Goal: Use online tool/utility: Utilize a website feature to perform a specific function

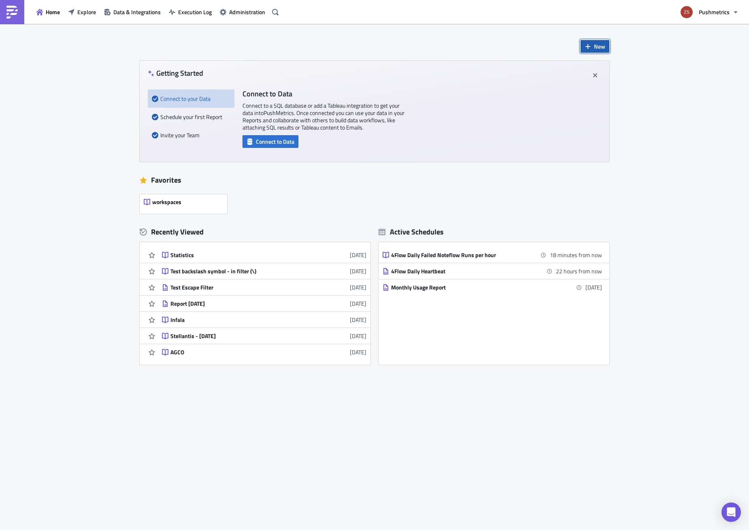
click at [601, 49] on span "New" at bounding box center [599, 46] width 11 height 9
click at [622, 81] on div "Notebook" at bounding box center [622, 79] width 54 height 8
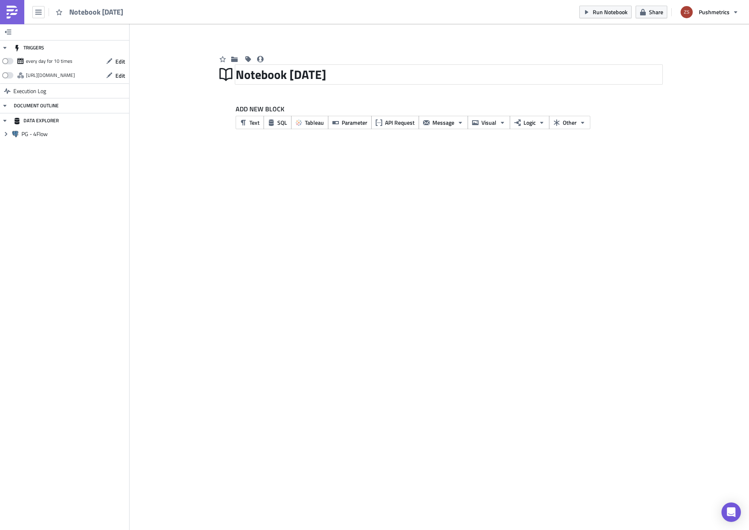
click at [354, 75] on div "Notebook [DATE]" at bounding box center [449, 74] width 426 height 19
click at [277, 127] on button "SQL" at bounding box center [278, 122] width 28 height 13
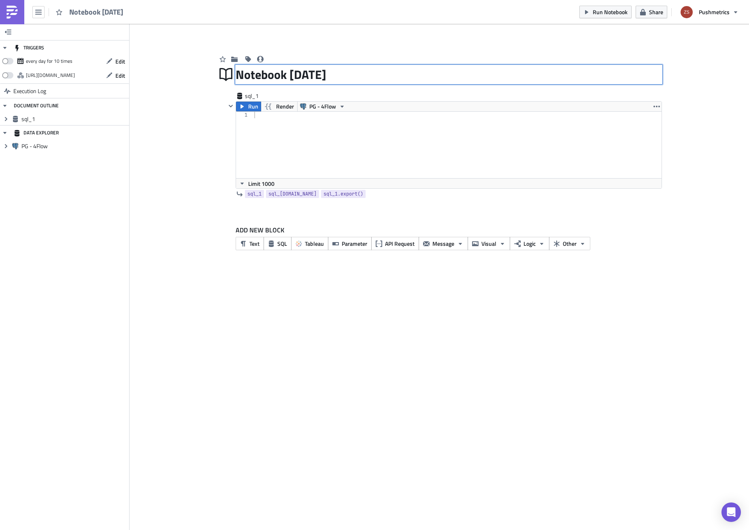
click at [304, 75] on div "Notebook [DATE] Notebook [DATE]" at bounding box center [449, 74] width 426 height 19
click at [343, 71] on div "Notebook [DATE]" at bounding box center [449, 74] width 426 height 19
type input "[PERSON_NAME] Planning"
click at [340, 121] on div at bounding box center [457, 151] width 409 height 79
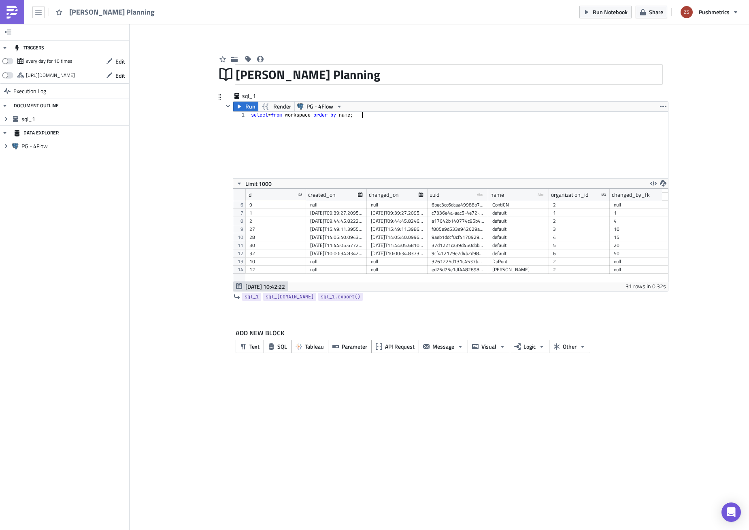
scroll to position [121, 0]
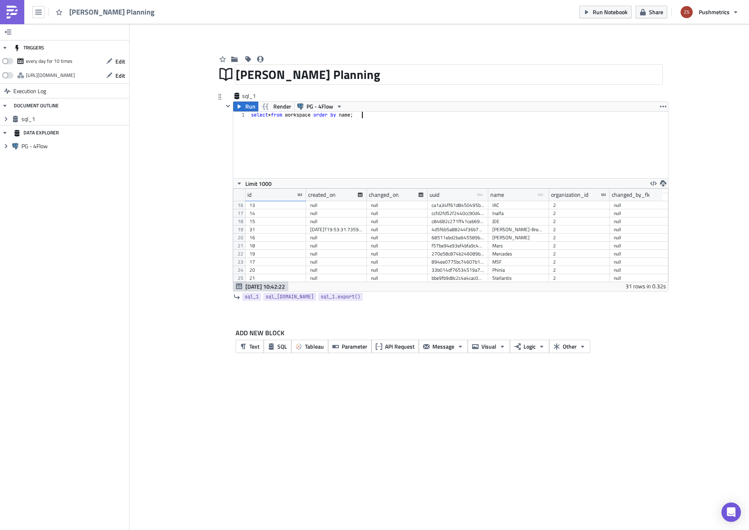
type textarea "select * from workspace order by name;"
click at [523, 238] on div "[PERSON_NAME]" at bounding box center [518, 238] width 53 height 8
click at [281, 240] on div "16" at bounding box center [275, 238] width 53 height 8
click at [385, 164] on div "select * from workspace order by name ;" at bounding box center [458, 151] width 419 height 79
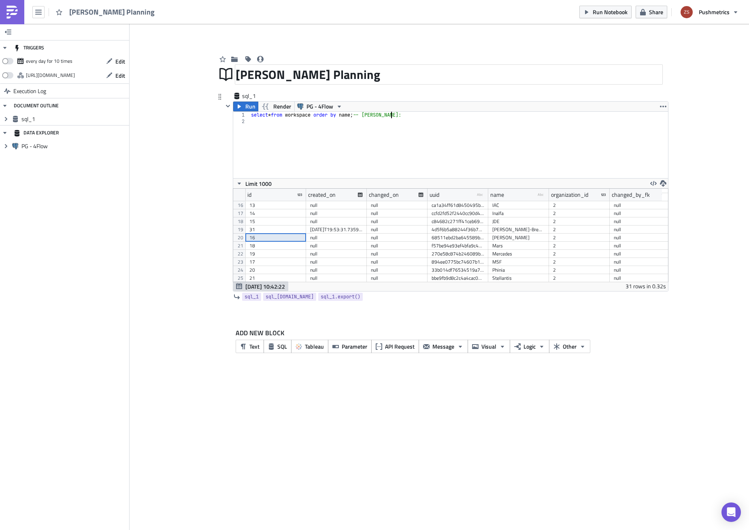
paste textarea "16"
type textarea "select * from workspace order by name; -- [PERSON_NAME]: 16"
type textarea "select * from report where workspace_id = 16;"
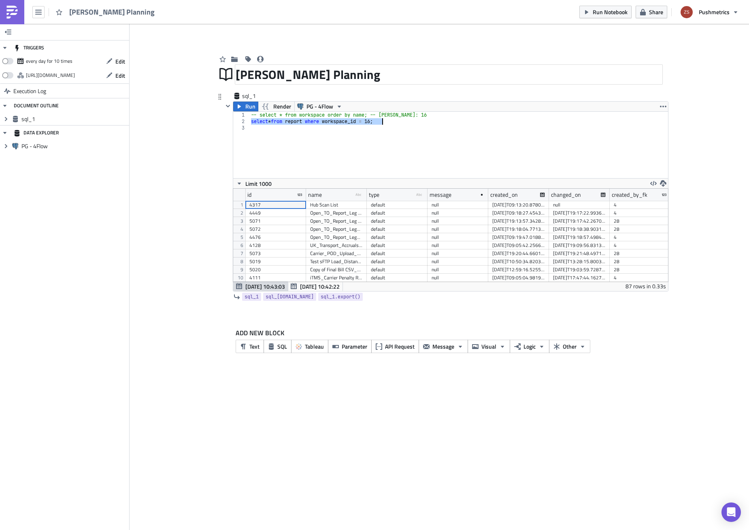
scroll to position [93, 435]
click at [445, 170] on div "-- select * from workspace order by name; -- [PERSON_NAME]: 16 select * from re…" at bounding box center [458, 151] width 419 height 79
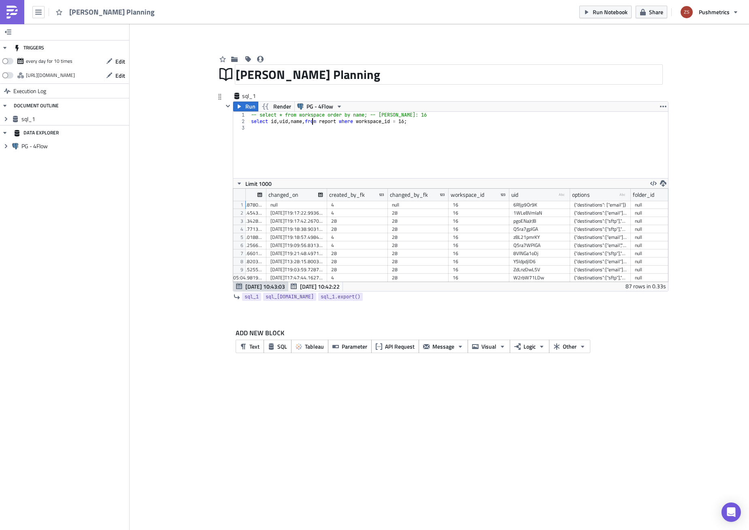
scroll to position [0, 312]
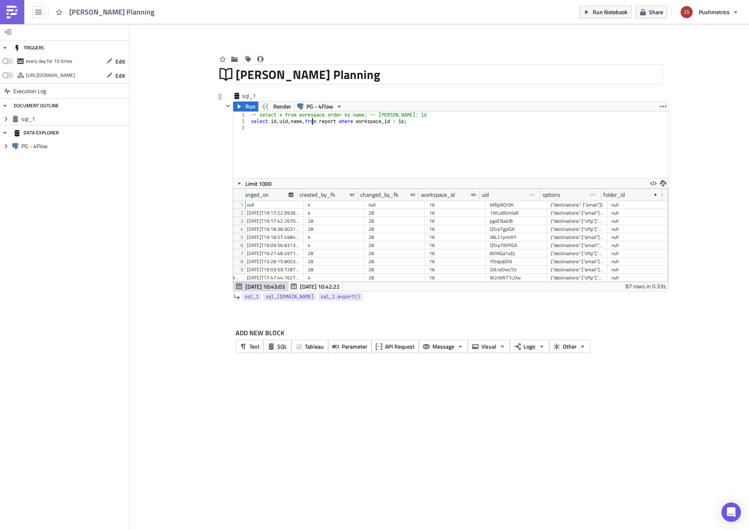
type textarea "select id, uid, name, from report where workspace_id = 16;"
click at [564, 206] on div "{"destinations": ["email"]}" at bounding box center [577, 205] width 53 height 8
drag, startPoint x: 600, startPoint y: 194, endPoint x: 666, endPoint y: 200, distance: 66.3
click at [666, 200] on div "type type-text Created with Sketch. message created_on changed_on created_by_fk…" at bounding box center [450, 235] width 435 height 93
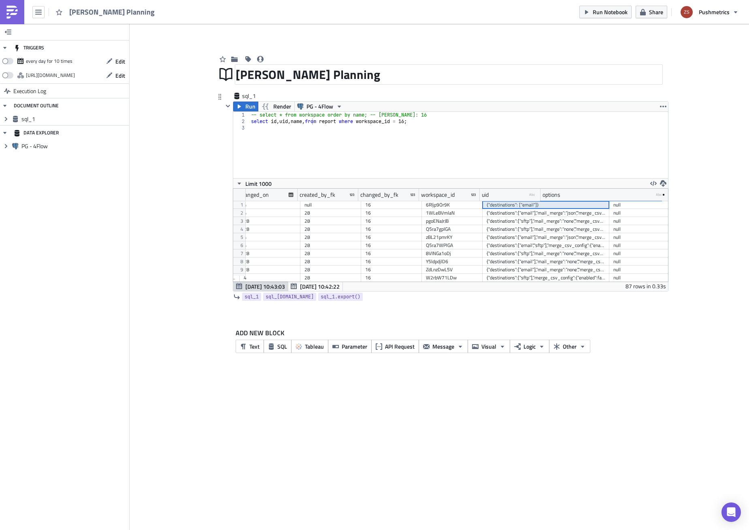
scroll to position [0, 378]
click at [399, 148] on div "-- select * from workspace order by name; -- [PERSON_NAME]: 16 select id , uid …" at bounding box center [458, 151] width 419 height 79
type textarea "from report r"
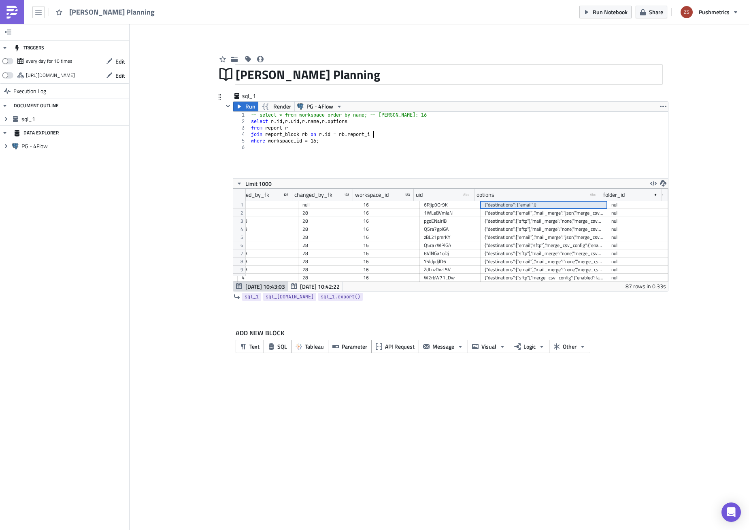
type textarea "join report_block rb on [DOMAIN_NAME] = [DOMAIN_NAME]_id"
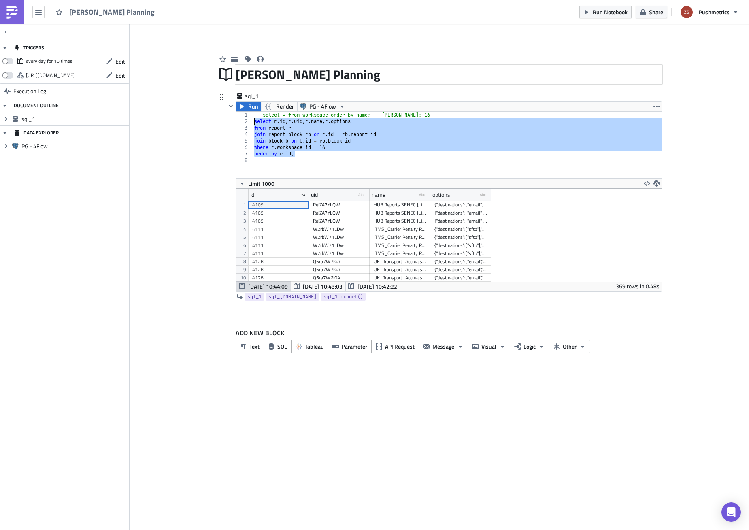
scroll to position [40399, 40067]
drag, startPoint x: 490, startPoint y: 194, endPoint x: 584, endPoint y: 199, distance: 93.7
click at [583, 199] on div at bounding box center [582, 195] width 1 height 13
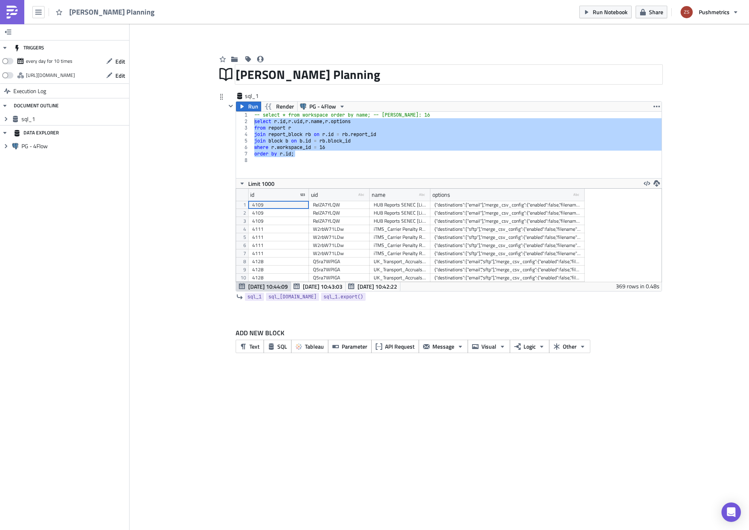
drag, startPoint x: 585, startPoint y: 196, endPoint x: 608, endPoint y: 196, distance: 23.1
click at [608, 196] on div "id uid type-text Created with Sketch. name type-text Created with Sketch. optio…" at bounding box center [445, 195] width 419 height 12
drag, startPoint x: 590, startPoint y: 195, endPoint x: 634, endPoint y: 197, distance: 43.8
click at [591, 197] on div at bounding box center [590, 195] width 1 height 13
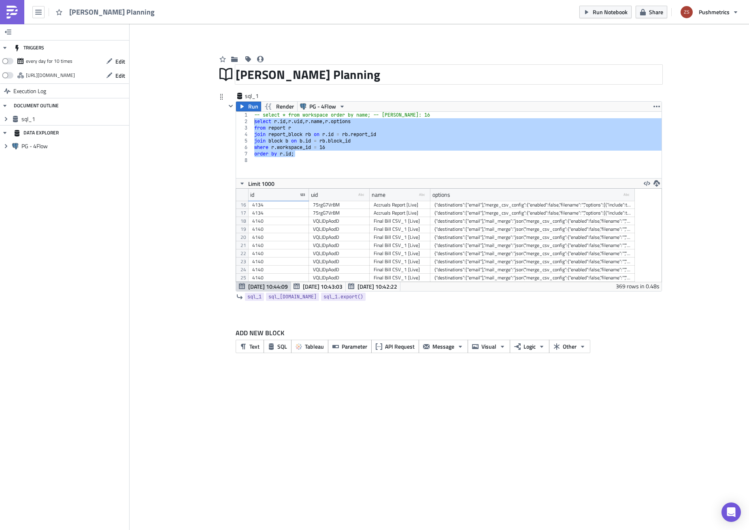
scroll to position [162, 0]
click at [396, 146] on div "-- select * from workspace order by name; -- [PERSON_NAME]: 16 select r . [PERS…" at bounding box center [457, 145] width 409 height 66
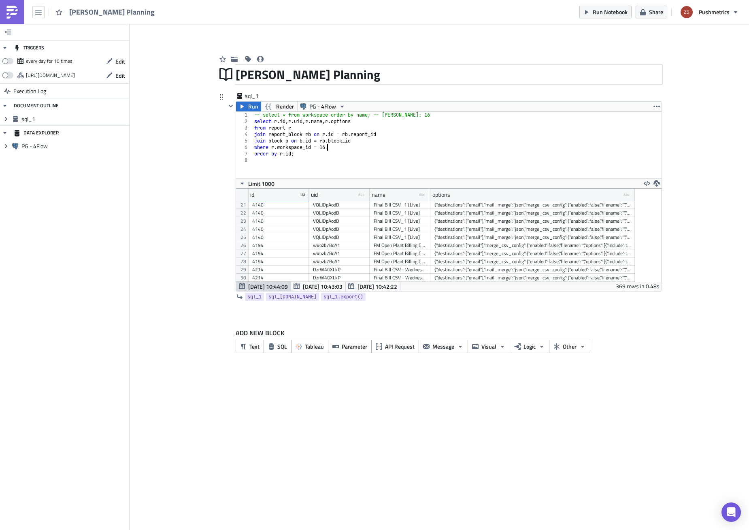
click at [377, 122] on div "-- select * from workspace order by name; -- [PERSON_NAME]: 16 select r . [PERS…" at bounding box center [457, 151] width 409 height 79
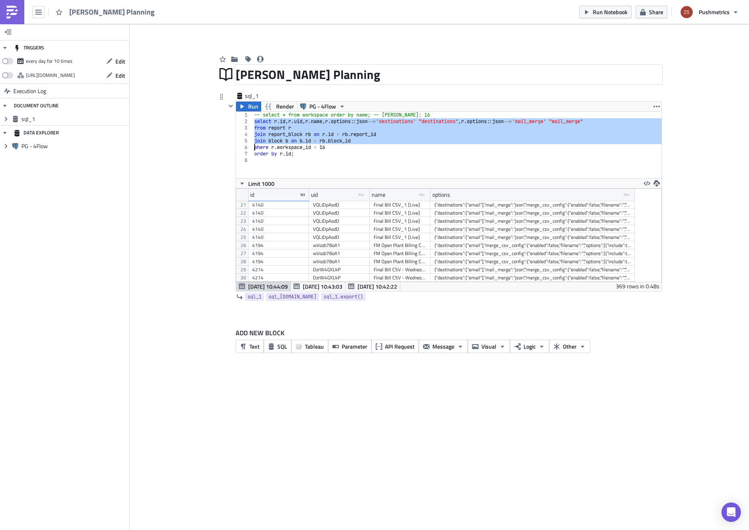
scroll to position [0, 6]
type textarea "where [PERSON_NAME]workspace_id = 16 order by [DOMAIN_NAME];"
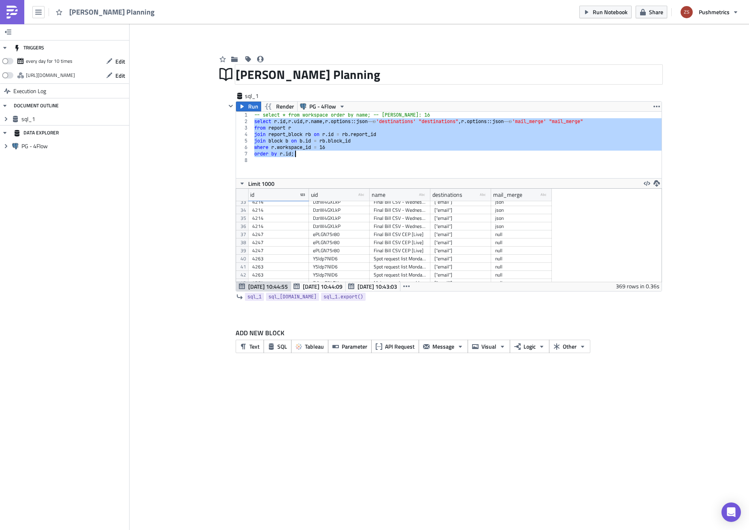
scroll to position [282, 0]
click at [448, 158] on div "-- select * from workspace order by name; -- [PERSON_NAME]: 16 select r . [PERS…" at bounding box center [457, 151] width 409 height 79
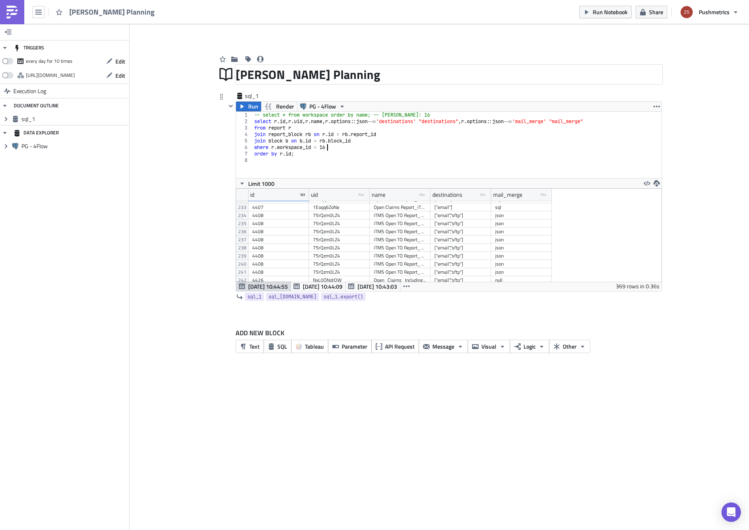
type textarea "where [PERSON_NAME]workspace_id = 16"
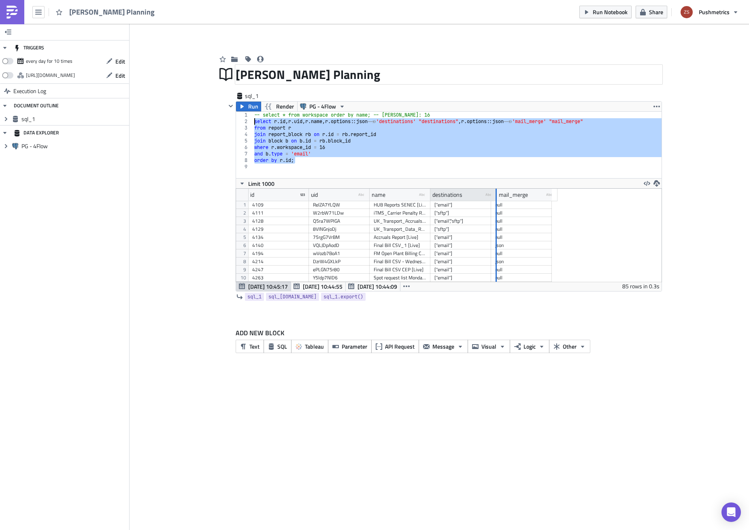
drag, startPoint x: 490, startPoint y: 196, endPoint x: 496, endPoint y: 196, distance: 5.7
click at [496, 196] on div at bounding box center [496, 195] width 1 height 13
click at [498, 196] on div at bounding box center [498, 195] width 1 height 13
click at [471, 152] on div "-- select * from workspace order by name; -- [PERSON_NAME]: 16 select r . [PERS…" at bounding box center [457, 145] width 409 height 66
type textarea "and b.type = 'email'"
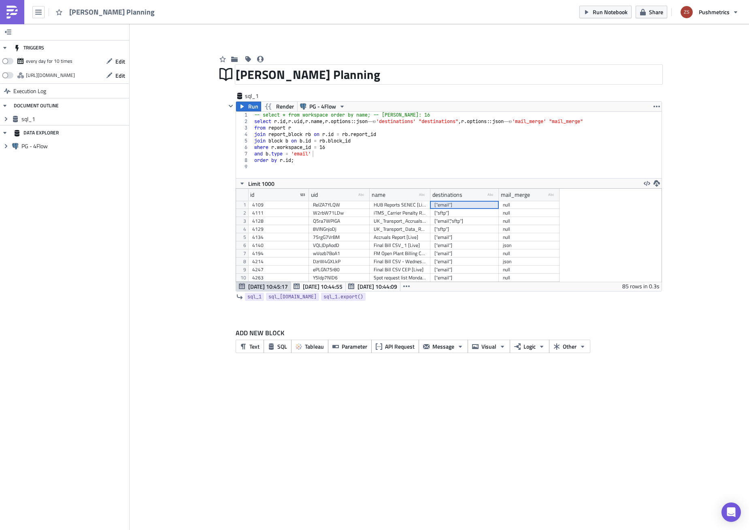
click at [450, 205] on div "["email"]" at bounding box center [464, 205] width 60 height 8
click at [457, 164] on div "-- select * from workspace order by name; -- [PERSON_NAME]: 16 select r . [PERS…" at bounding box center [457, 151] width 409 height 79
type textarea "where [PERSON_NAME]workspace_id = 16"
drag, startPoint x: 338, startPoint y: 123, endPoint x: 432, endPoint y: 120, distance: 94.8
click at [432, 120] on div "-- select * from workspace order by name; -- [PERSON_NAME]: 16 select r . [PERS…" at bounding box center [459, 151] width 407 height 79
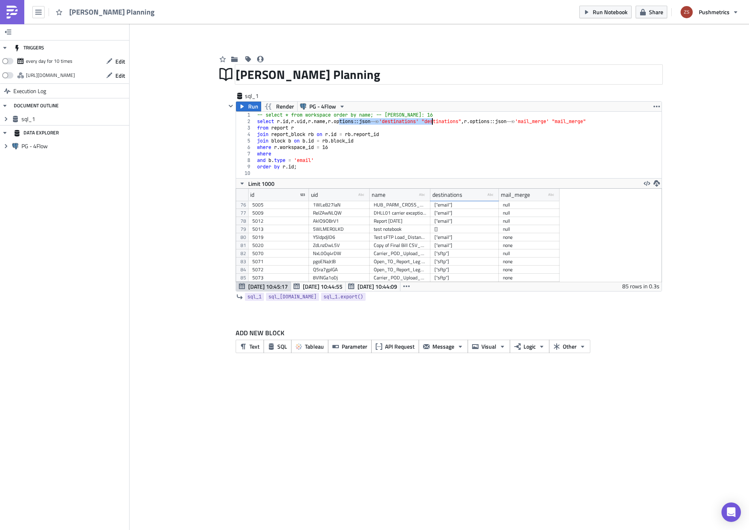
click at [388, 147] on div "-- select * from workspace order by name; -- [PERSON_NAME]: 16 select r . [PERS…" at bounding box center [459, 151] width 407 height 79
click at [389, 149] on div "-- select * from workspace order by name; -- [PERSON_NAME]: 16 select r . [PERS…" at bounding box center [459, 151] width 407 height 79
paste textarea "r.options::json->>'destinations'"
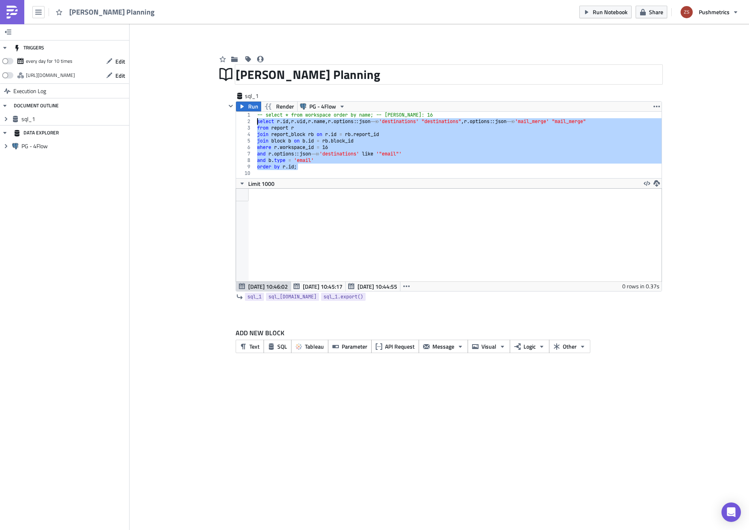
type textarea "order by [DOMAIN_NAME];"
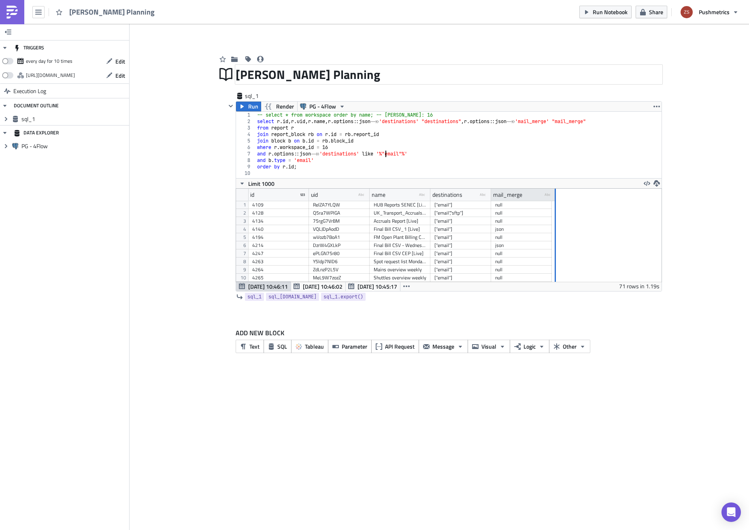
drag, startPoint x: 551, startPoint y: 197, endPoint x: 566, endPoint y: 197, distance: 15.8
click at [556, 197] on div at bounding box center [555, 195] width 1 height 13
drag, startPoint x: 489, startPoint y: 196, endPoint x: 500, endPoint y: 197, distance: 10.7
click at [500, 197] on div at bounding box center [499, 195] width 2 height 13
click at [461, 151] on div "-- select * from workspace order by name; -- [PERSON_NAME]: 16 select r . [PERS…" at bounding box center [459, 151] width 407 height 79
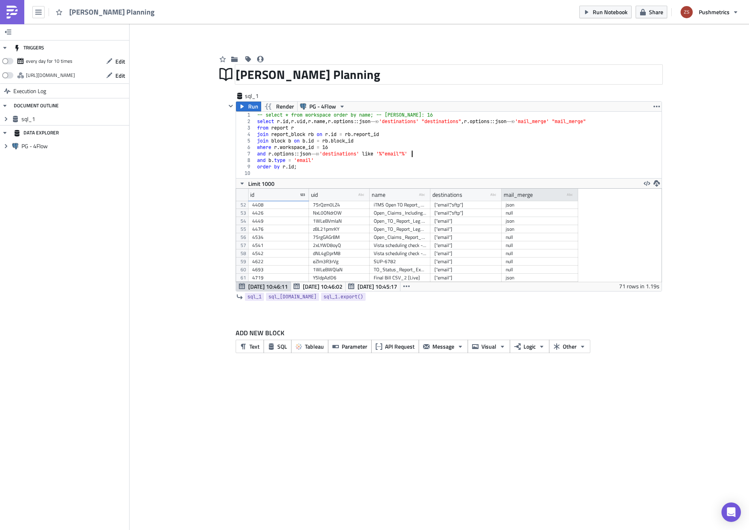
click at [528, 197] on div "mail_merge" at bounding box center [518, 195] width 29 height 12
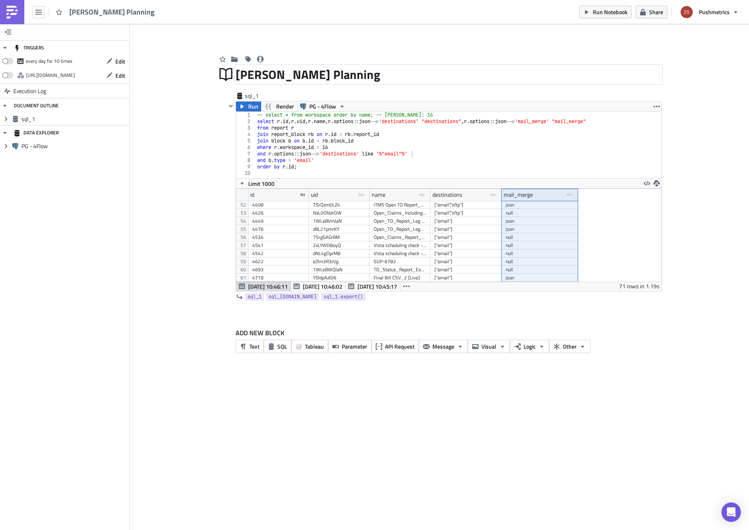
click at [445, 157] on div "-- select * from workspace order by name; -- [PERSON_NAME]: 16 select r . [PERS…" at bounding box center [459, 151] width 407 height 79
drag, startPoint x: 480, startPoint y: 123, endPoint x: 569, endPoint y: 121, distance: 89.1
click at [569, 121] on div "-- select * from workspace order by name; -- [PERSON_NAME]: 16 select r . [PERS…" at bounding box center [459, 151] width 407 height 79
click at [482, 157] on div "-- select * from workspace order by name; -- [PERSON_NAME]: 16 select r . [PERS…" at bounding box center [459, 151] width 407 height 79
type textarea "and r.options::json->>'destinations' like '%"email"%'"
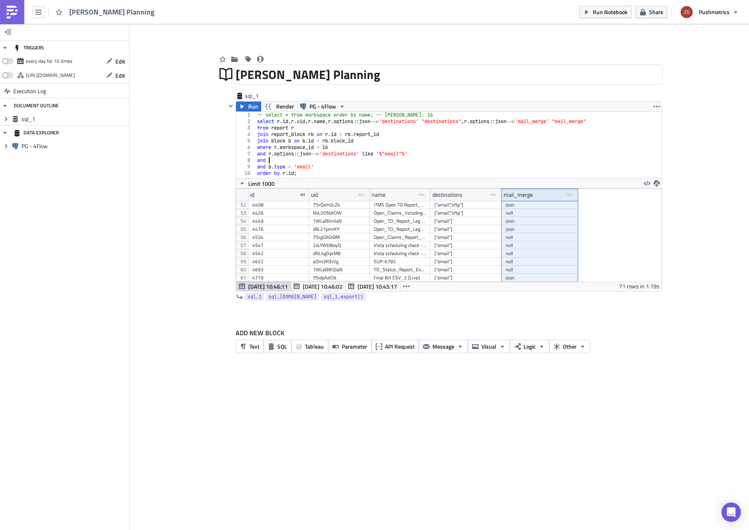
paste textarea "r.options::json->>'mail_merge'"
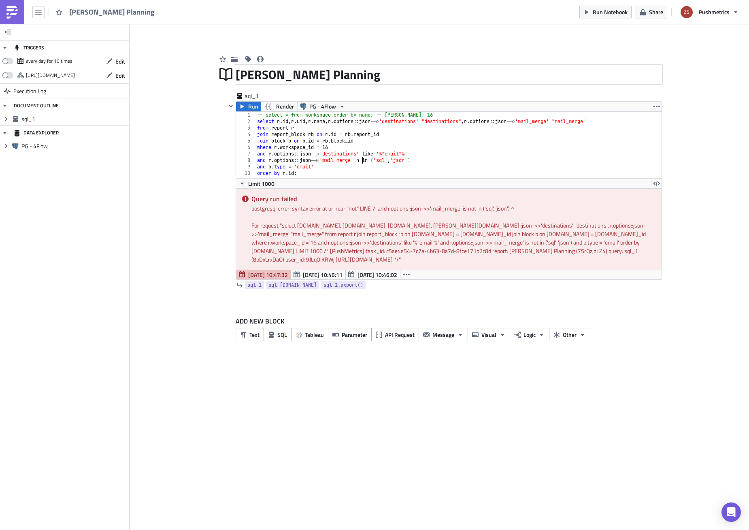
scroll to position [0, 9]
type textarea "and r.options::json->>'mail_merge' not in ('sql', 'json')"
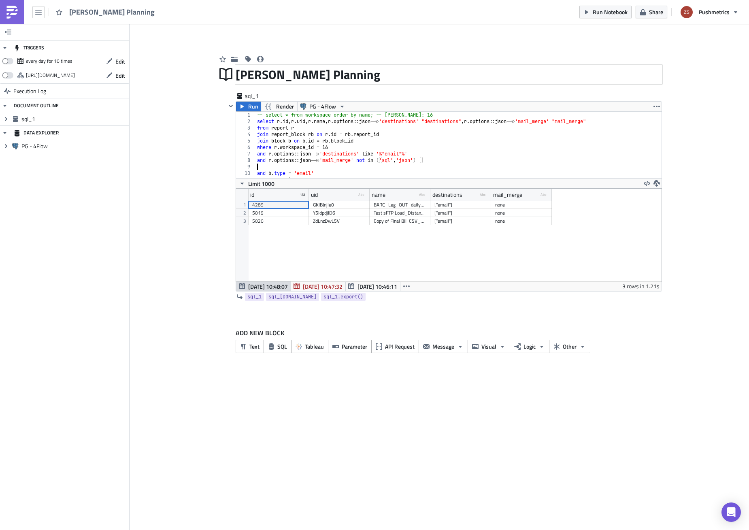
scroll to position [0, 0]
paste textarea "and r.options::json->>'mail_merge' not in ('sql', 'json')"
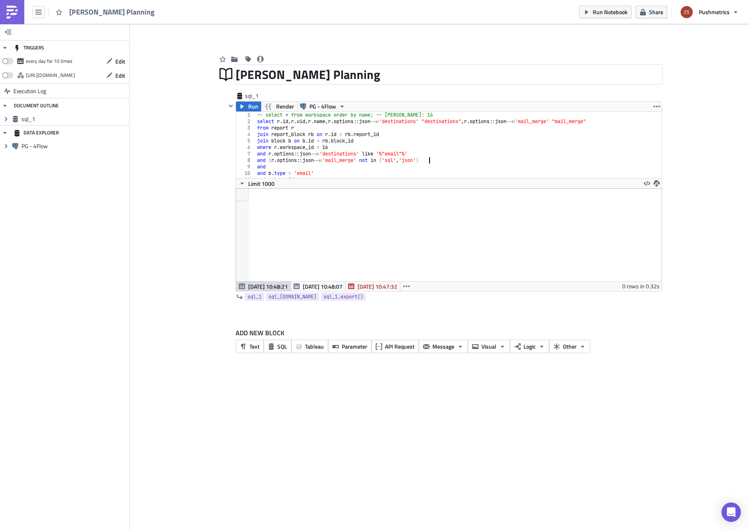
scroll to position [0, 15]
paste textarea "r.options::json->>'mail_merge' is null"
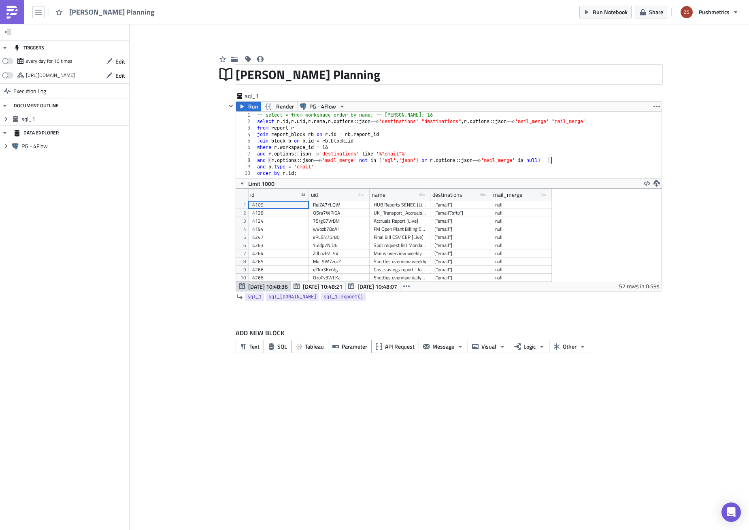
scroll to position [93, 425]
click at [494, 133] on div "-- select * from workspace order by name; -- [PERSON_NAME]: 16 select r . [PERS…" at bounding box center [456, 151] width 400 height 79
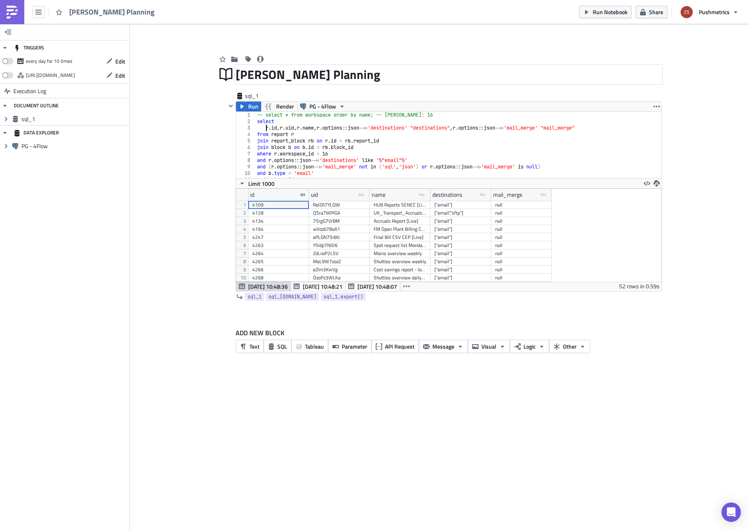
scroll to position [0, 1]
type textarea "[DOMAIN_NAME], [DOMAIN_NAME], [DOMAIN_NAME], [PERSON_NAME][DOMAIN_NAME]::json->…"
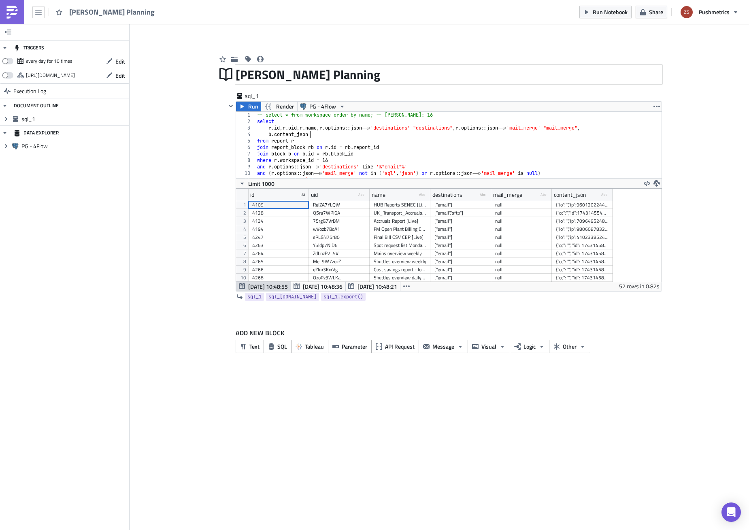
scroll to position [93, 425]
click at [581, 201] on div at bounding box center [582, 205] width 53 height 8
click at [440, 135] on div "-- select * from workspace order by name; -- [PERSON_NAME]: 16 select r . [PERS…" at bounding box center [456, 151] width 400 height 79
click at [606, 202] on div at bounding box center [582, 205] width 53 height 8
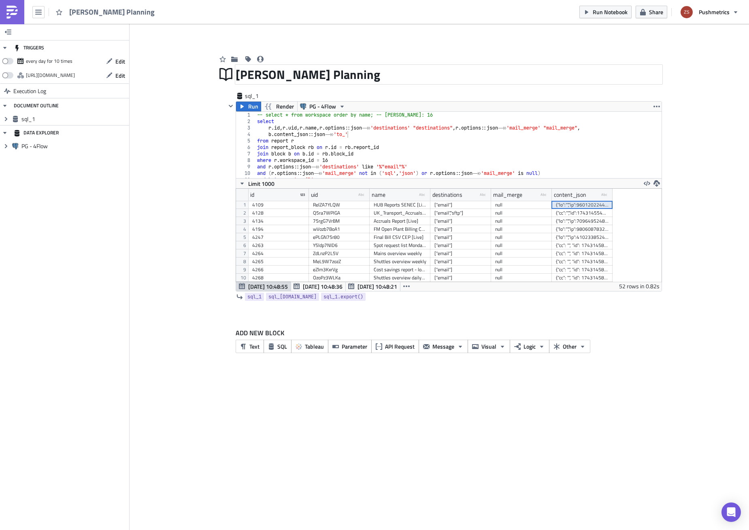
type textarea "where [PERSON_NAME]workspace_id = 16"
click at [521, 159] on div "-- select * from workspace order by name; -- [PERSON_NAME]: 16 select r . [PERS…" at bounding box center [456, 151] width 400 height 79
paste textarea
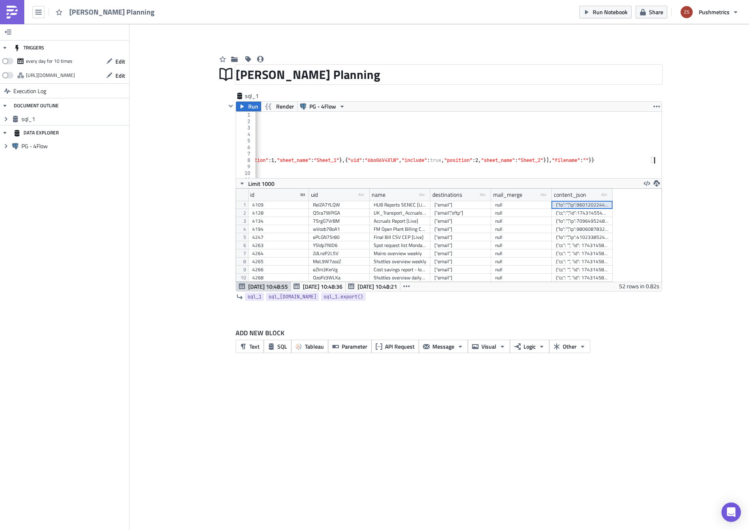
type textarea "where [PERSON_NAME]workspace_id = 16 {"cc":"","id":1743145501068,"bcc":"","valu…"
click at [388, 163] on div "-- select * from workspace order by name; -- [PERSON_NAME]: 16 select r . [PERS…" at bounding box center [446, 148] width 3096 height 73
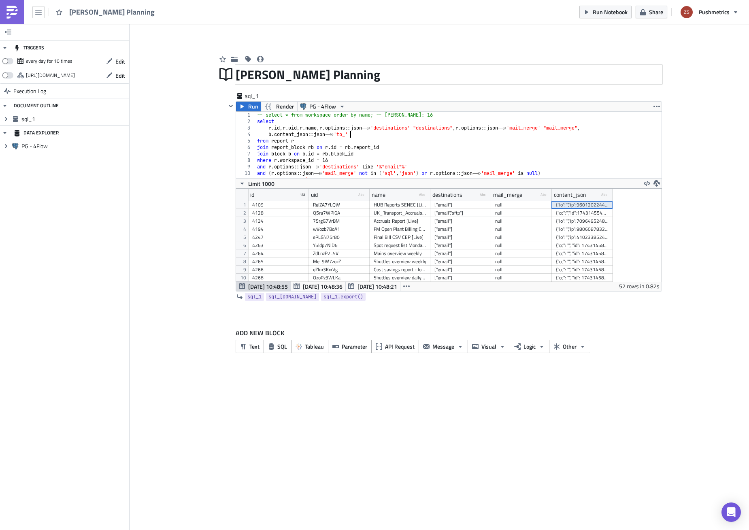
click at [394, 137] on div "-- select * from workspace order by name; -- [PERSON_NAME]: 16 select r . [PERS…" at bounding box center [456, 151] width 400 height 79
click at [347, 134] on div "-- select * from workspace order by name; -- [PERSON_NAME]: 16 select r . [PERS…" at bounding box center [456, 151] width 400 height 79
paste textarea "recipients"
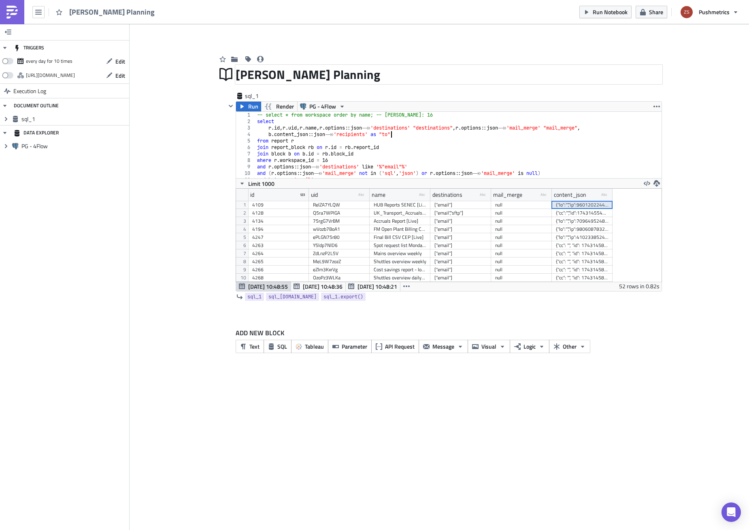
type textarea "b.content_json::json->>'recipients' as "to_""
paste textarea "b.content_json::json->>'recipients' as "to_""
type textarea "b.content_json::json->>'recipients' as "to_""
paste textarea "b.content_json::json->>'recipients' as "to_""
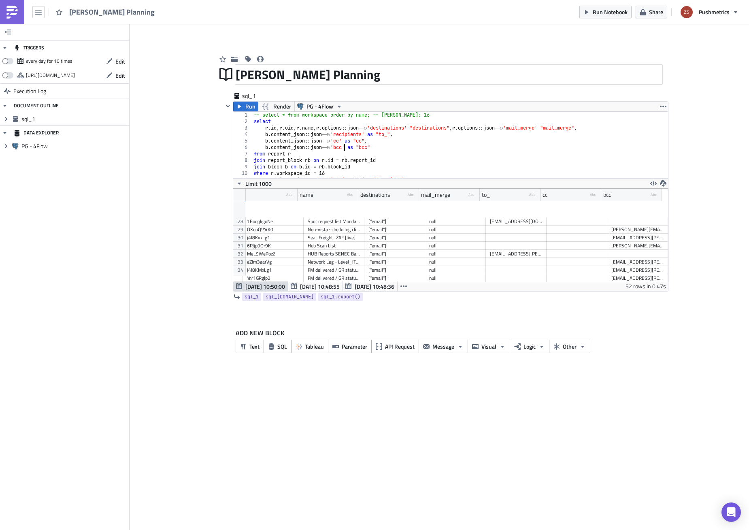
scroll to position [282, 69]
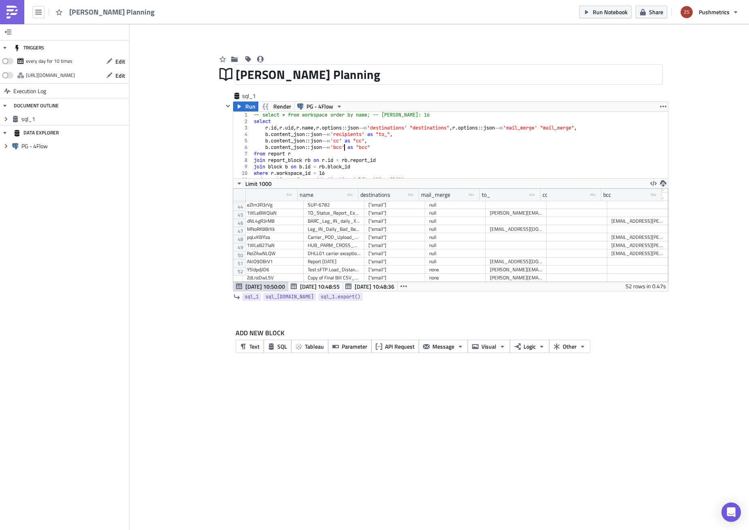
type textarea "b.content_json::json->>'bcc' as "bcc""
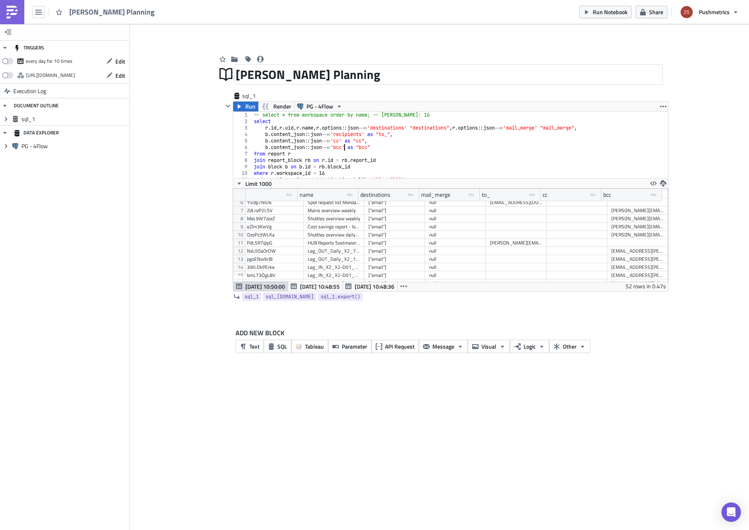
scroll to position [0, 0]
click at [276, 350] on button "SQL" at bounding box center [278, 346] width 28 height 13
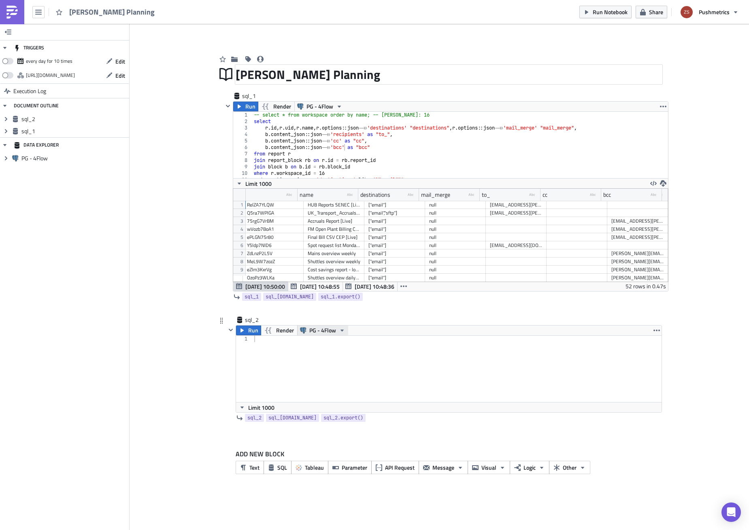
click at [319, 333] on span "PG - 4Flow" at bounding box center [322, 331] width 27 height 10
click at [263, 360] on div at bounding box center [457, 375] width 409 height 79
click at [363, 159] on div "-- select * from workspace order by name; -- [PERSON_NAME]: 16 select r . [PERS…" at bounding box center [457, 151] width 410 height 79
type textarea "order by [DOMAIN_NAME];"
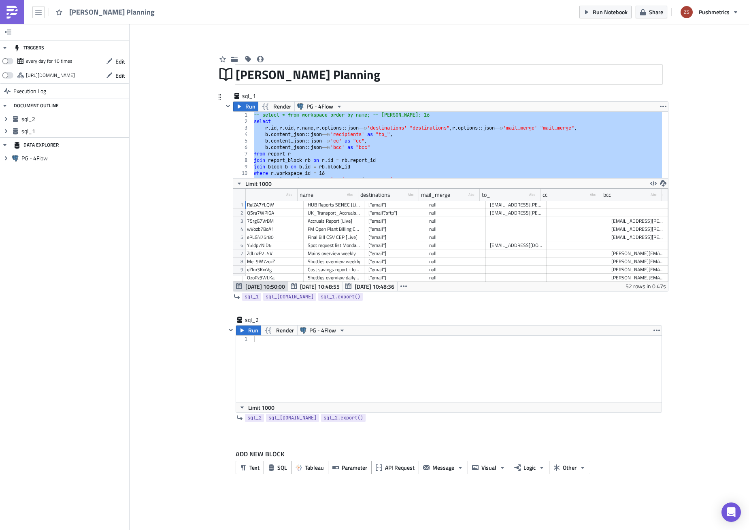
scroll to position [0, 3]
click at [347, 367] on div at bounding box center [457, 375] width 409 height 79
paste textarea "[DOMAIN_NAME], [DOMAIN_NAME], [DOMAIN_NAME], [PERSON_NAME][DOMAIN_NAME]::json->…"
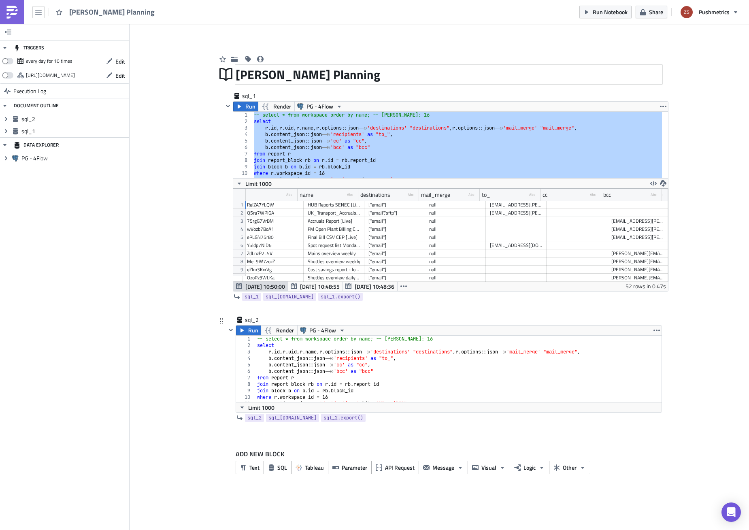
scroll to position [0, 0]
click at [300, 349] on div "-- select * from workspace order by name; -- [PERSON_NAME]: 16 select r . [PERS…" at bounding box center [456, 375] width 400 height 79
type textarea "b.content_json::json->>'cc' as "cc", b.content_json::json->>'bcc' as "bcc""
type textarea "order by [DOMAIN_NAME];"
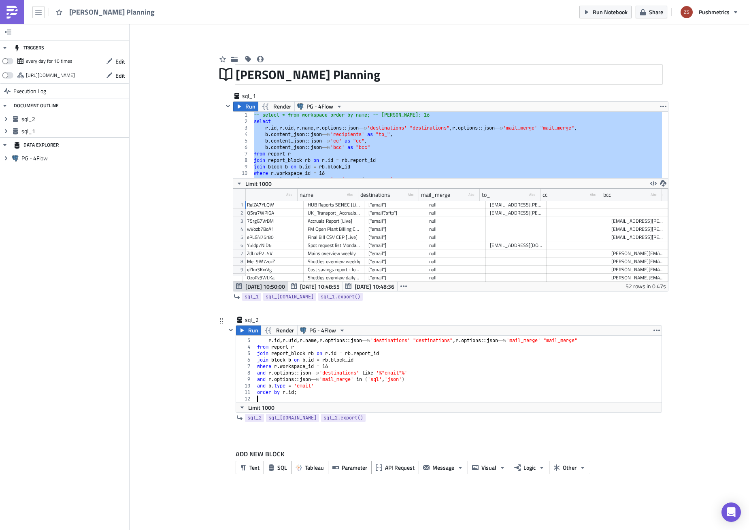
scroll to position [11, 0]
click at [256, 333] on span "Run" at bounding box center [253, 331] width 10 height 10
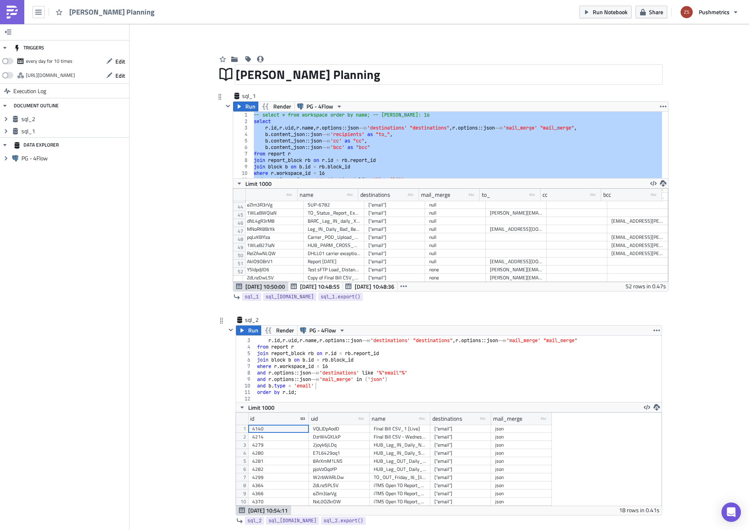
scroll to position [64, 0]
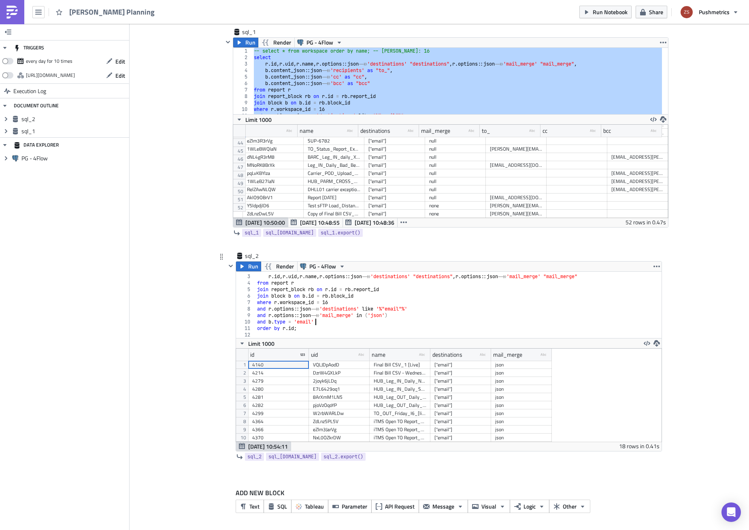
click at [417, 319] on div "select r . [PERSON_NAME] [PERSON_NAME] name , [PERSON_NAME] options :: json ->>…" at bounding box center [456, 306] width 400 height 79
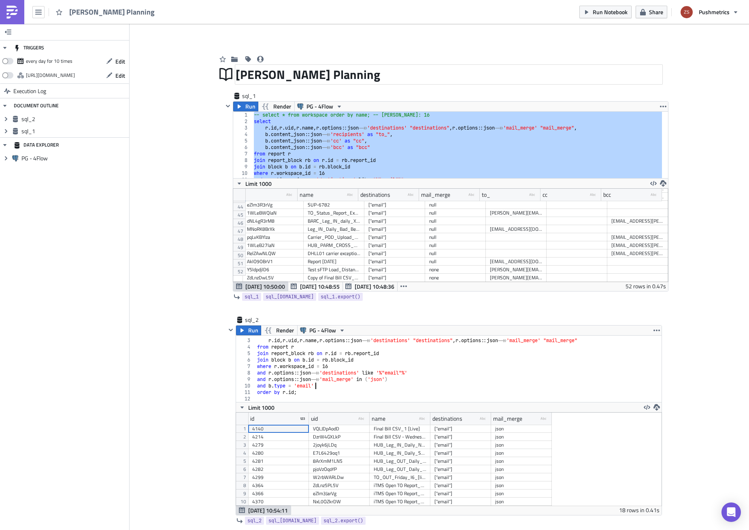
scroll to position [0, 0]
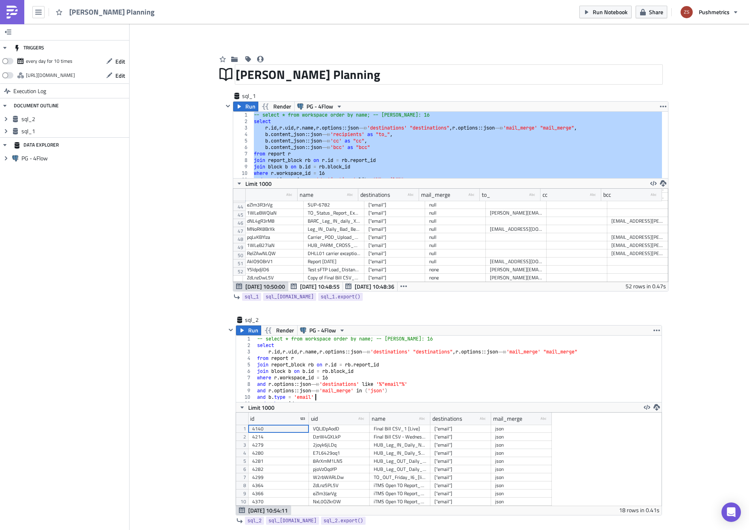
click at [364, 392] on div "-- select * from workspace order by name; -- [PERSON_NAME]: 16 select r . [PERS…" at bounding box center [456, 375] width 400 height 79
type textarea "and r.options::json->>'mail_merge' in ('json')"
click at [407, 286] on button "button" at bounding box center [403, 286] width 13 height 10
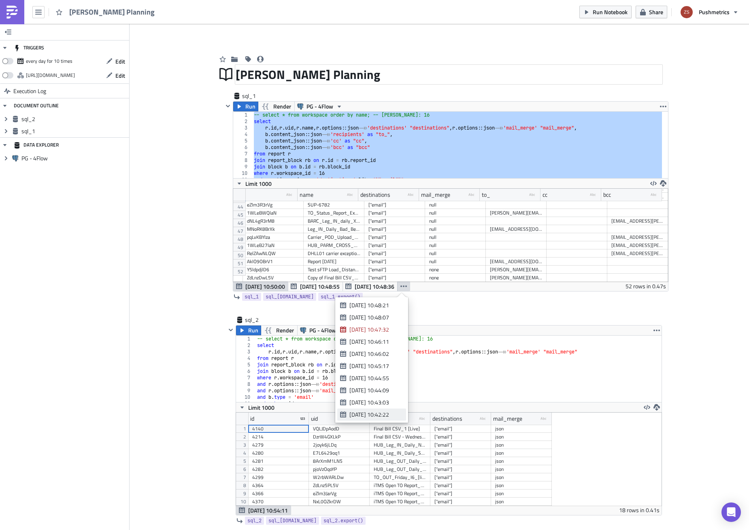
click at [372, 419] on link "[DATE] 10:42:22" at bounding box center [371, 415] width 69 height 12
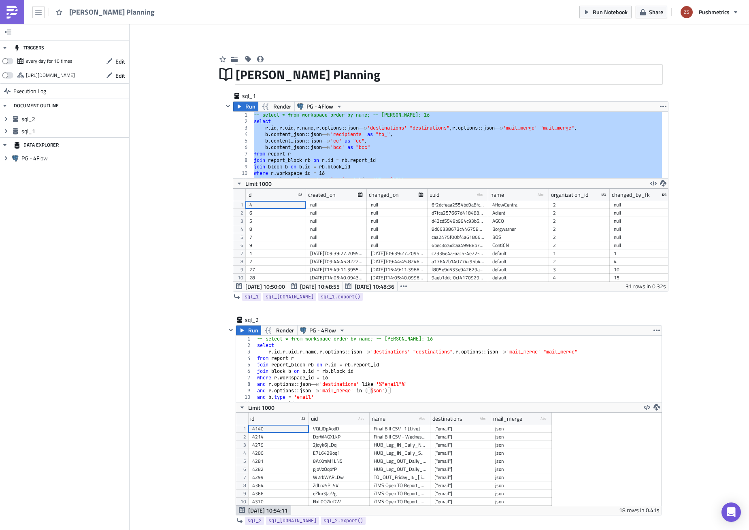
scroll to position [93, 435]
click at [406, 289] on button "button" at bounding box center [403, 286] width 13 height 10
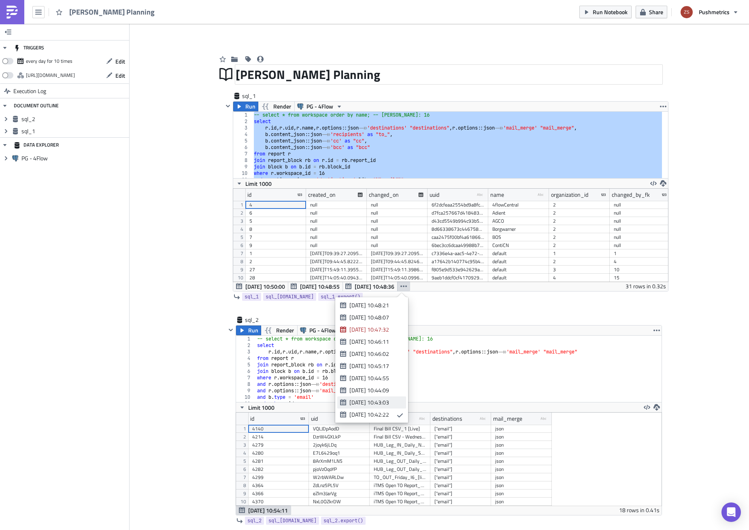
click at [396, 402] on div "[DATE] 10:43:03" at bounding box center [374, 402] width 51 height 8
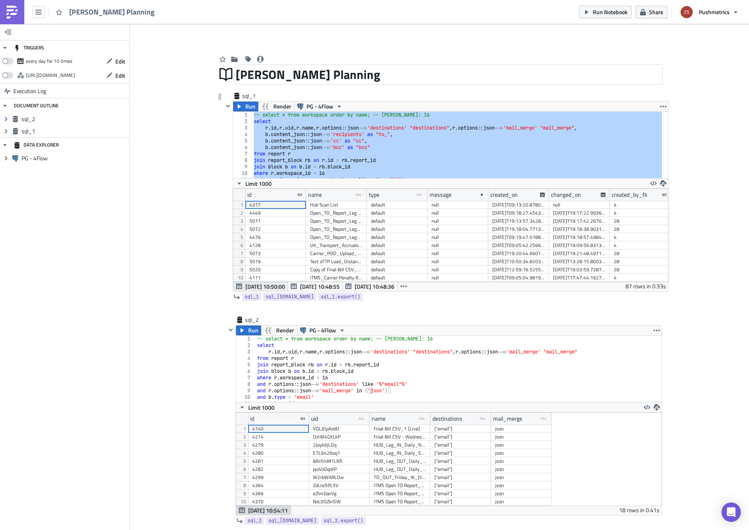
click at [259, 283] on span "[DATE] 10:50:00" at bounding box center [265, 286] width 40 height 9
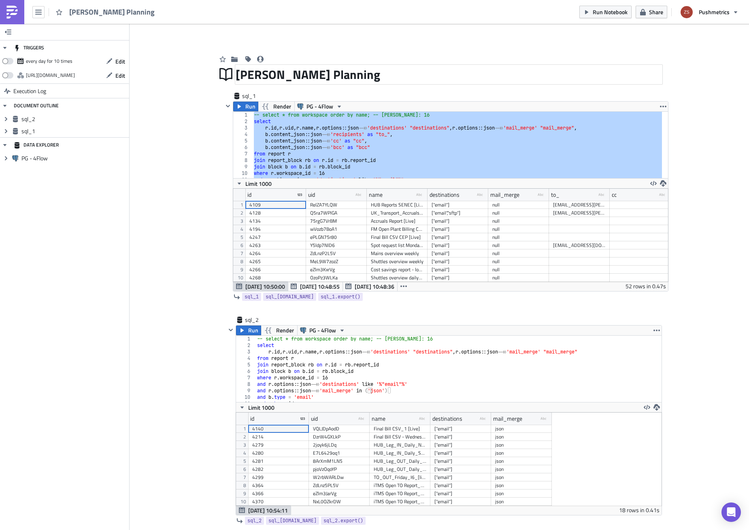
click at [17, 15] on img at bounding box center [12, 12] width 13 height 13
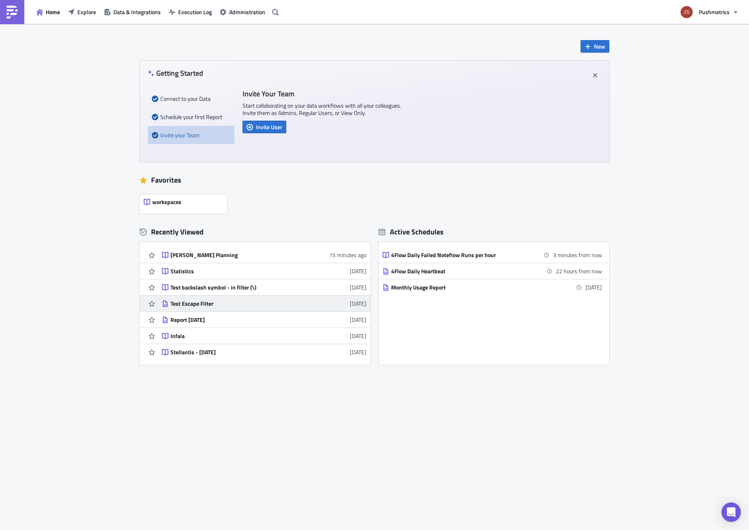
click at [226, 307] on div "Test Escape Filter" at bounding box center [241, 303] width 142 height 7
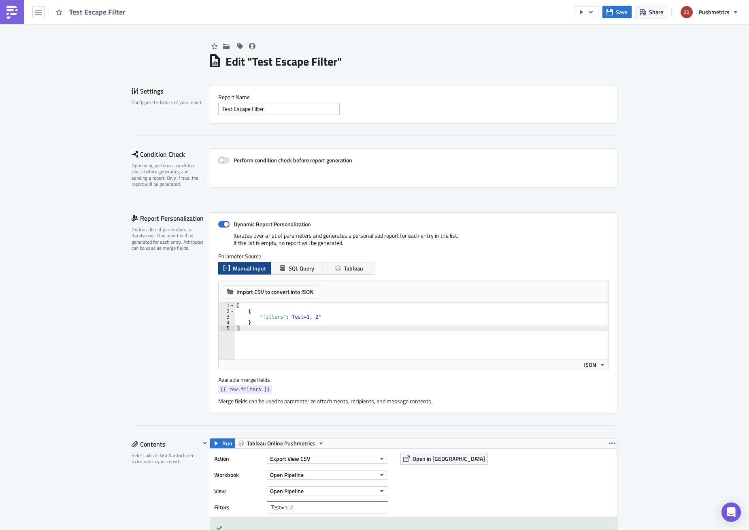
click at [22, 11] on link at bounding box center [12, 12] width 24 height 24
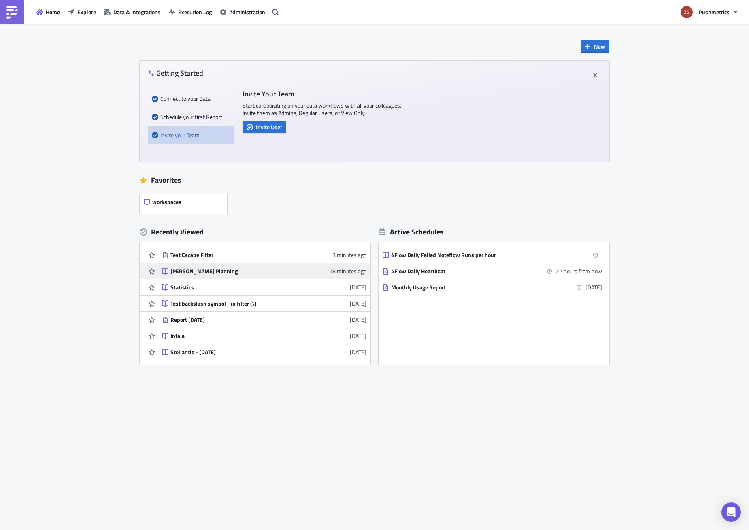
click at [206, 268] on div "[PERSON_NAME] Planning" at bounding box center [241, 271] width 142 height 7
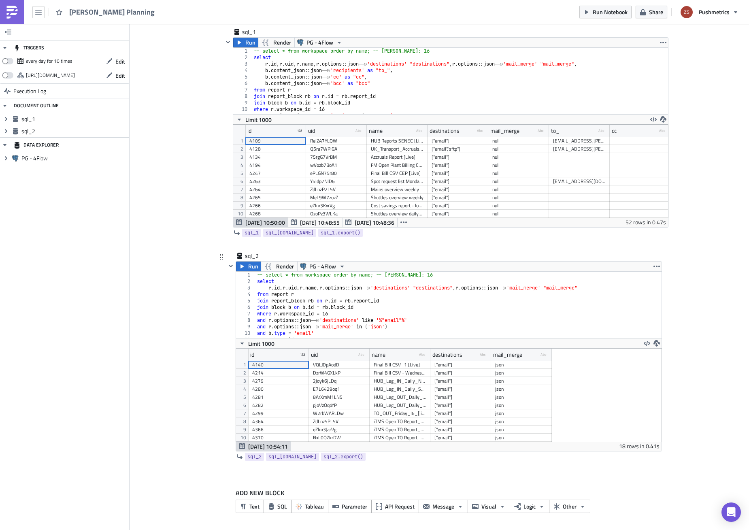
click at [432, 292] on div "-- select * from workspace order by name; -- [PERSON_NAME]: 16 select r . [PERS…" at bounding box center [456, 311] width 400 height 79
type textarea "order by [DOMAIN_NAME];"
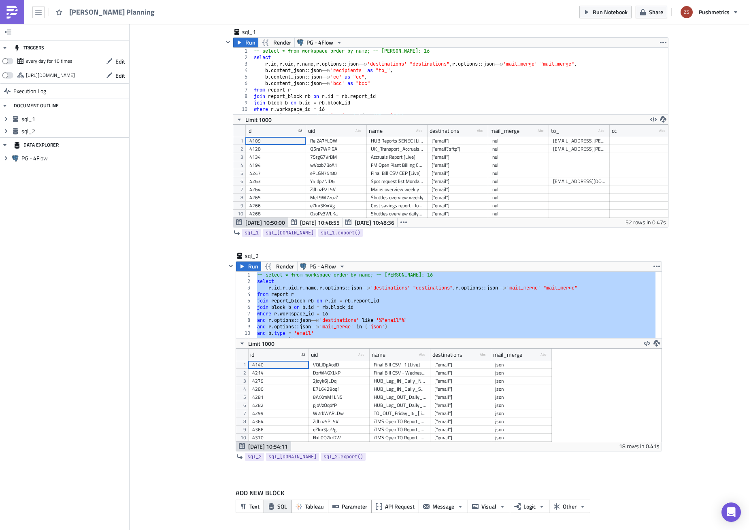
click at [277, 507] on span "SQL" at bounding box center [282, 506] width 10 height 9
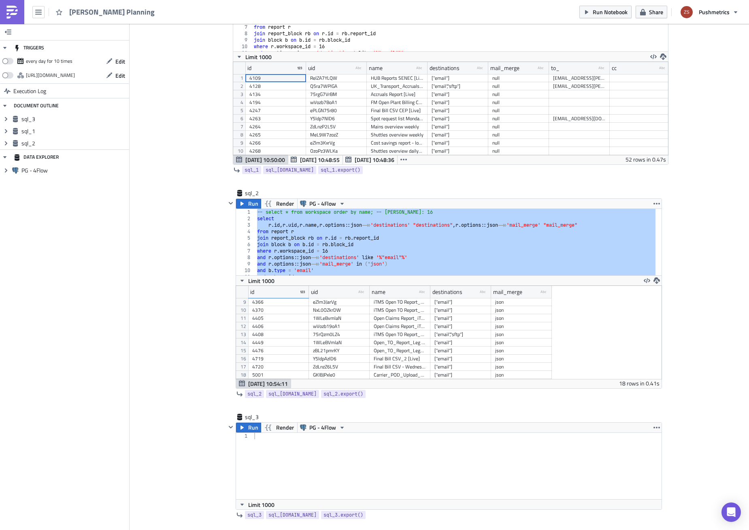
scroll to position [185, 0]
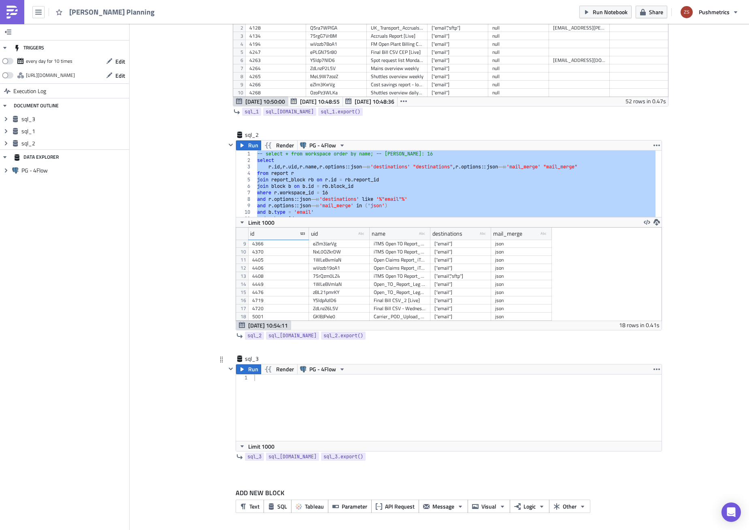
click at [330, 400] on div at bounding box center [457, 414] width 409 height 79
paste textarea "select"
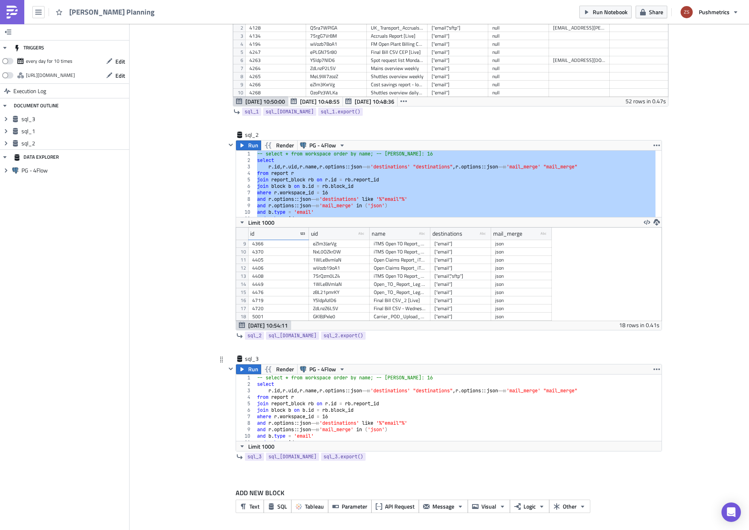
click at [291, 383] on div "-- select * from workspace order by name; -- [PERSON_NAME]: 16 select r . [PERS…" at bounding box center [456, 414] width 400 height 79
type textarea "c"
type textarea "and r.options::json->>'destinations' like '%"email"%'"
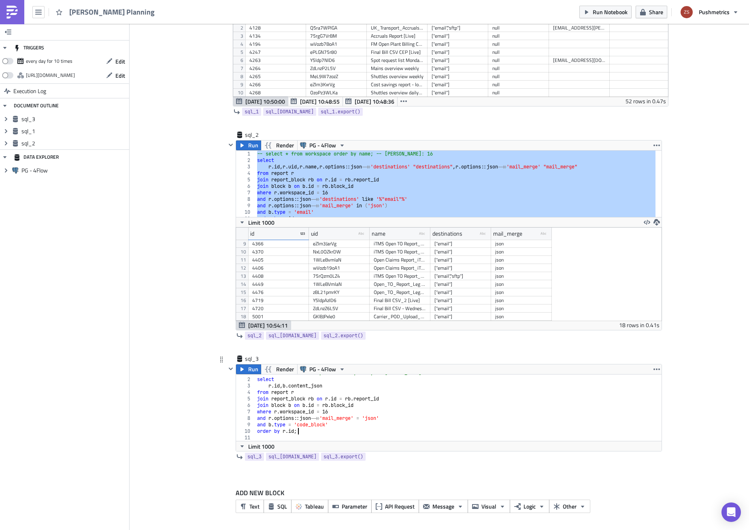
scroll to position [5, 0]
click at [244, 371] on button "Run" at bounding box center [248, 369] width 25 height 10
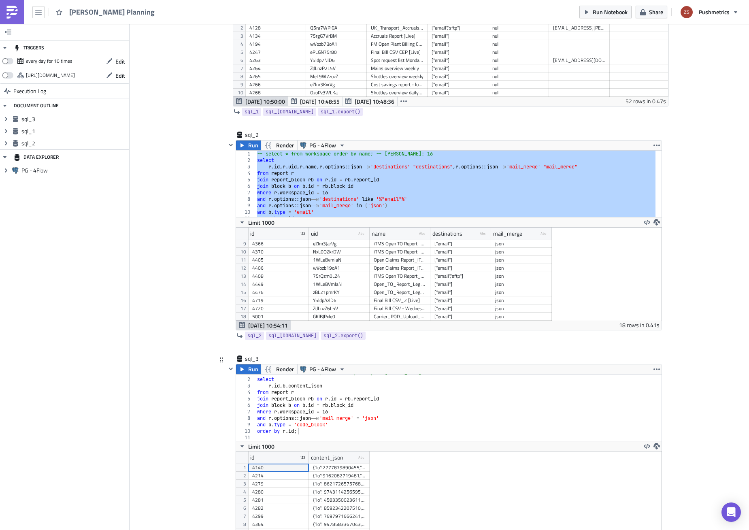
scroll to position [288, 0]
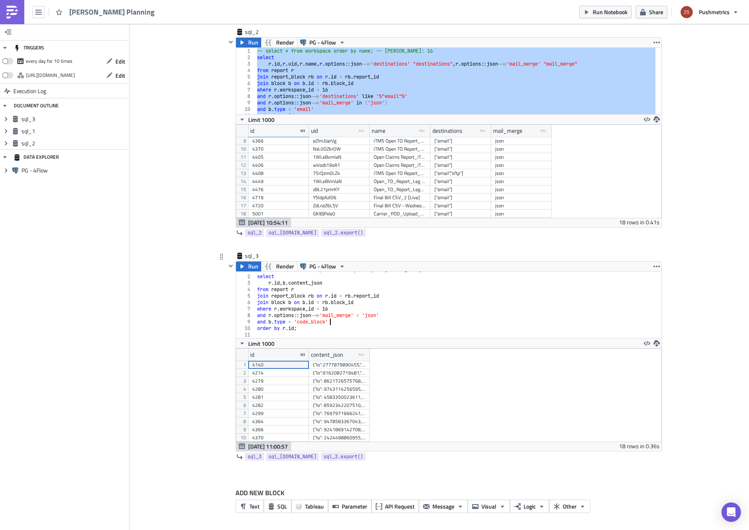
click at [389, 320] on div "-- select * from workspace order by name; -- [PERSON_NAME]: 16 select r . id , …" at bounding box center [456, 306] width 400 height 79
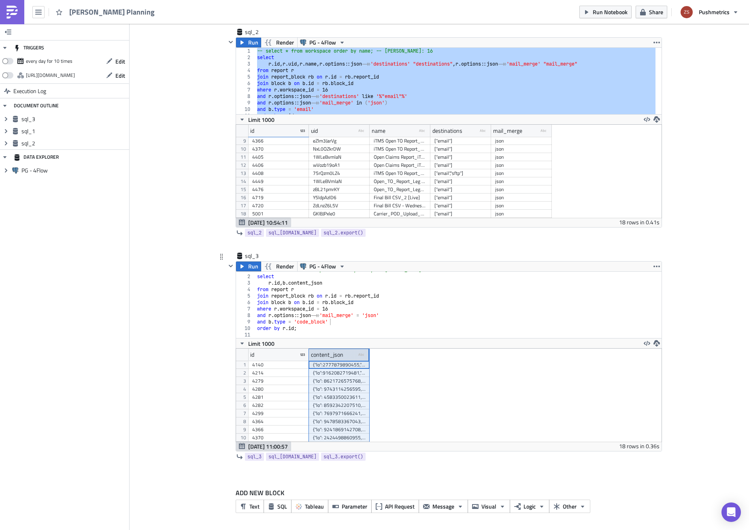
click at [365, 353] on div "content_json type-text Created with Sketch." at bounding box center [339, 355] width 61 height 12
drag, startPoint x: 365, startPoint y: 353, endPoint x: 507, endPoint y: 350, distance: 142.2
click at [370, 350] on div at bounding box center [369, 355] width 2 height 13
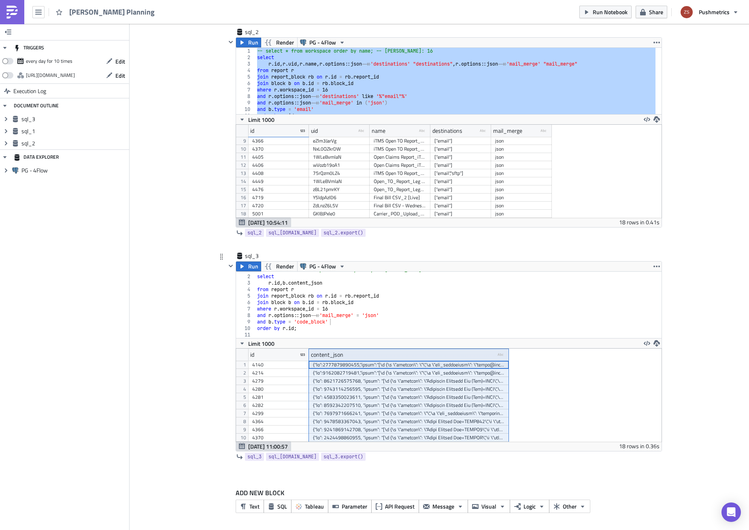
click at [368, 366] on div at bounding box center [409, 365] width 192 height 8
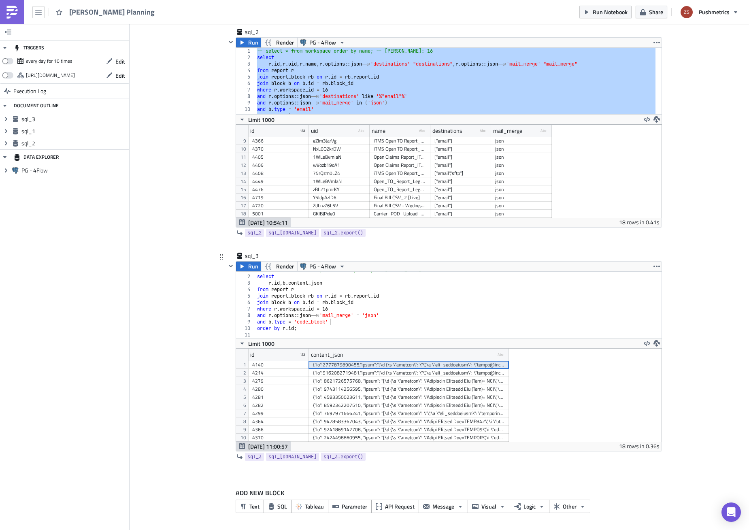
click at [354, 283] on div "-- select * from workspace order by name; -- [PERSON_NAME]: 16 select r . id , …" at bounding box center [456, 306] width 400 height 79
click at [250, 265] on span "Run" at bounding box center [253, 267] width 10 height 10
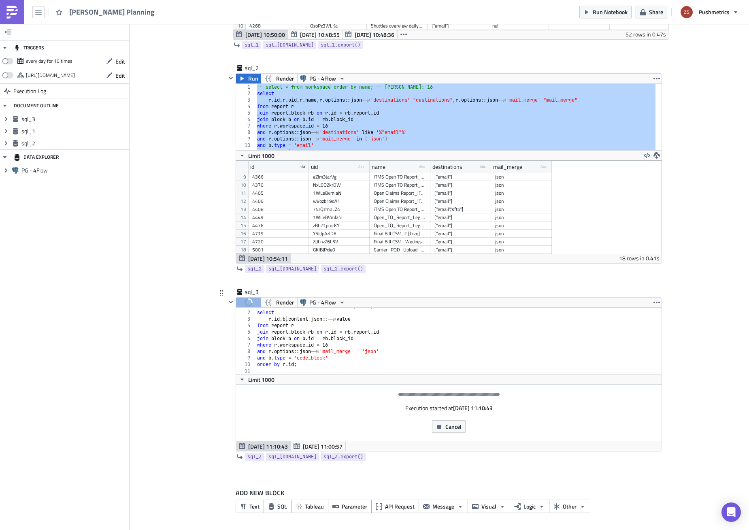
scroll to position [259, 0]
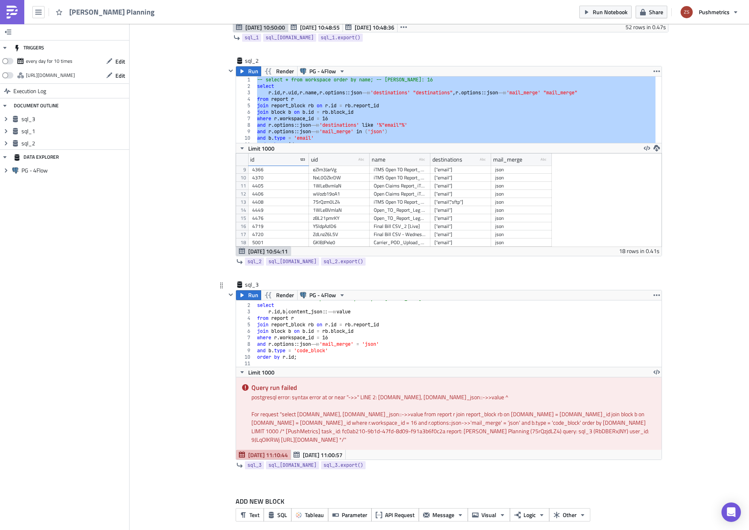
click at [371, 307] on div "-- select * from workspace order by name; -- [PERSON_NAME]: 16 select r . id , …" at bounding box center [456, 335] width 400 height 79
click at [370, 316] on div "-- select * from workspace order by name; -- [PERSON_NAME]: 16 select r . id , …" at bounding box center [456, 335] width 400 height 79
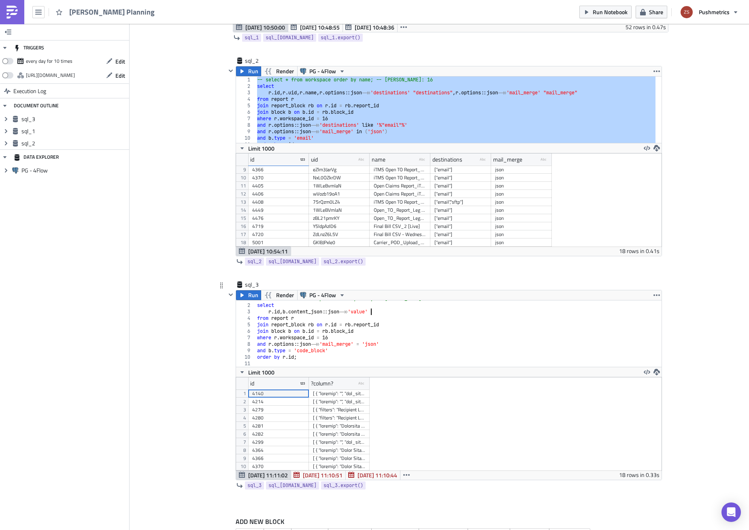
scroll to position [93, 425]
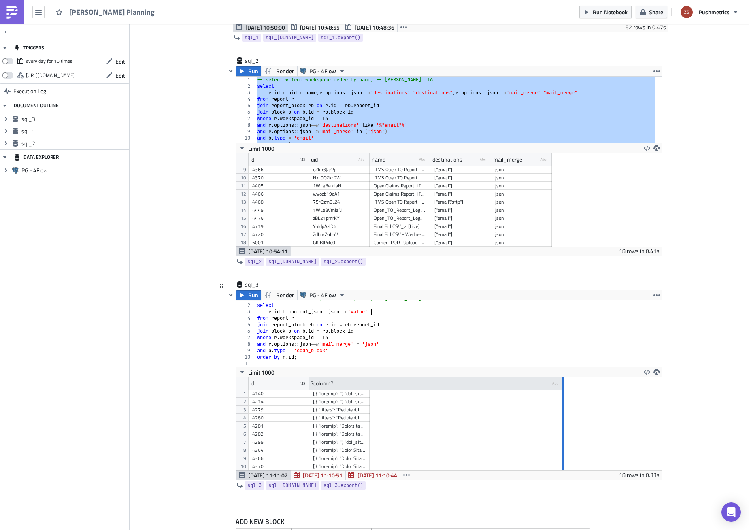
drag, startPoint x: 366, startPoint y: 385, endPoint x: 588, endPoint y: 387, distance: 222.7
click at [564, 387] on div at bounding box center [562, 383] width 1 height 13
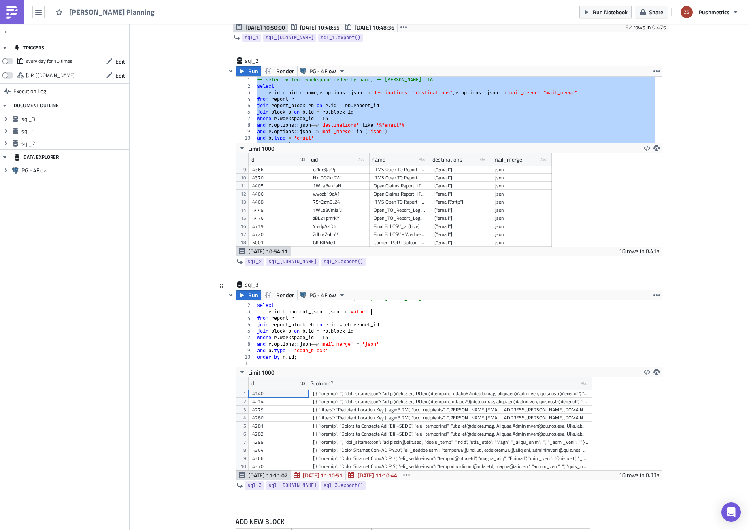
click at [455, 394] on div at bounding box center [450, 394] width 275 height 8
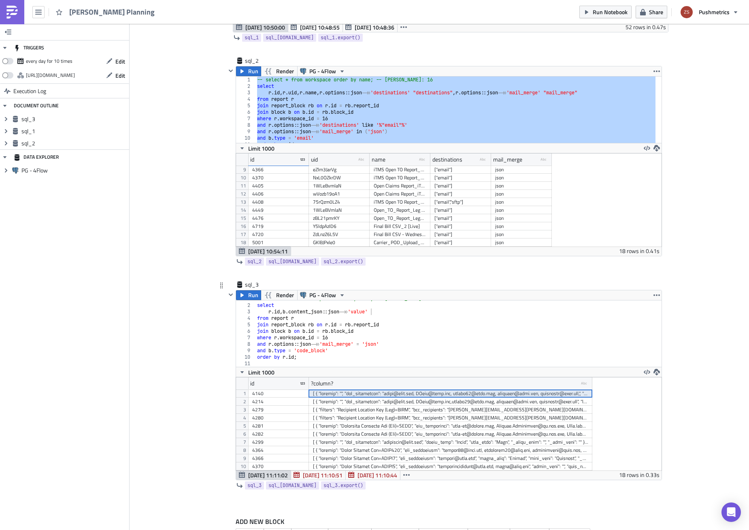
click at [439, 313] on div "-- select * from workspace order by name; -- [PERSON_NAME]: 16 select r . id , …" at bounding box center [456, 335] width 400 height 79
click at [281, 312] on div "-- select * from workspace order by name; -- [PERSON_NAME]: 16 select r . id , …" at bounding box center [456, 335] width 400 height 79
paste textarea "jsonb_array_elements"
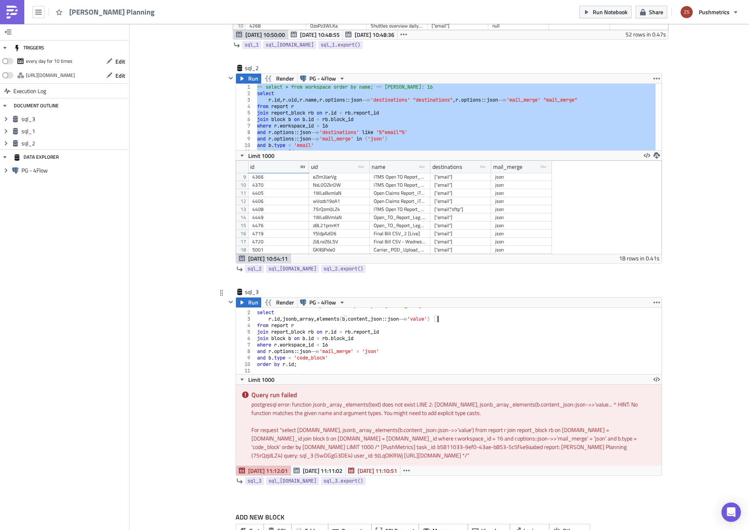
scroll to position [259, 0]
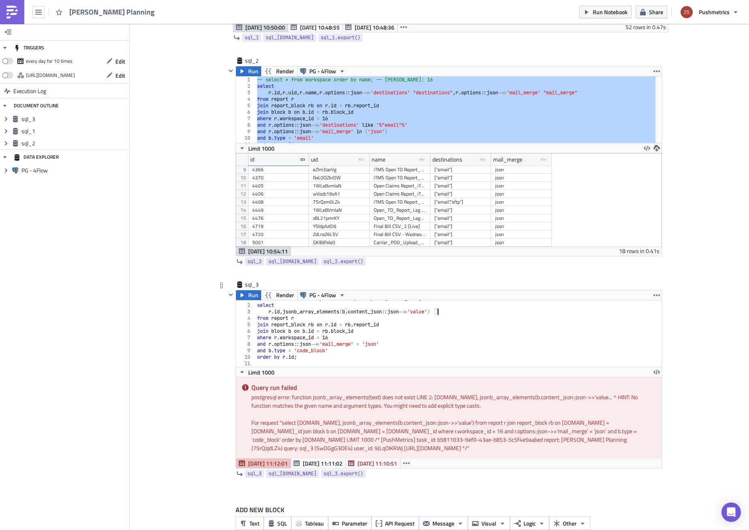
click at [431, 312] on div "-- select * from workspace order by name; -- [PERSON_NAME]: 16 select r . id , …" at bounding box center [456, 335] width 400 height 79
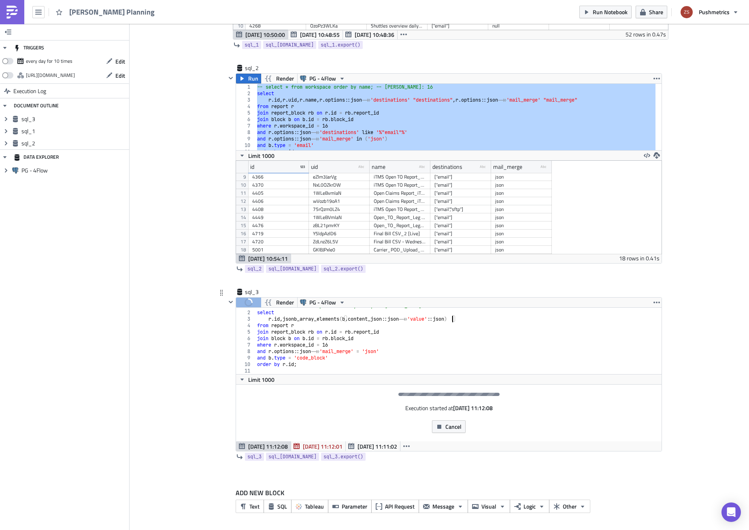
scroll to position [252, 0]
click at [432, 321] on div "-- select * from workspace order by name; -- [PERSON_NAME]: 16 select r . id , …" at bounding box center [456, 342] width 400 height 79
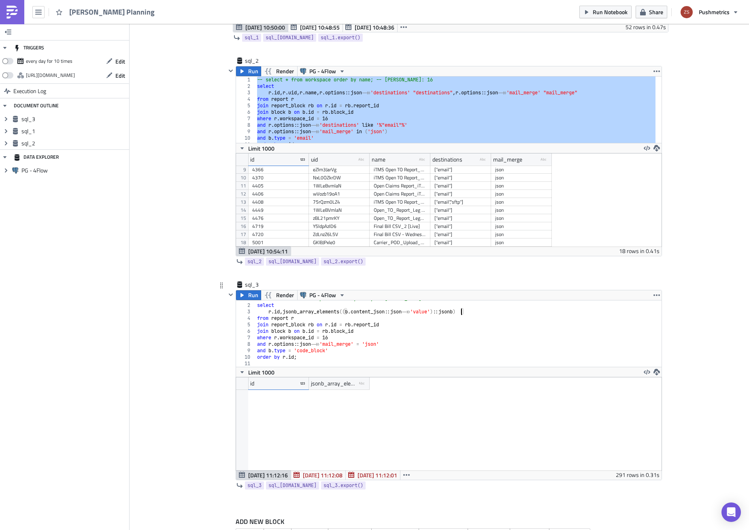
scroll to position [0, 0]
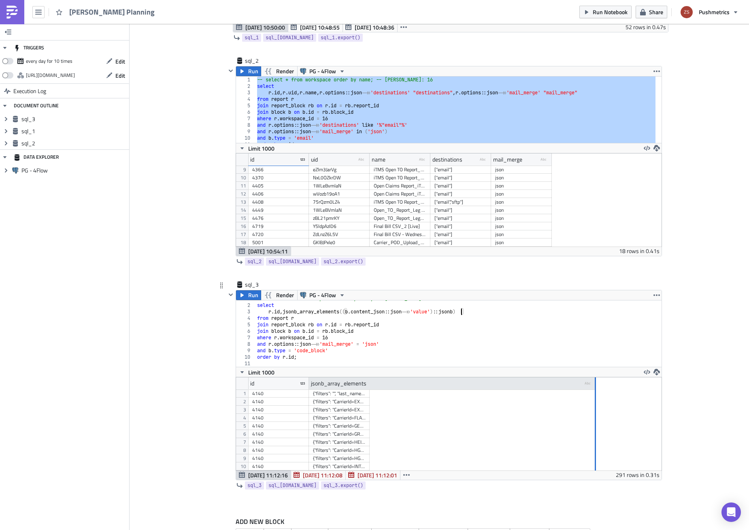
drag, startPoint x: 366, startPoint y: 384, endPoint x: 592, endPoint y: 388, distance: 226.4
click at [595, 388] on div at bounding box center [595, 383] width 1 height 13
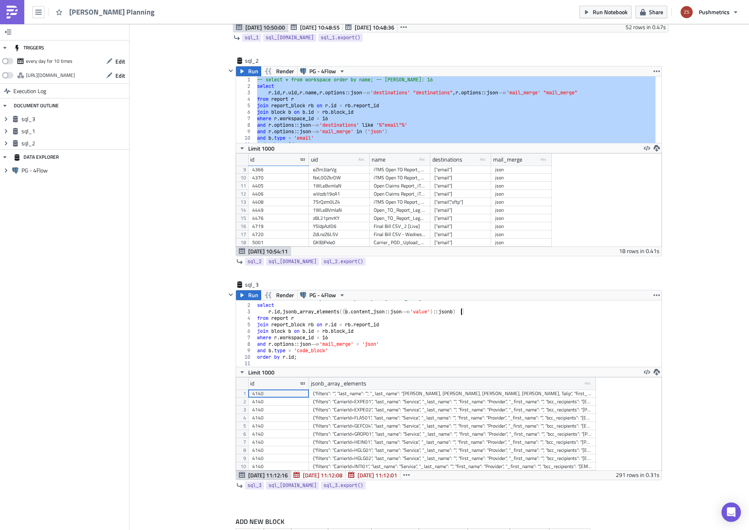
click at [381, 396] on div "{"filters": "", "last_name": "", "_last_name": "[PERSON_NAME], [PERSON_NAME], […" at bounding box center [452, 394] width 279 height 8
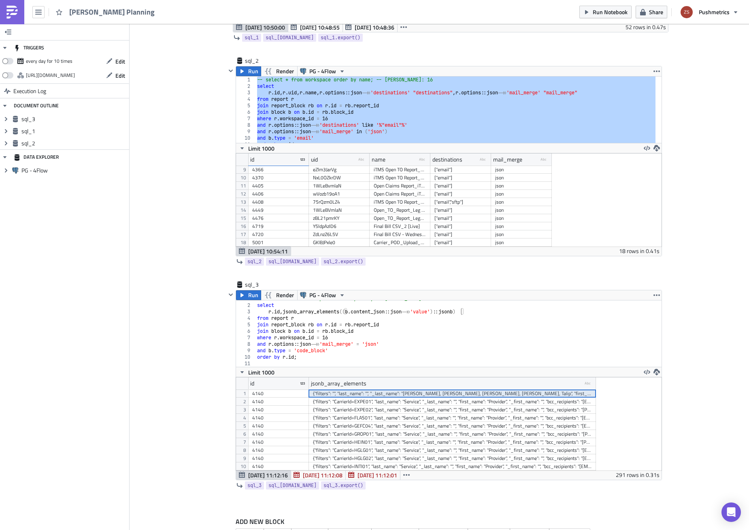
click at [383, 402] on div "{"filters": "CarrierId=EXPE01", "last_name": "Service", "_last_name": "", "firs…" at bounding box center [452, 402] width 279 height 8
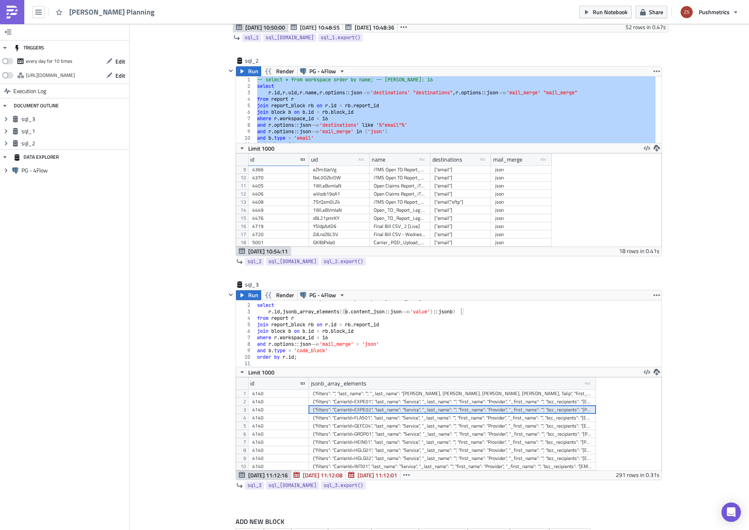
click at [385, 409] on div "{"filters": "CarrierId=EXPE02", "last_name": "Service", "_last_name": "", "firs…" at bounding box center [452, 410] width 279 height 8
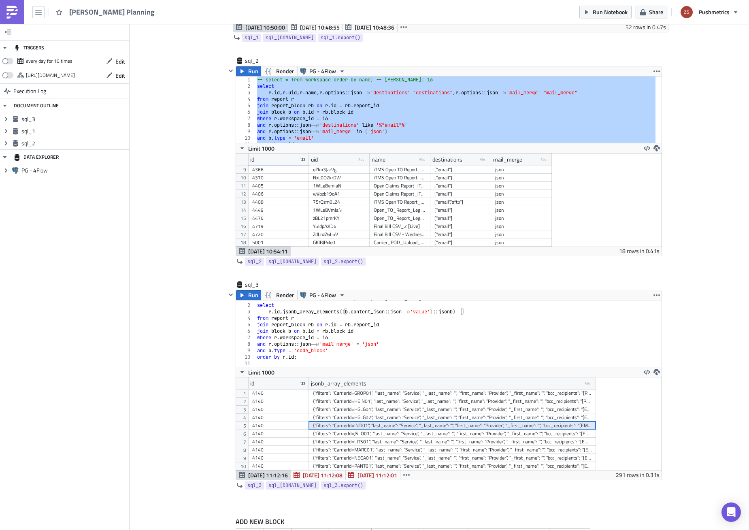
scroll to position [40, 0]
click at [349, 436] on div "{"filters": "CarrierId=JSLO01", "last_name": "Service", "_last_name": "", "firs…" at bounding box center [452, 434] width 279 height 8
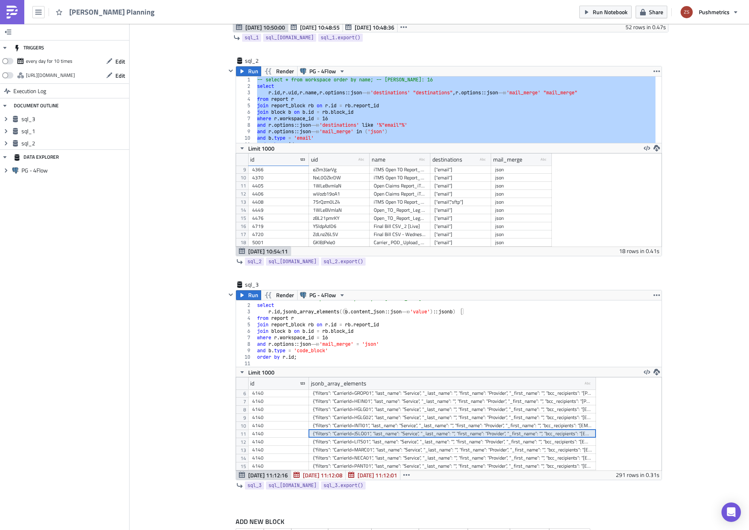
click at [343, 443] on div "{"filters": "CarrierId=LITS01", "last_name": "Service", "_last_name": "", "firs…" at bounding box center [452, 442] width 279 height 8
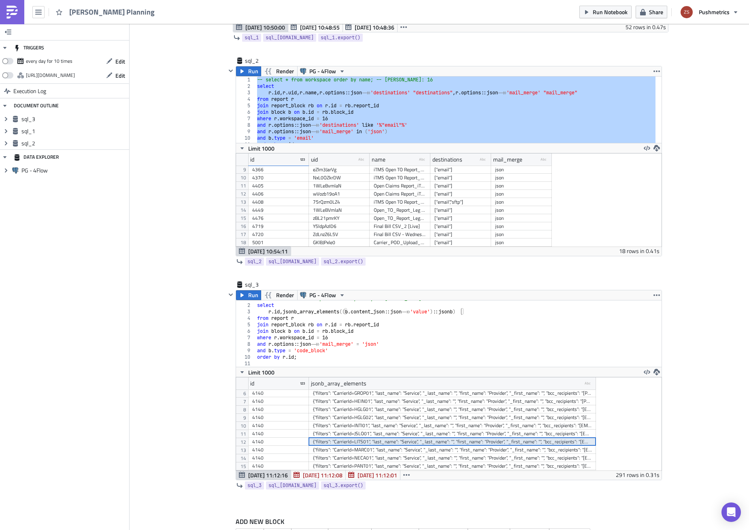
click at [339, 450] on div "{"filters": "CarrierId=MARC01", "last_name": "Service", "_last_name": "", "firs…" at bounding box center [452, 450] width 279 height 8
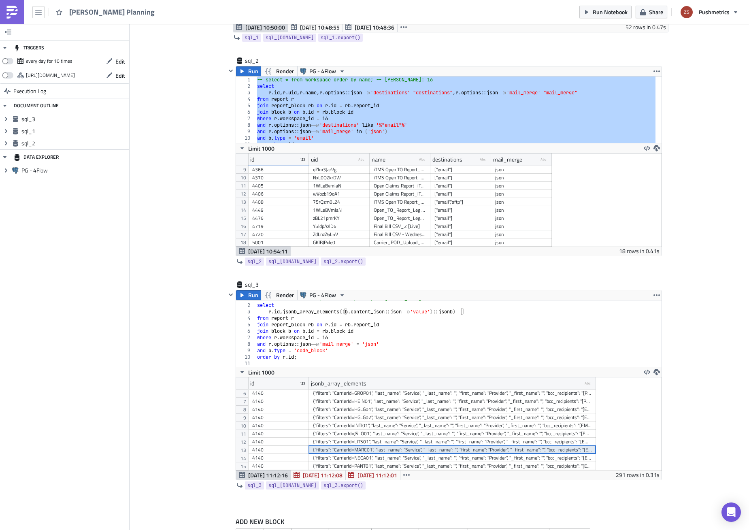
click at [336, 458] on div "{"filters": "CarrierId=NECA01", "last_name": "Service", "_last_name": "", "firs…" at bounding box center [452, 458] width 279 height 8
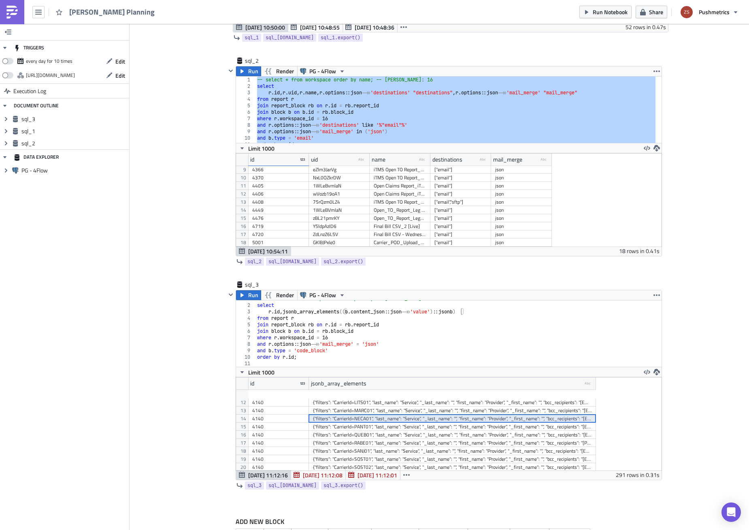
scroll to position [121, 0]
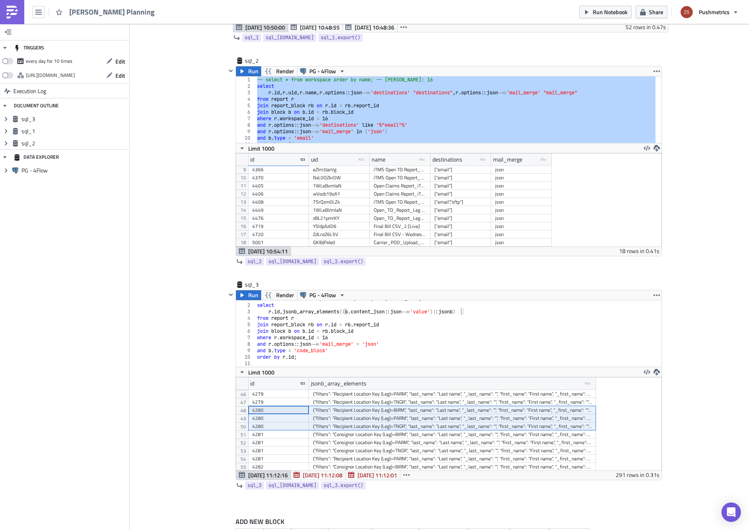
drag, startPoint x: 261, startPoint y: 410, endPoint x: 333, endPoint y: 428, distance: 74.2
click at [333, 26] on div "4214 {"filters": "CarrierId=PANT01", "last_name": "Service", "_last_name": "", …" at bounding box center [422, 26] width 348 height 0
click at [403, 474] on icon "button" at bounding box center [406, 475] width 6 height 6
click at [377, 422] on div "[DATE] 11:11:02" at bounding box center [378, 419] width 51 height 8
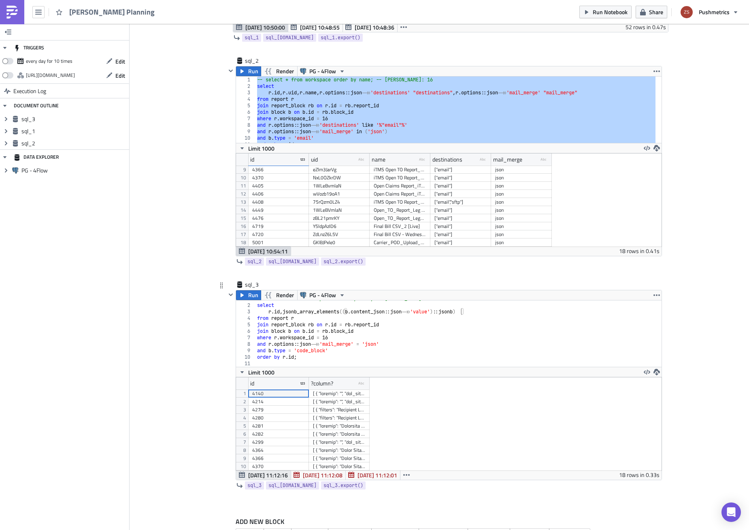
click at [264, 474] on span "[DATE] 11:12:16" at bounding box center [268, 475] width 40 height 9
click at [260, 410] on div "4280" at bounding box center [278, 408] width 53 height 8
click at [403, 477] on icon "button" at bounding box center [406, 475] width 6 height 6
click at [393, 423] on div "[DATE] 11:11:02" at bounding box center [378, 419] width 51 height 8
click at [275, 423] on div "4281" at bounding box center [278, 426] width 53 height 8
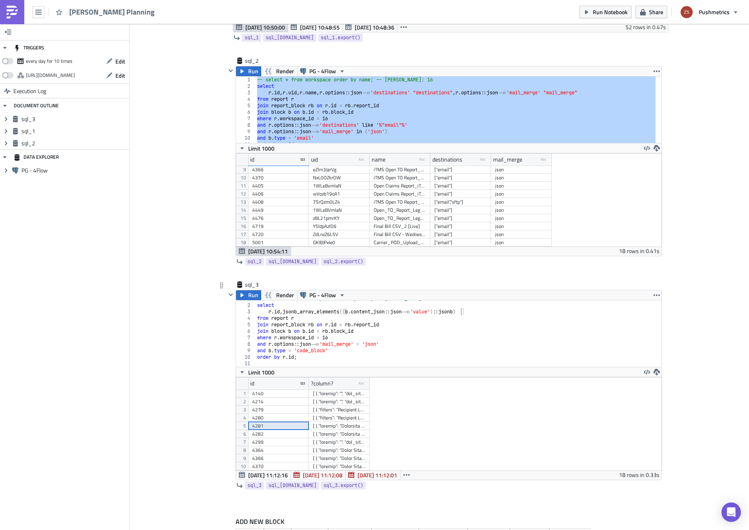
click at [274, 417] on div "4280" at bounding box center [278, 418] width 53 height 8
click at [319, 418] on div "[ { "filters": "Recipient Location Key (Leg)=BIRM", "bcc_recipients": "[PERSON_…" at bounding box center [339, 418] width 53 height 8
click at [264, 475] on span "[DATE] 11:12:16" at bounding box center [268, 475] width 40 height 9
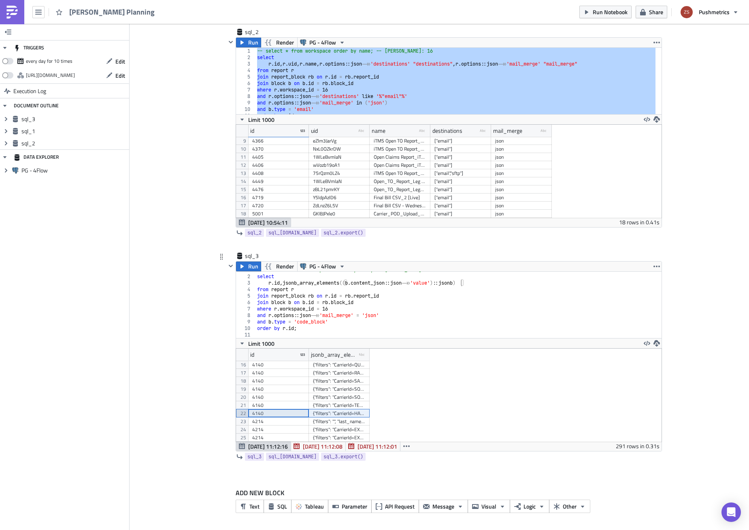
click at [236, 414] on div "22" at bounding box center [242, 413] width 12 height 8
click at [405, 448] on icon "button" at bounding box center [406, 446] width 6 height 6
click at [391, 467] on div "[DATE] 11:11:02" at bounding box center [378, 465] width 51 height 8
click at [344, 365] on div at bounding box center [339, 365] width 53 height 8
drag, startPoint x: 365, startPoint y: 359, endPoint x: 519, endPoint y: 361, distance: 153.9
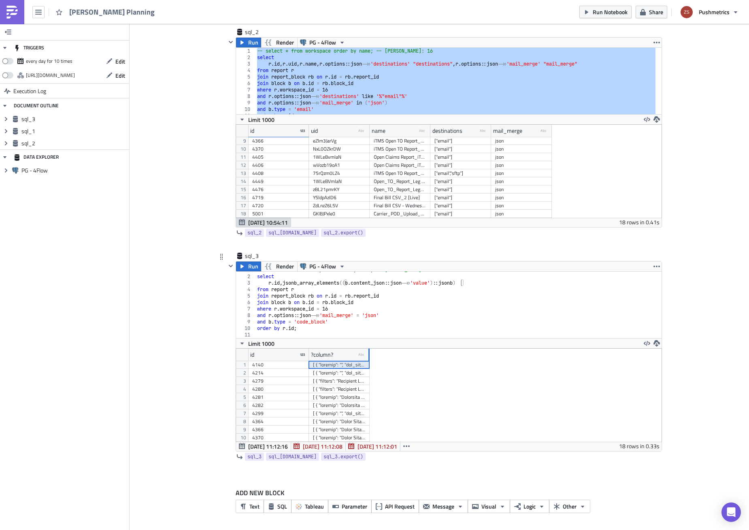
click at [370, 361] on div at bounding box center [369, 355] width 2 height 13
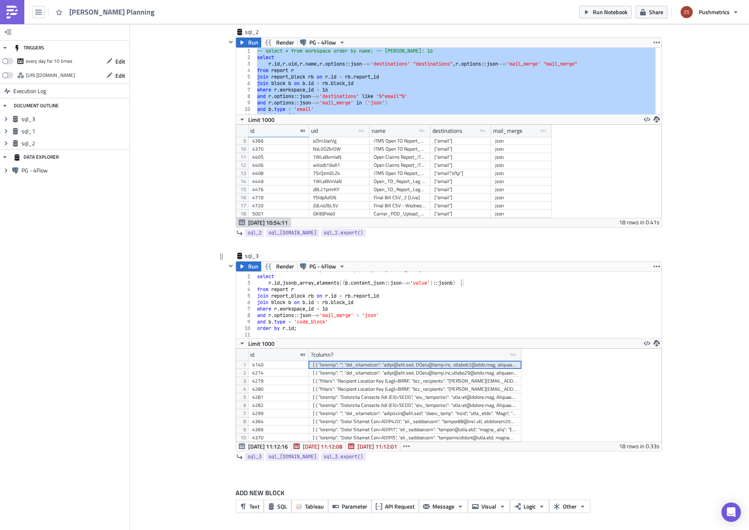
click at [360, 375] on div at bounding box center [415, 373] width 204 height 8
click at [388, 283] on div "-- select * from workspace order by name; -- [PERSON_NAME]: 16 select r . id , …" at bounding box center [456, 306] width 400 height 79
click at [489, 281] on div "-- select * from workspace order by name; -- [PERSON_NAME]: 16 select r . id , …" at bounding box center [456, 306] width 400 height 79
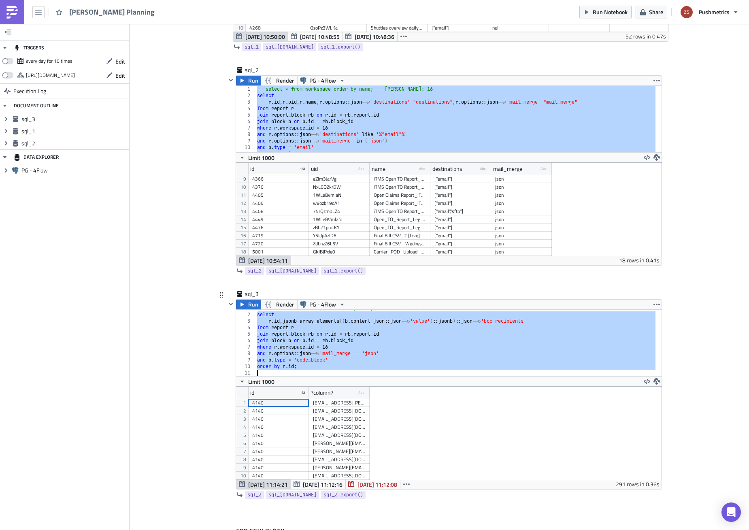
scroll to position [288, 0]
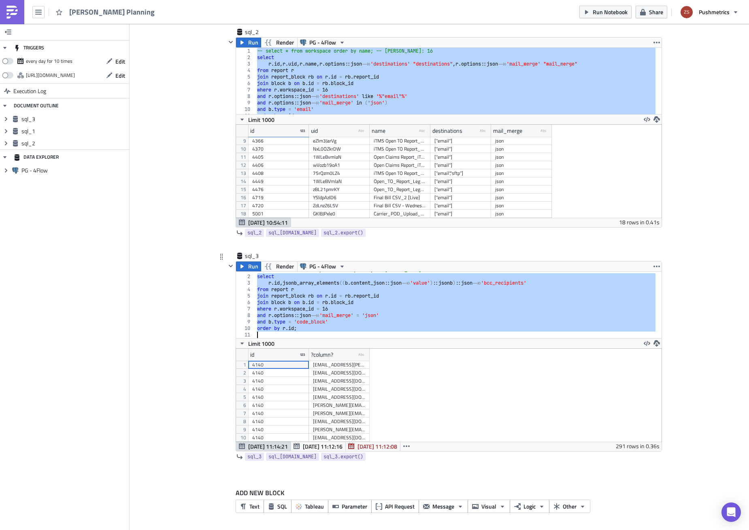
drag, startPoint x: 366, startPoint y: 353, endPoint x: 506, endPoint y: 357, distance: 140.6
click at [370, 357] on div at bounding box center [368, 355] width 1 height 13
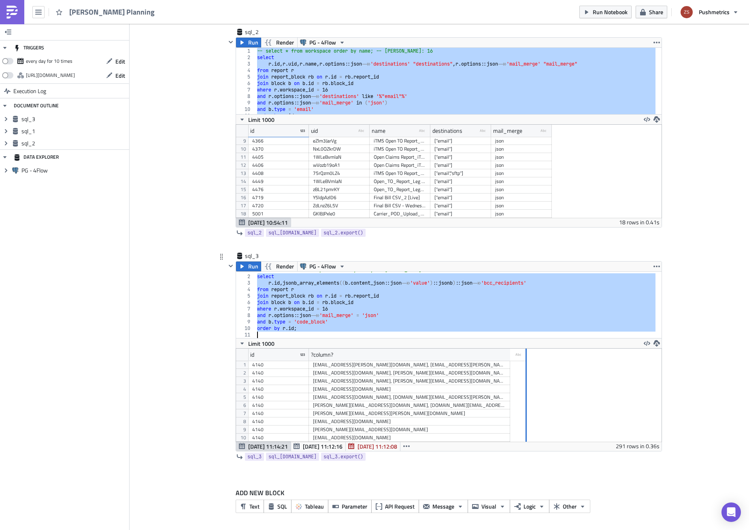
drag, startPoint x: 506, startPoint y: 357, endPoint x: 580, endPoint y: 357, distance: 74.1
click at [527, 357] on div at bounding box center [526, 355] width 1 height 13
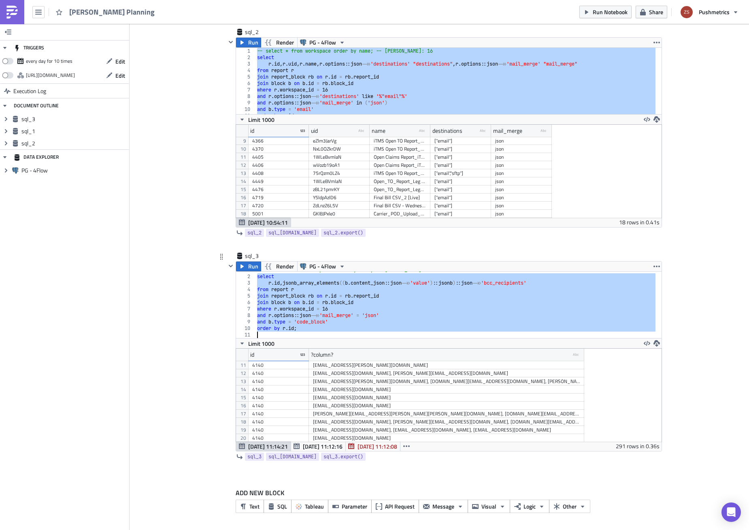
scroll to position [0, 0]
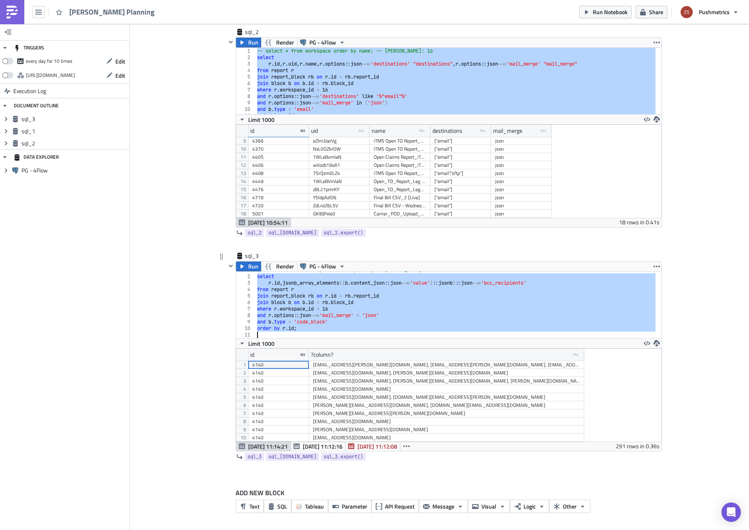
click at [364, 287] on div "-- select * from workspace order by name; -- [PERSON_NAME]: 16 select r . id , …" at bounding box center [456, 305] width 400 height 66
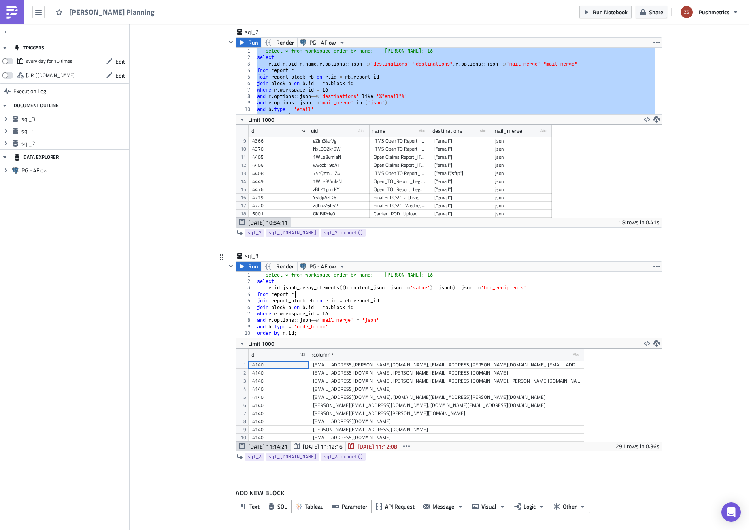
scroll to position [247, 0]
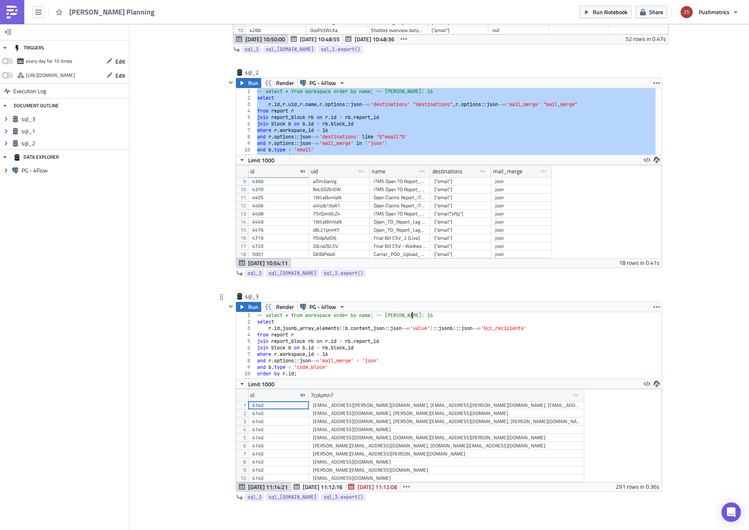
click at [426, 315] on div "-- select * from workspace order by name; -- [PERSON_NAME]: 16 select r . id , …" at bounding box center [456, 351] width 400 height 79
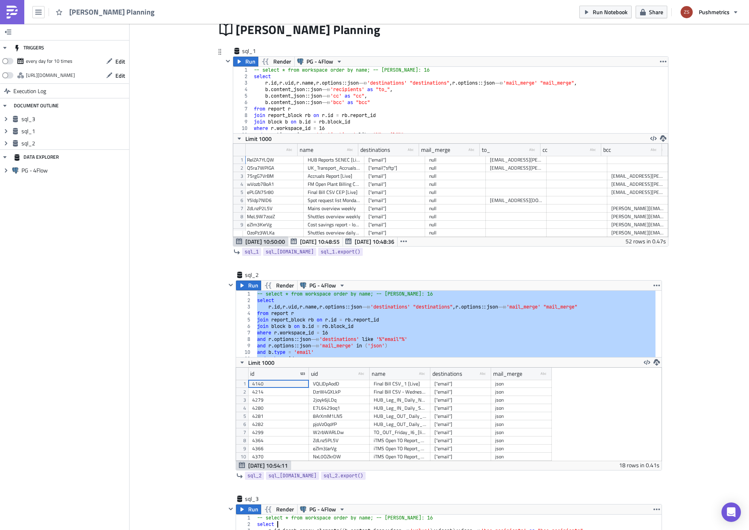
scroll to position [0, 69]
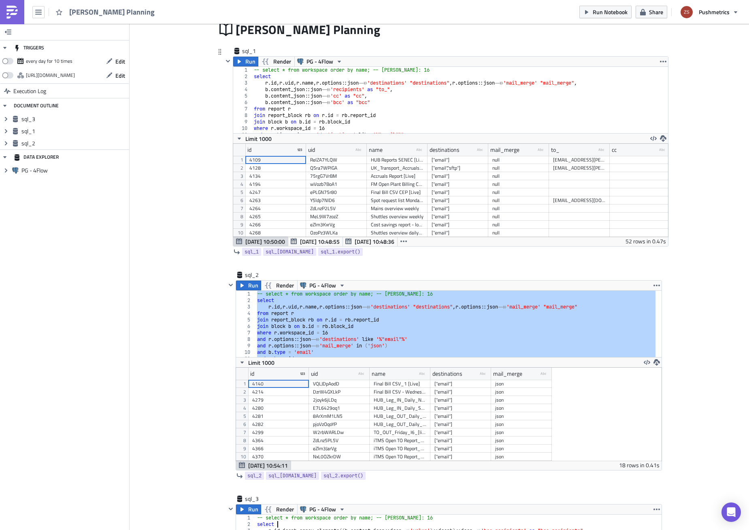
type textarea "select"
click at [375, 121] on div "-- select * from workspace order by name; -- [PERSON_NAME]: 16 select r . [PERS…" at bounding box center [457, 106] width 410 height 79
type textarea "order by [DOMAIN_NAME];"
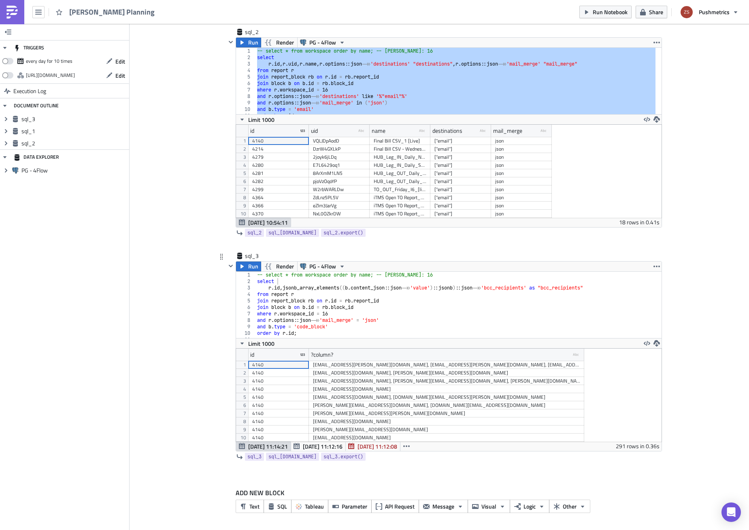
click at [329, 338] on div "-- select * from workspace order by name; -- [PERSON_NAME]: 16 select r . id , …" at bounding box center [456, 311] width 400 height 79
click at [326, 329] on div "-- select * from workspace order by name; -- [PERSON_NAME]: 16 select r . id , …" at bounding box center [456, 306] width 400 height 79
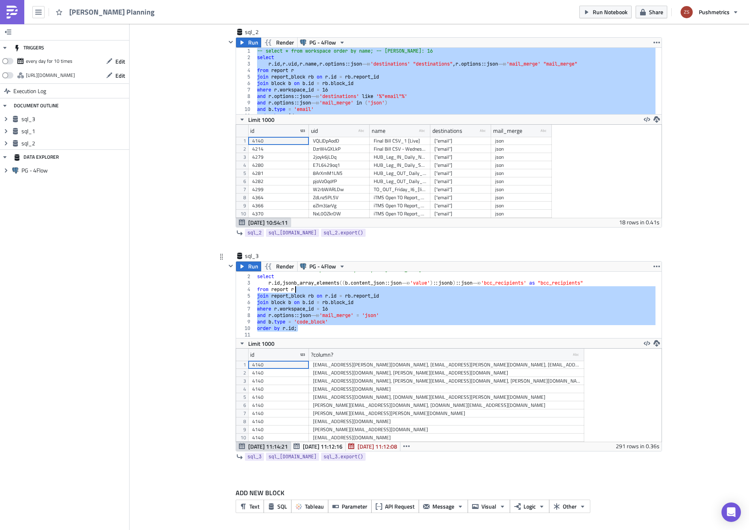
type textarea "select [DOMAIN_NAME], jsonb_array_elements((b.content_json::json->>'value')::js…"
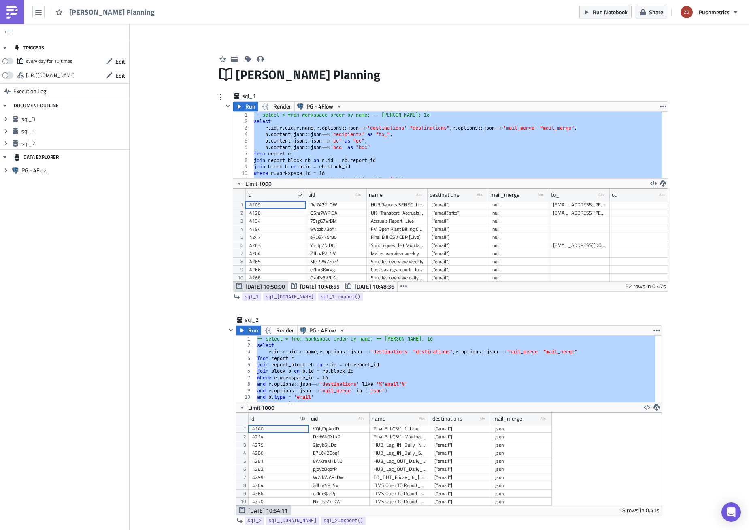
click at [281, 124] on div "-- select * from workspace order by name; -- [PERSON_NAME]: 16 select r . [PERS…" at bounding box center [457, 145] width 410 height 66
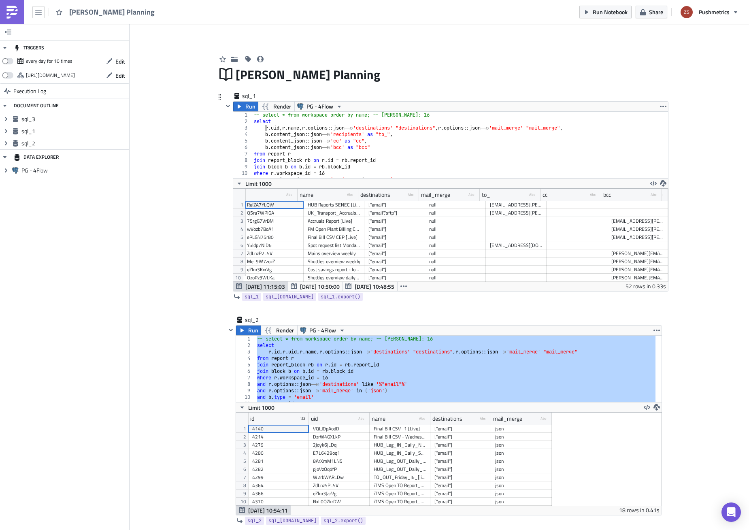
click at [401, 144] on div "-- select * from workspace order by name; -- [PERSON_NAME]: 16 select r . [PERS…" at bounding box center [457, 151] width 410 height 79
type textarea "r.options::json->>'mail_merge' "mail_merge","
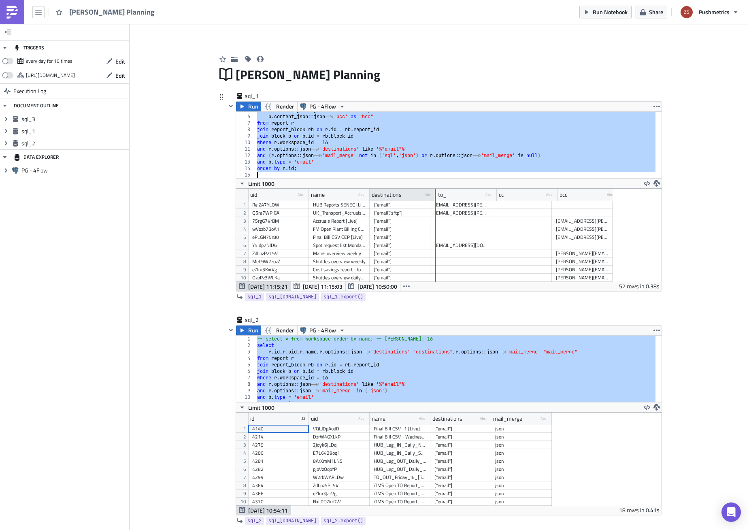
click at [435, 194] on div at bounding box center [435, 195] width 1 height 13
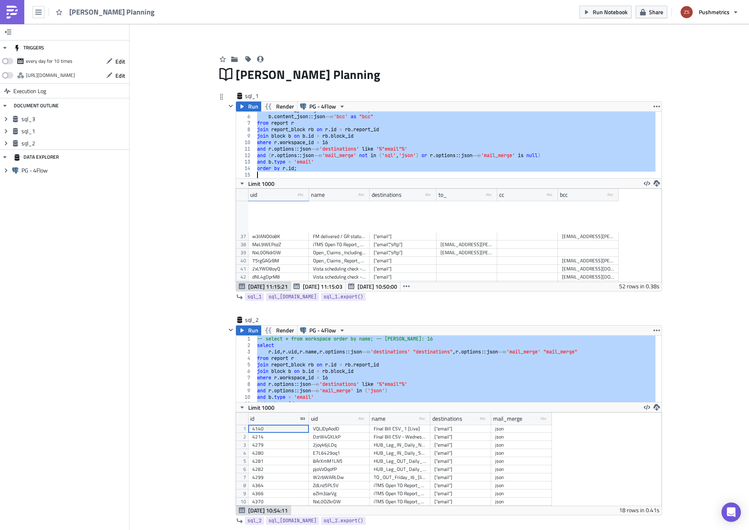
scroll to position [321, 0]
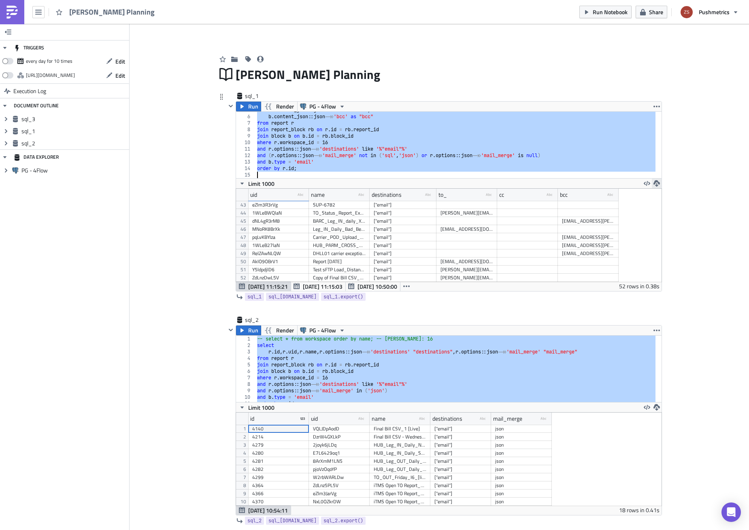
type textarea "order by [DOMAIN_NAME];"
click at [654, 183] on icon "button" at bounding box center [657, 183] width 6 height 6
click at [674, 155] on div "CSV" at bounding box center [685, 152] width 63 height 8
click at [325, 350] on div "-- select * from workspace order by name; -- [PERSON_NAME]: 16 select r . [PERS…" at bounding box center [456, 369] width 400 height 66
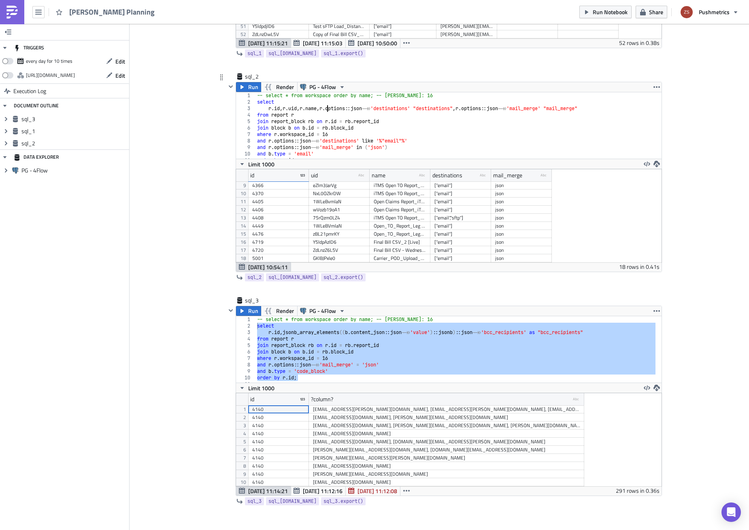
scroll to position [166, 0]
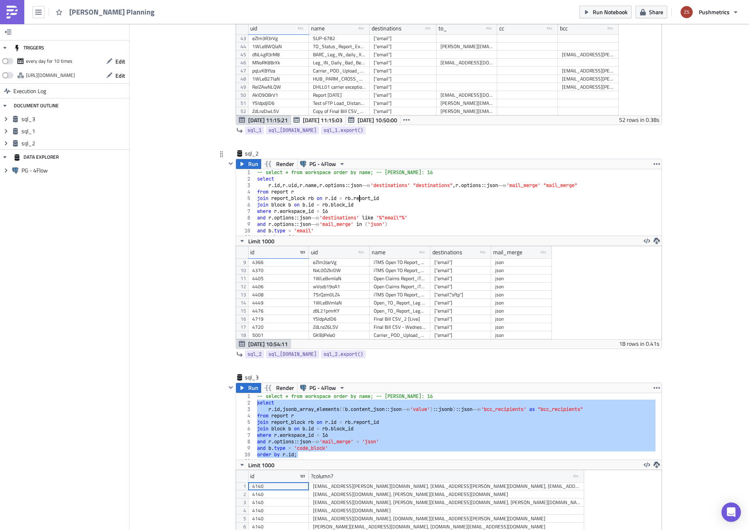
click at [356, 201] on div "-- select * from workspace order by name; -- [PERSON_NAME]: 16 select r . [PERS…" at bounding box center [456, 208] width 400 height 79
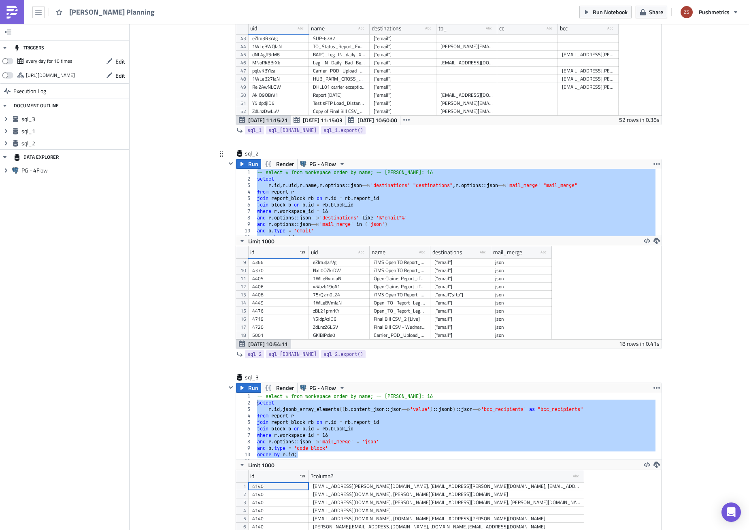
type textarea "order by [DOMAIN_NAME];"
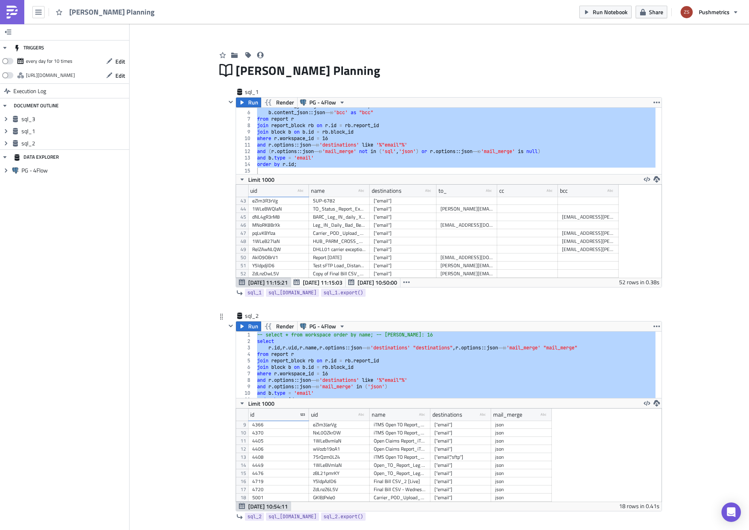
scroll to position [0, 0]
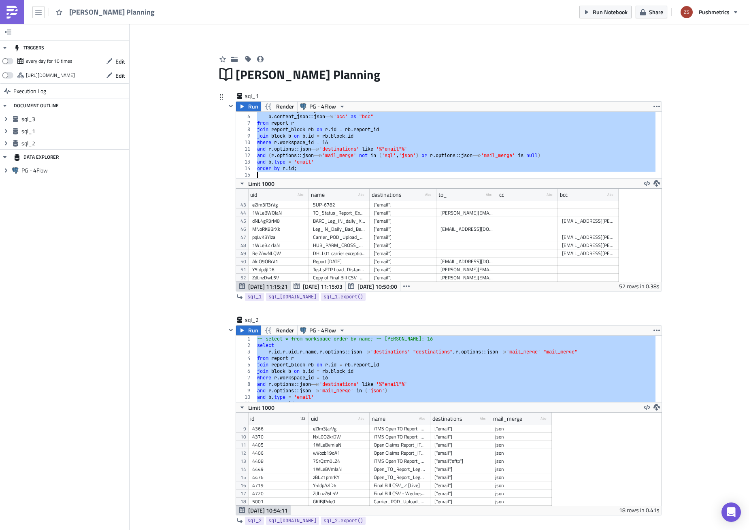
click at [390, 150] on div "b . content_json :: json ->> 'cc' as "cc" , b . content_json :: json ->> 'bcc' …" at bounding box center [456, 145] width 400 height 66
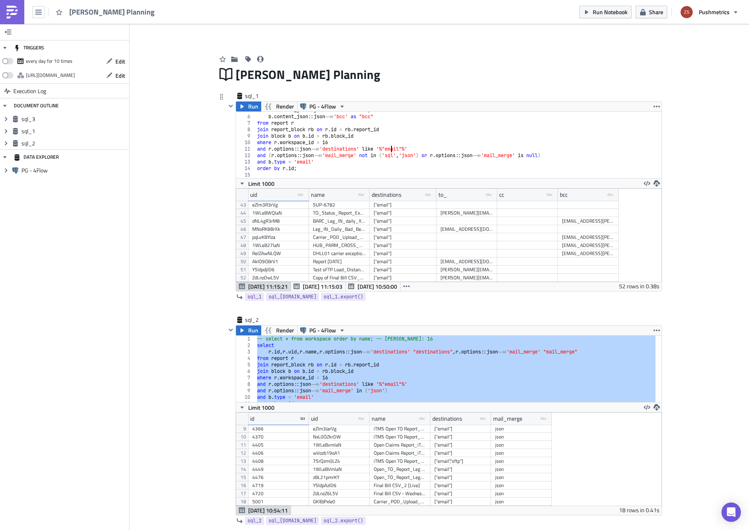
type textarea "order by [DOMAIN_NAME];"
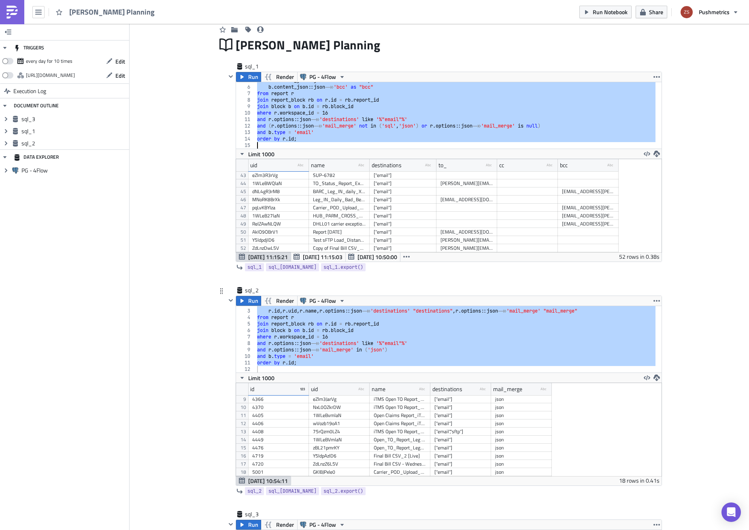
scroll to position [40, 0]
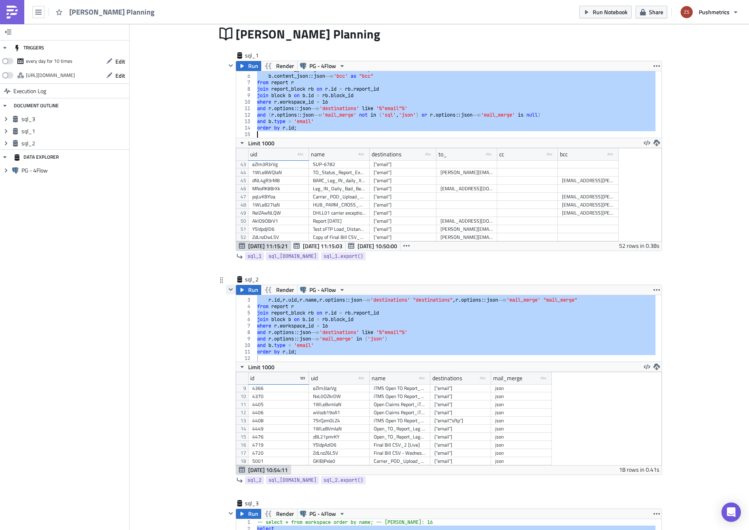
click at [229, 292] on icon "button" at bounding box center [231, 289] width 6 height 6
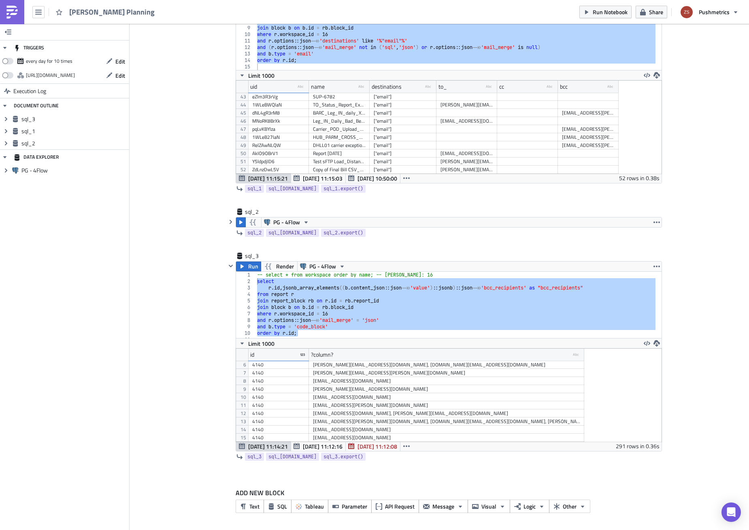
click at [353, 294] on div "-- select * from workspace order by name; -- [PERSON_NAME]: 16 select r . id , …" at bounding box center [456, 305] width 400 height 66
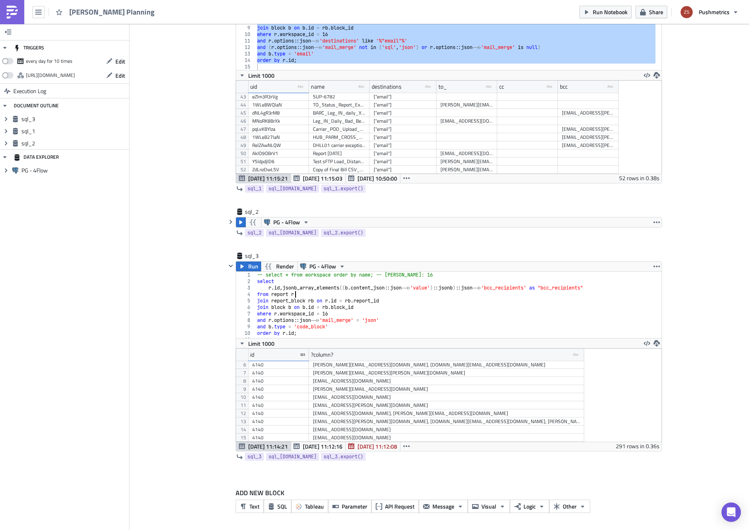
click at [412, 277] on div "-- select * from workspace order by name; -- [PERSON_NAME]: 16 select r . id , …" at bounding box center [456, 311] width 400 height 79
type textarea "order by [DOMAIN_NAME];"
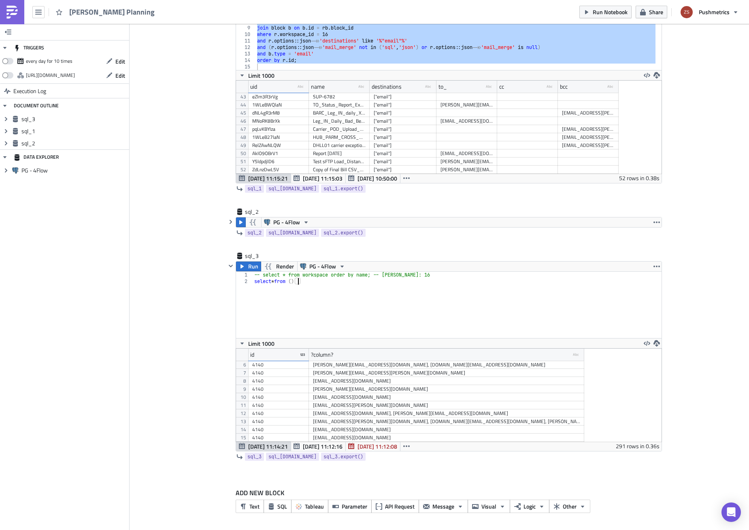
scroll to position [0, 0]
type textarea ")"
paste textarea "order by [DOMAIN_NAME];"
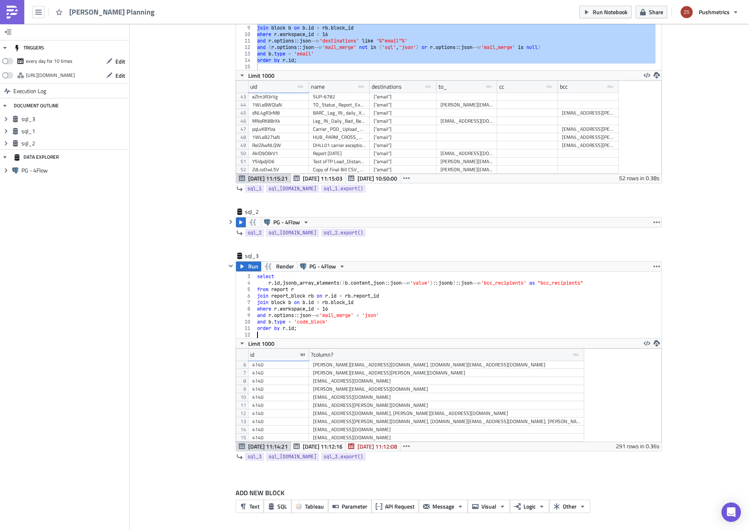
scroll to position [11, 0]
type textarea "order by [DOMAIN_NAME]"
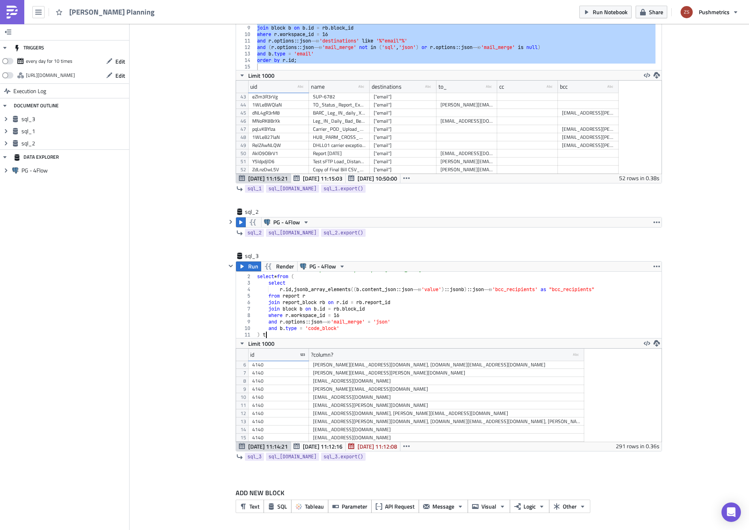
scroll to position [0, 0]
click at [245, 263] on button "Run" at bounding box center [248, 267] width 25 height 10
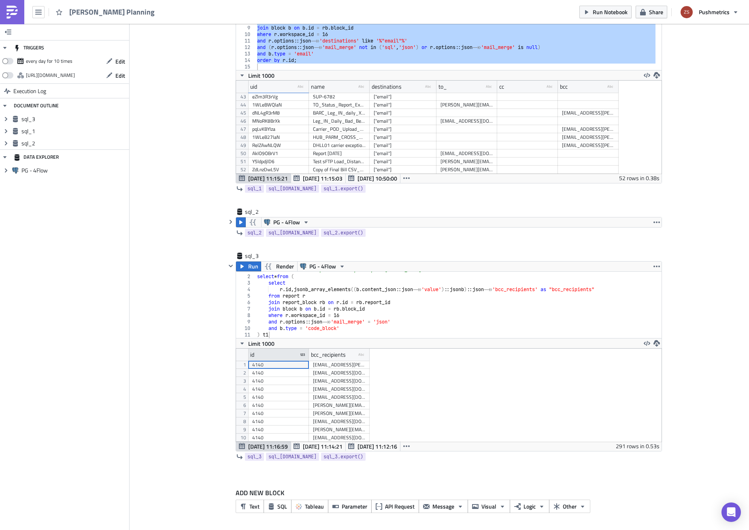
scroll to position [93, 425]
click at [300, 336] on div "-- select * from workspace order by name; -- [PERSON_NAME]: 16 select * from ( …" at bounding box center [456, 306] width 400 height 79
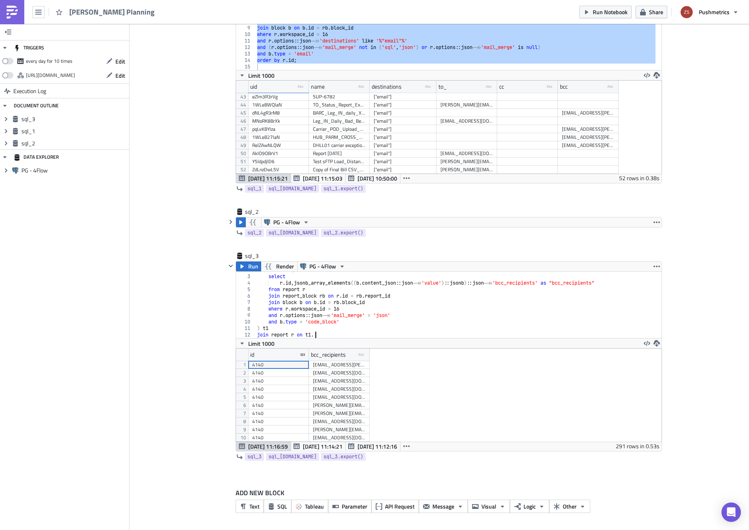
scroll to position [0, 0]
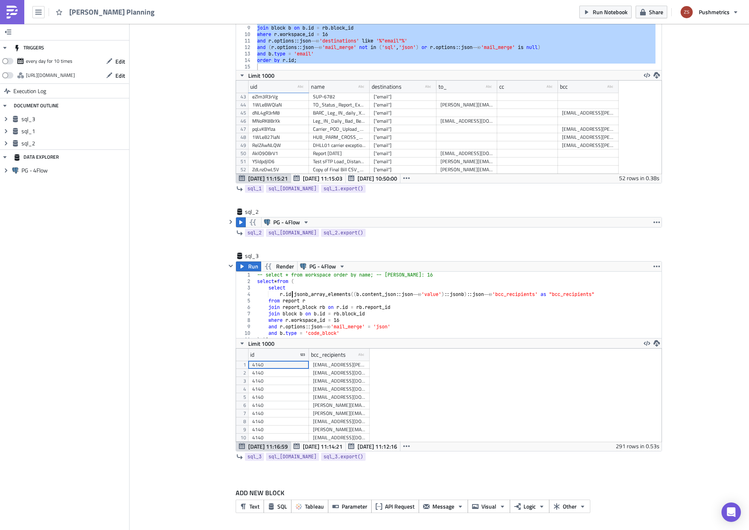
click at [288, 296] on div "-- select * from workspace order by name; -- [PERSON_NAME]: 16 select * from ( …" at bounding box center [456, 311] width 400 height 79
click at [330, 295] on div "-- select * from workspace order by name; -- [PERSON_NAME]: 16 select * from ( …" at bounding box center [456, 311] width 400 height 79
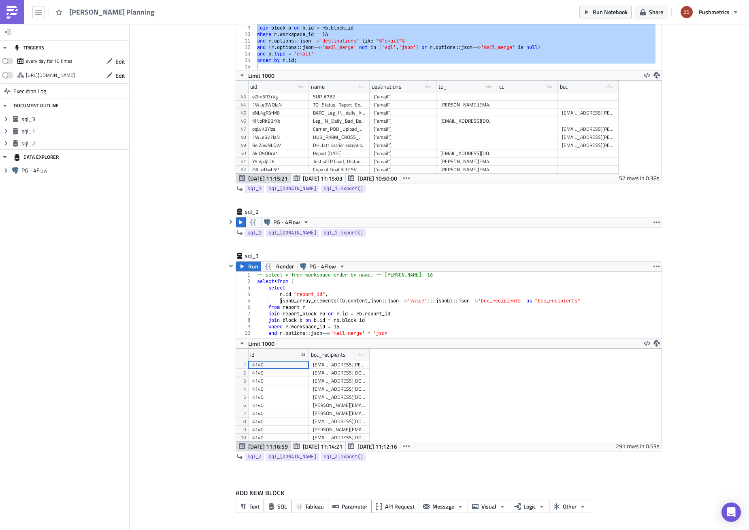
click at [300, 296] on div "-- select * from workspace order by name; -- [PERSON_NAME]: 16 select * from ( …" at bounding box center [456, 311] width 400 height 79
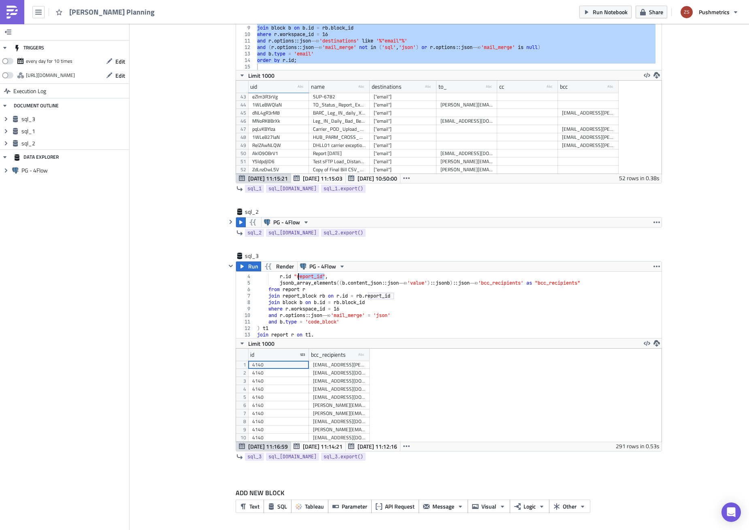
click at [320, 334] on div "select r . id "report_id" , jsonb_array_elements (( b . content_json :: json ->…" at bounding box center [456, 306] width 400 height 79
paste textarea "report_id"
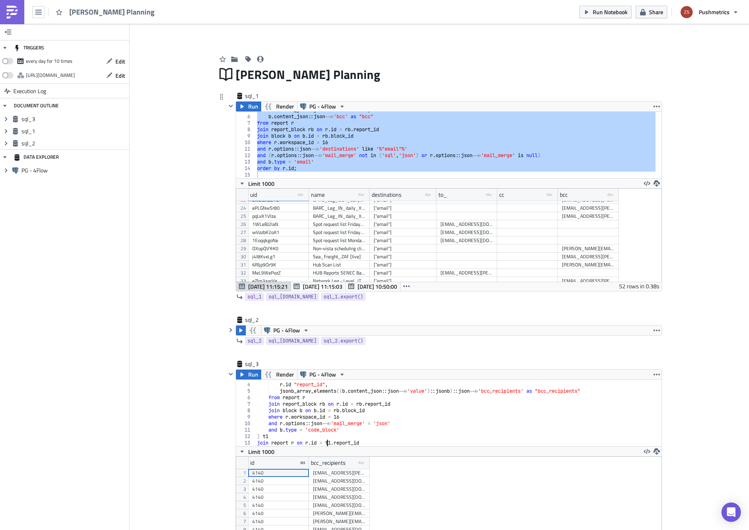
type textarea "join report r on [DOMAIN_NAME] = [DOMAIN_NAME]_id"
click at [325, 153] on div "b . content_json :: json ->> 'cc' as "cc" , b . content_json :: json ->> 'bcc' …" at bounding box center [456, 145] width 400 height 66
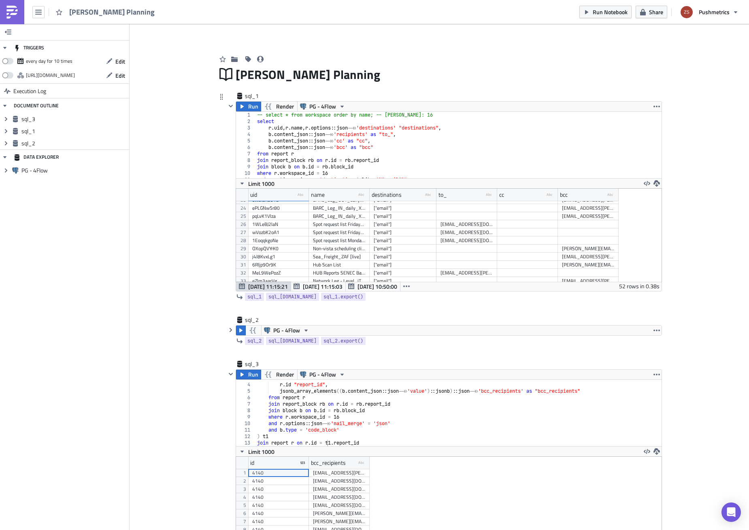
click at [334, 125] on div "-- select * from workspace order by name; -- [PERSON_NAME]: 16 select r . [PERS…" at bounding box center [456, 151] width 400 height 79
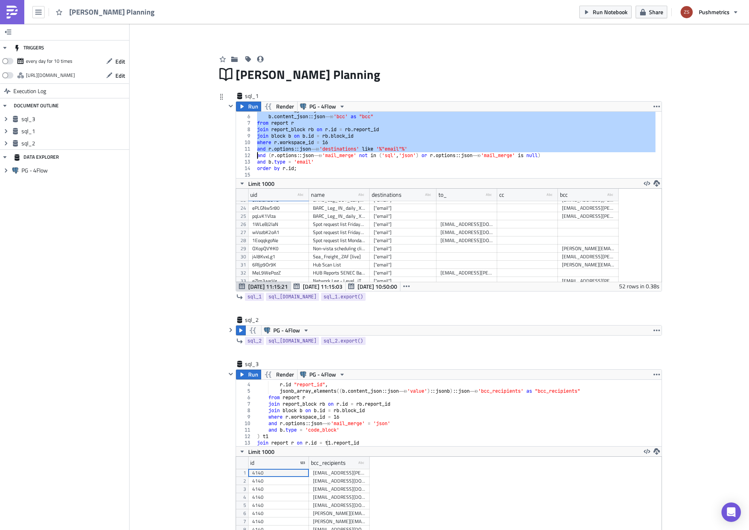
type textarea "order by [DOMAIN_NAME];"
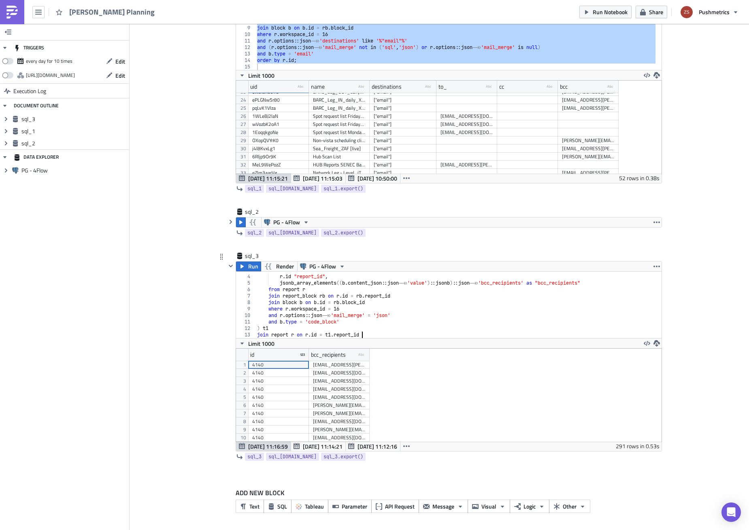
click at [372, 335] on div "select r . id "report_id" , jsonb_array_elements (( b . content_json :: json ->…" at bounding box center [456, 306] width 400 height 79
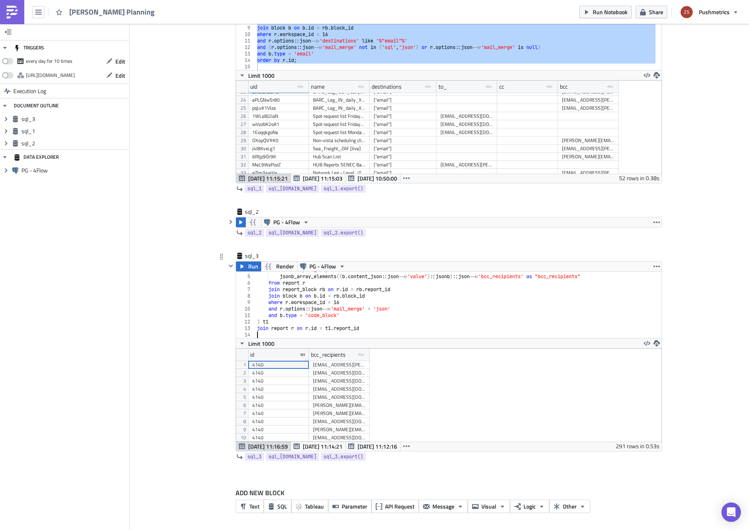
paste textarea "join report_block rb on [DOMAIN_NAME] = [DOMAIN_NAME]_id"
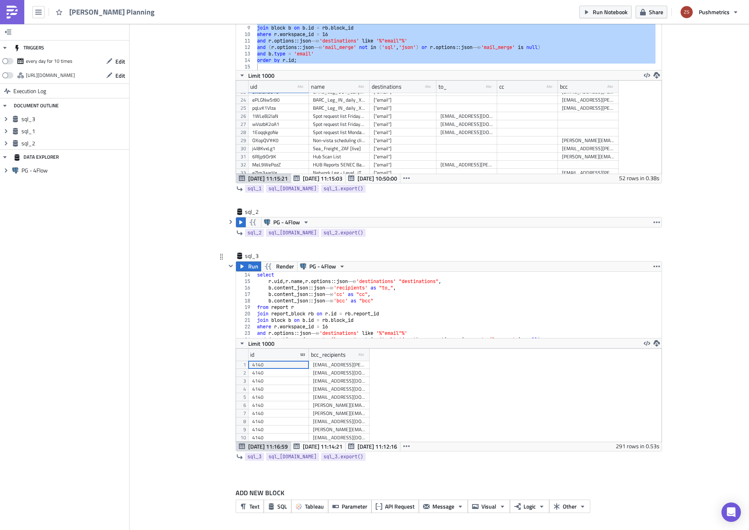
click at [333, 314] on div "select r . [PERSON_NAME] name , [PERSON_NAME] options :: json ->> 'destinations…" at bounding box center [456, 311] width 400 height 79
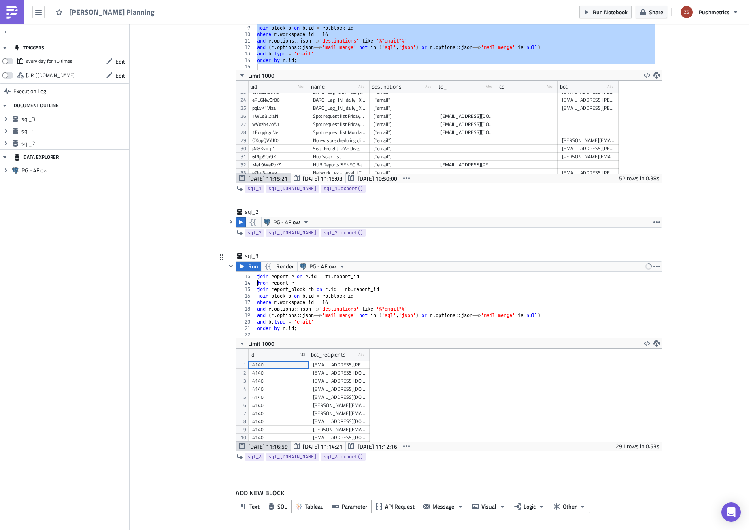
type textarea "join report r on [DOMAIN_NAME] = [DOMAIN_NAME]_id"
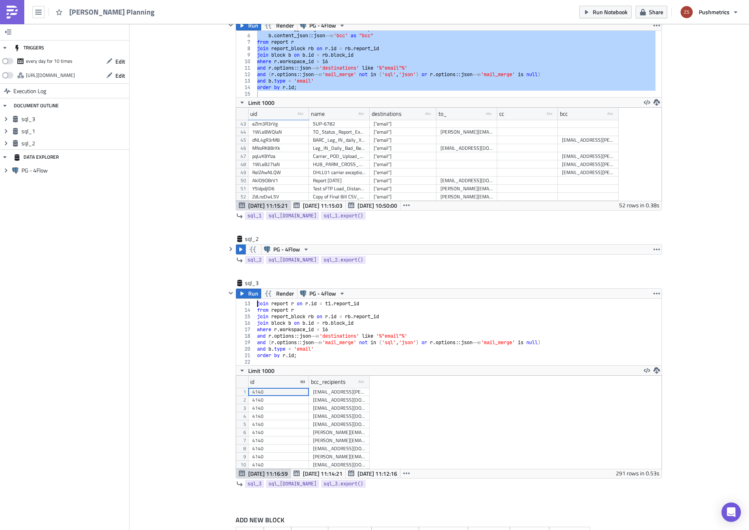
click at [345, 81] on div "b . content_json :: json ->> 'cc' as "cc" , b . content_json :: json ->> 'bcc' …" at bounding box center [456, 64] width 400 height 66
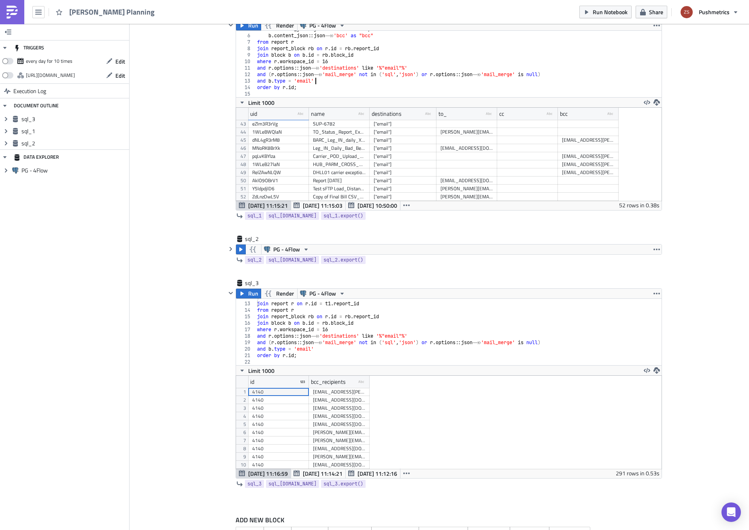
click at [346, 89] on div "b . content_json :: json ->> 'cc' as "cc" , b . content_json :: json ->> 'bcc' …" at bounding box center [456, 65] width 400 height 79
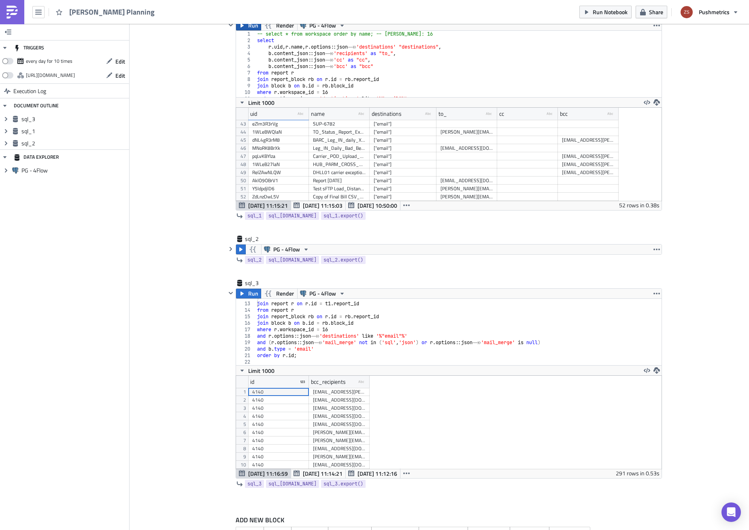
type textarea "order by [DOMAIN_NAME];"
click at [249, 29] on span "Run" at bounding box center [253, 26] width 10 height 10
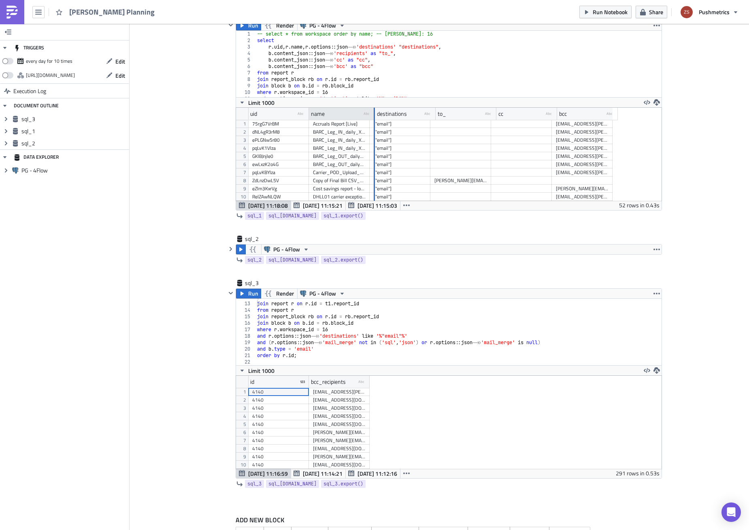
drag, startPoint x: 366, startPoint y: 114, endPoint x: 379, endPoint y: 114, distance: 13.0
click at [375, 114] on div at bounding box center [374, 114] width 1 height 13
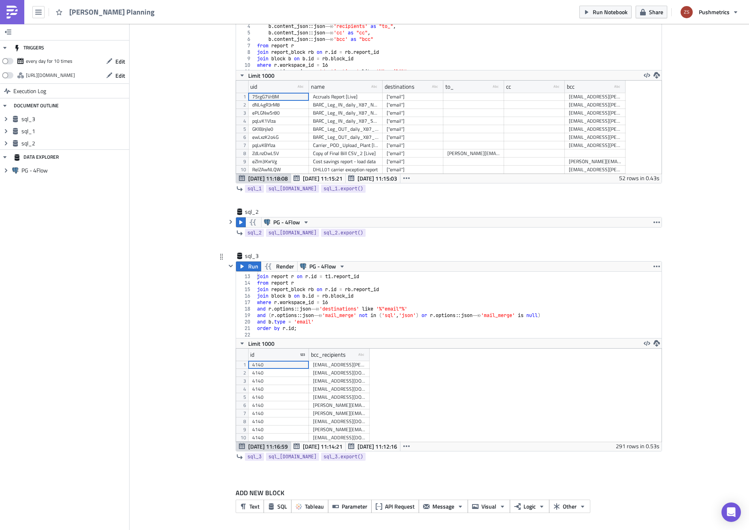
click at [292, 330] on div ") t1 join report r on r . id = t1 . report_id from report r join report_block r…" at bounding box center [456, 306] width 400 height 79
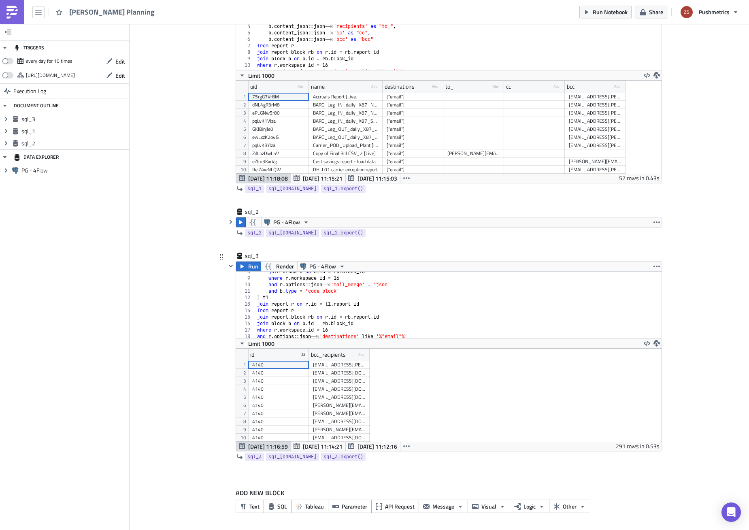
click at [290, 305] on div "join block b on b . id = rb . block_id where r . workspace_id = 16 and r . opti…" at bounding box center [456, 307] width 400 height 79
type textarea "from report r"
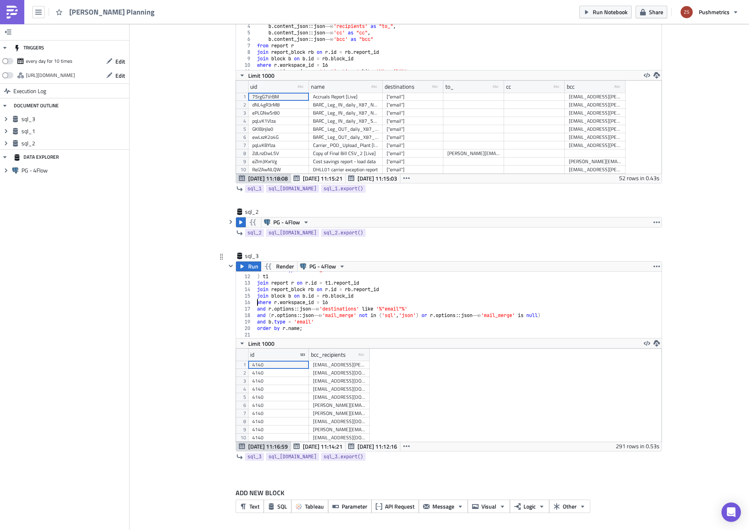
click at [357, 302] on div "and b . type = 'code_block' ) t1 join report r on r . id = t1 . report_id join …" at bounding box center [456, 306] width 400 height 79
type textarea "and r.options::json->>'destinations' like '%"email"%'"
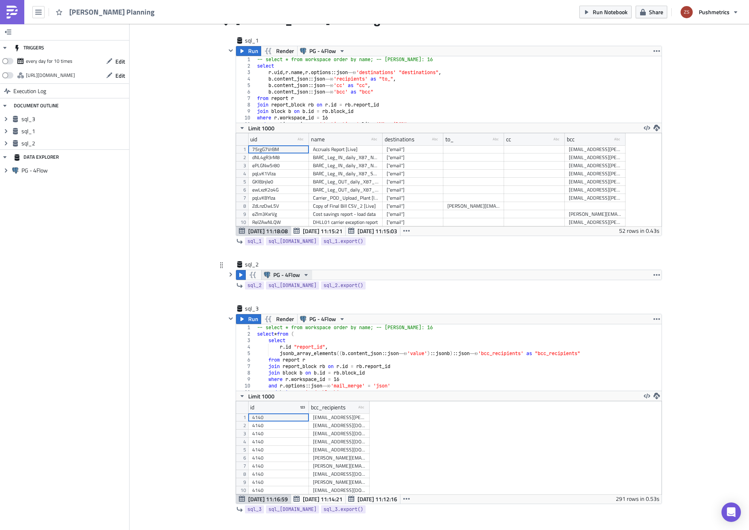
scroll to position [27, 0]
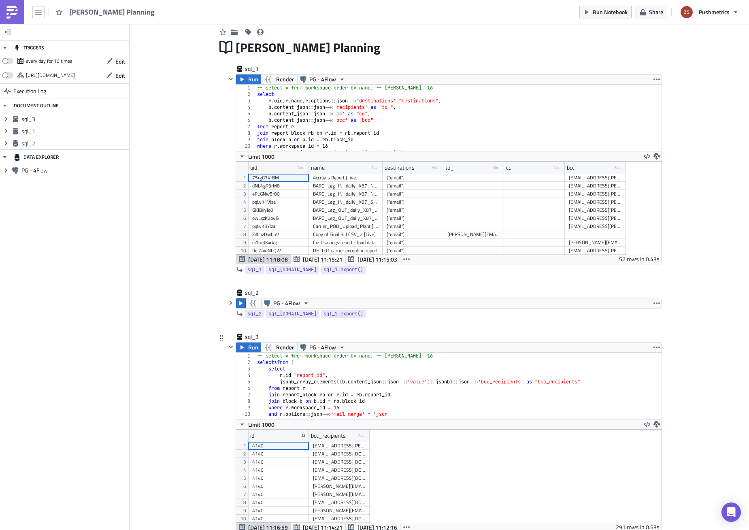
click at [276, 361] on div "-- select * from workspace order by name; -- [PERSON_NAME]: 16 select * from ( …" at bounding box center [456, 392] width 400 height 79
paste textarea
type textarea "from ("
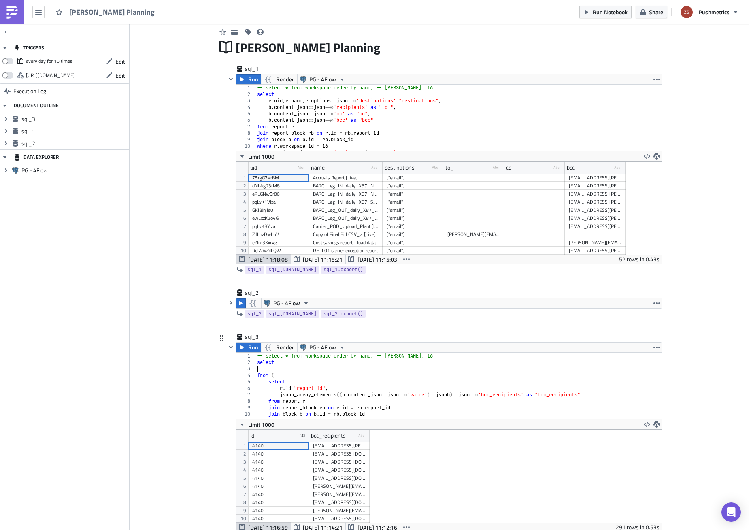
paste textarea "b.content_json::json->>'bcc' as "bcc""
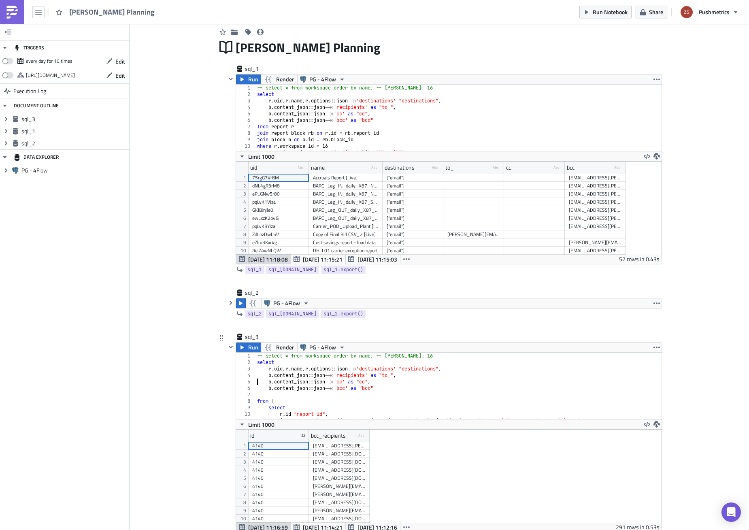
type textarea "b.content_json::json->>'bcc' as "bcc""
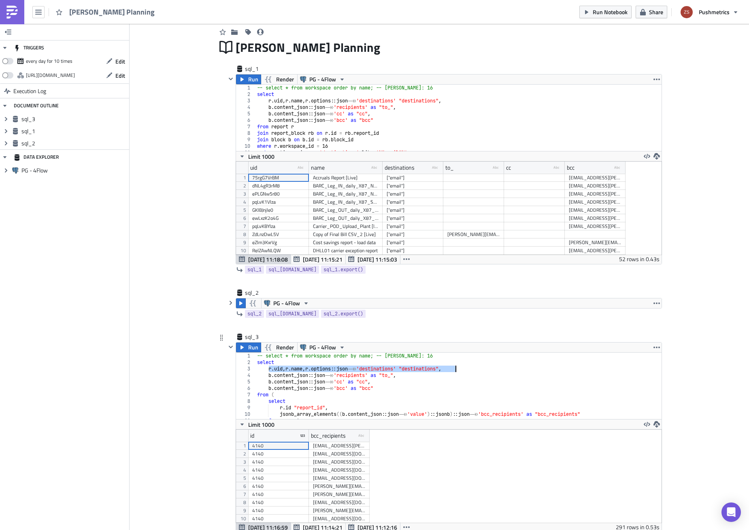
click at [285, 368] on div "-- select * from workspace order by name; -- [PERSON_NAME]: 16 select r . [PERS…" at bounding box center [456, 386] width 400 height 66
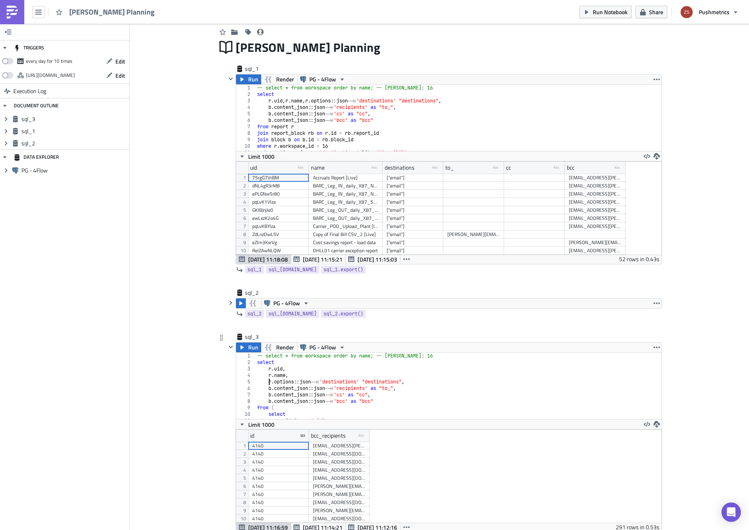
scroll to position [24, 0]
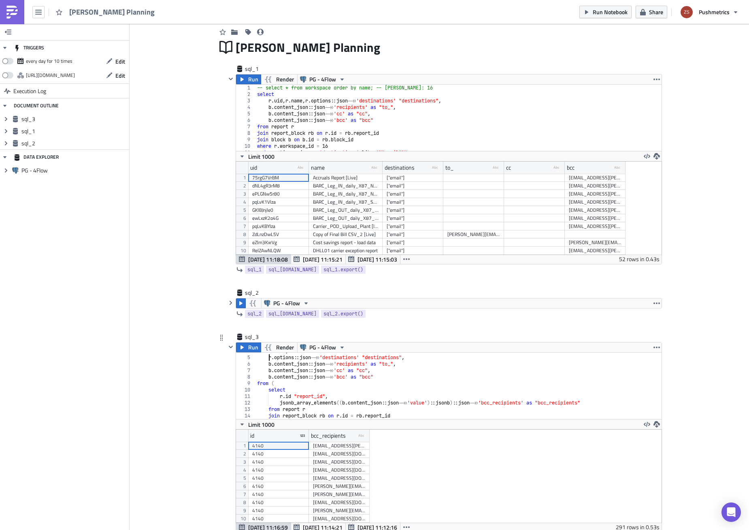
click at [393, 371] on div "r . name , [PERSON_NAME] options :: json ->> 'destinations' "destinations" , b …" at bounding box center [456, 387] width 400 height 79
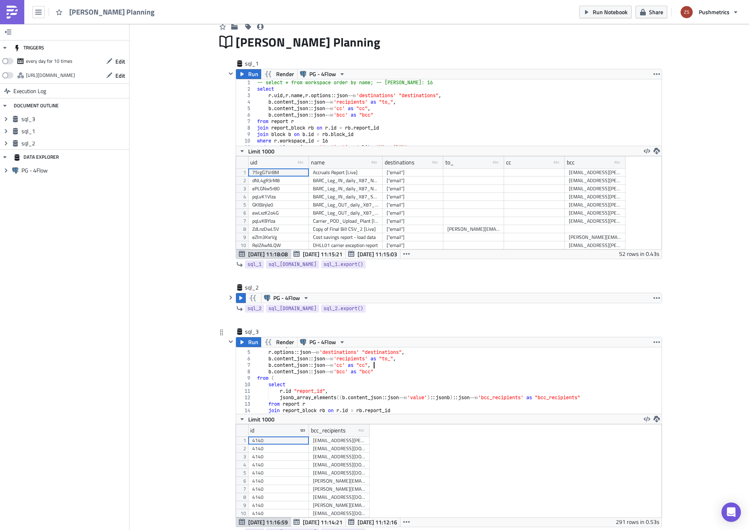
scroll to position [40, 0]
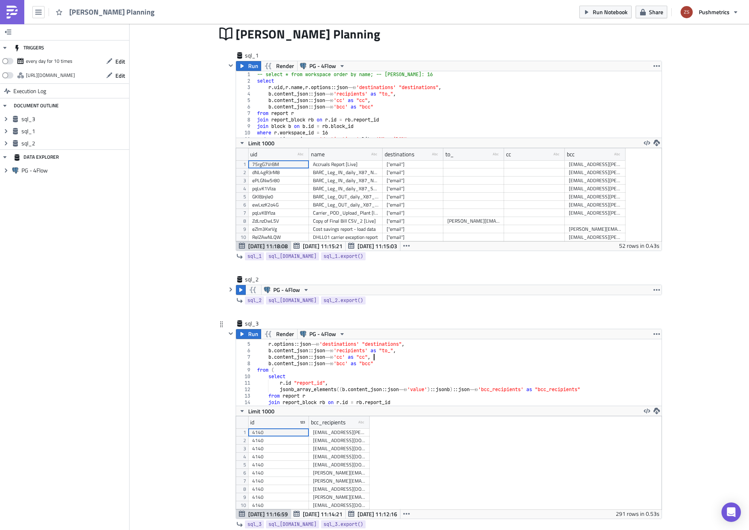
click at [383, 364] on div "r . name , [PERSON_NAME] options :: json ->> 'destinations' "destinations" , b …" at bounding box center [456, 373] width 400 height 79
type textarea "b.content_json::json->>'bcc' as "bcc""
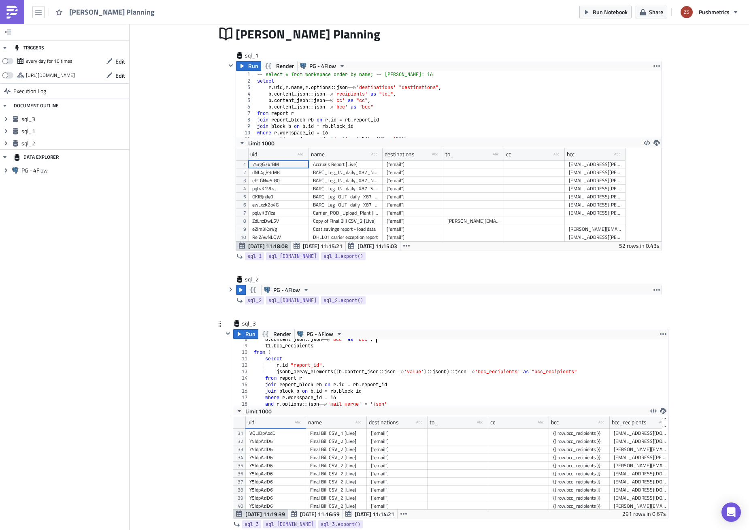
scroll to position [322, 0]
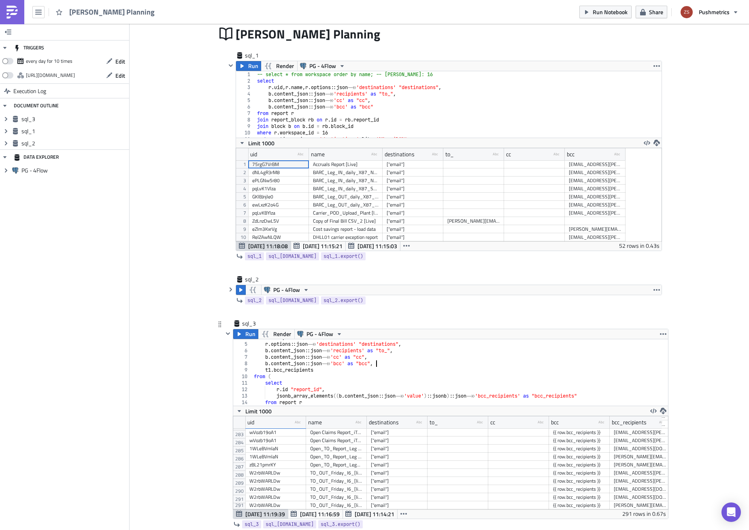
click at [394, 364] on div "r . name , [PERSON_NAME] options :: json ->> 'destinations' "destinations" , b …" at bounding box center [457, 373] width 410 height 79
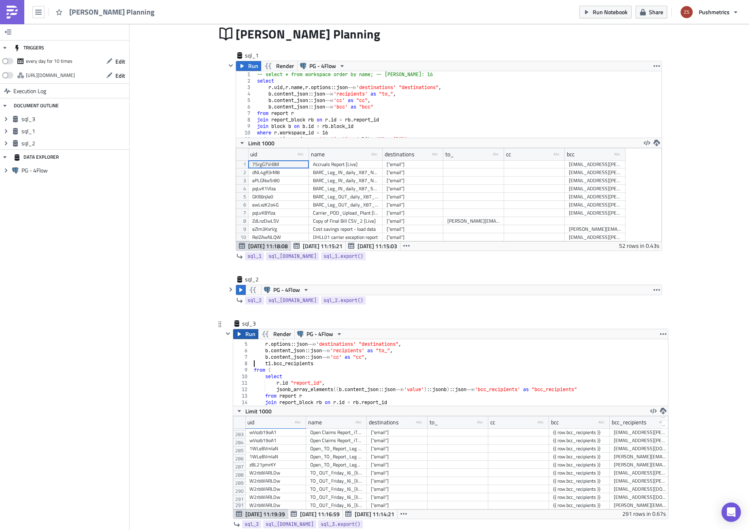
type textarea "t1.bcc_recipients"
click at [245, 336] on span "Run" at bounding box center [250, 334] width 10 height 10
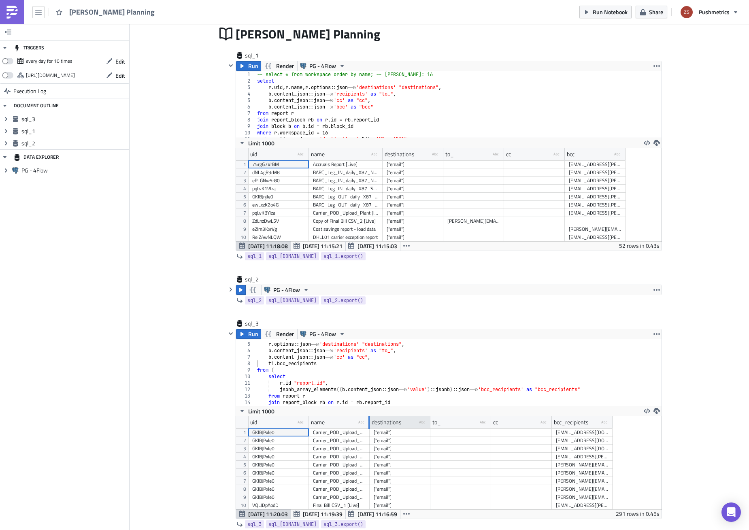
drag, startPoint x: 366, startPoint y: 421, endPoint x: 389, endPoint y: 420, distance: 23.1
click at [370, 420] on div at bounding box center [368, 422] width 1 height 13
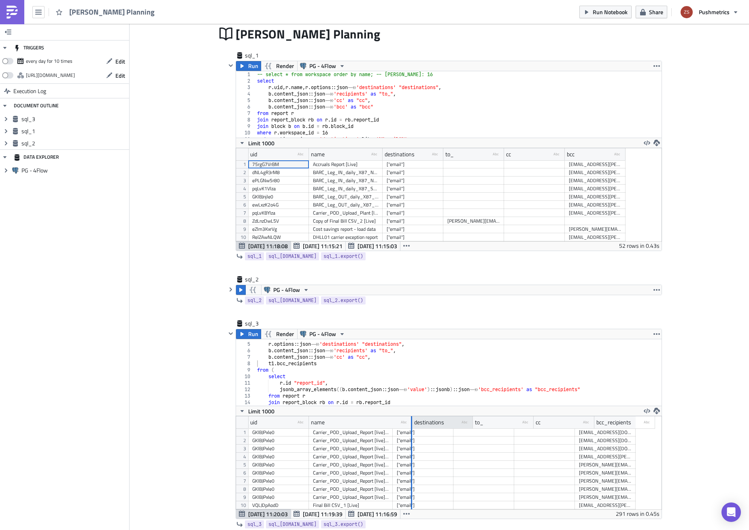
drag, startPoint x: 389, startPoint y: 420, endPoint x: 411, endPoint y: 419, distance: 21.5
click at [411, 419] on div at bounding box center [411, 422] width 1 height 13
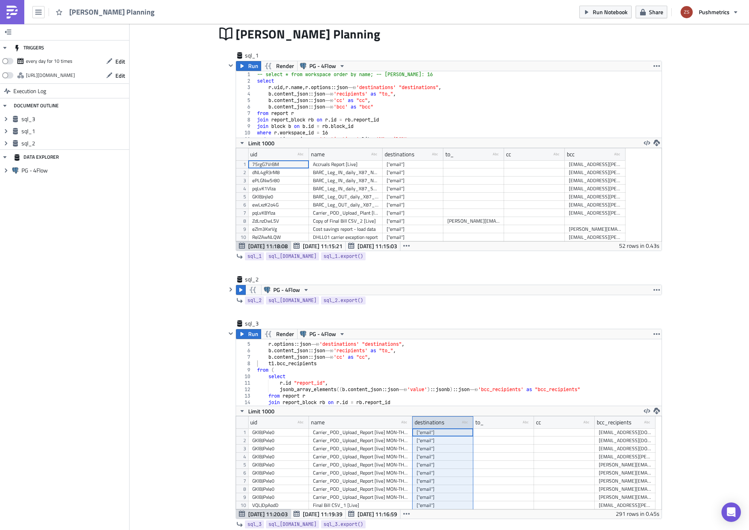
drag, startPoint x: 411, startPoint y: 419, endPoint x: 450, endPoint y: 421, distance: 39.8
click at [450, 421] on div "destinations type-text Created with Sketch." at bounding box center [443, 422] width 61 height 12
drag, startPoint x: 409, startPoint y: 421, endPoint x: 488, endPoint y: 430, distance: 80.4
click at [488, 430] on div "uid type-text Created with Sketch. name type-text Created with Sketch. destinat…" at bounding box center [449, 462] width 426 height 93
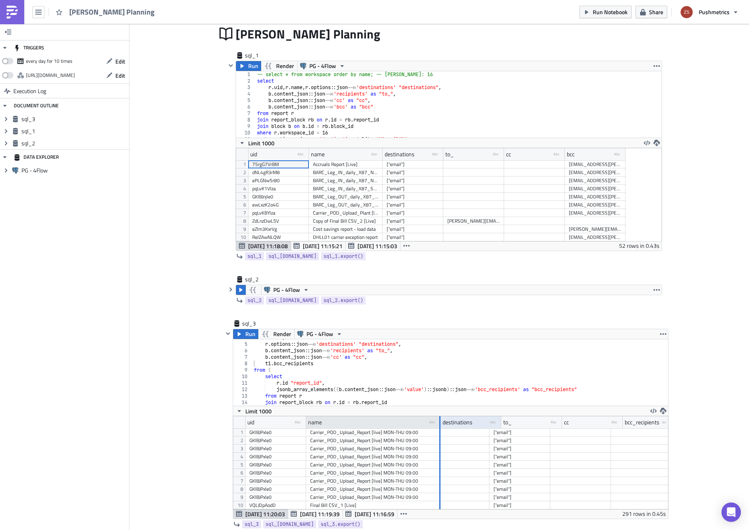
drag, startPoint x: 486, startPoint y: 422, endPoint x: 437, endPoint y: 417, distance: 49.2
click at [439, 417] on div at bounding box center [439, 422] width 1 height 13
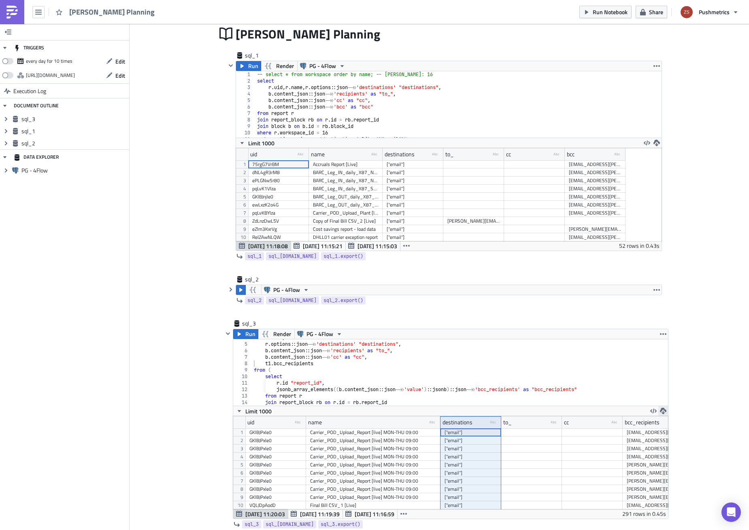
click at [658, 409] on button "button" at bounding box center [663, 411] width 10 height 10
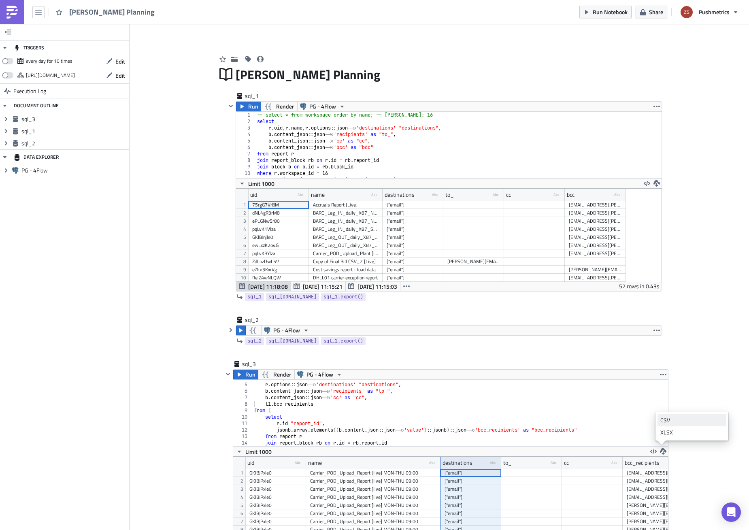
click at [682, 417] on div "CSV" at bounding box center [691, 420] width 63 height 8
click at [654, 181] on icon "button" at bounding box center [657, 183] width 6 height 6
click at [667, 151] on div "CSV" at bounding box center [685, 152] width 63 height 8
click at [402, 129] on div "-- select * from workspace order by name; -- [PERSON_NAME]: 16 select r . [PERS…" at bounding box center [456, 151] width 400 height 79
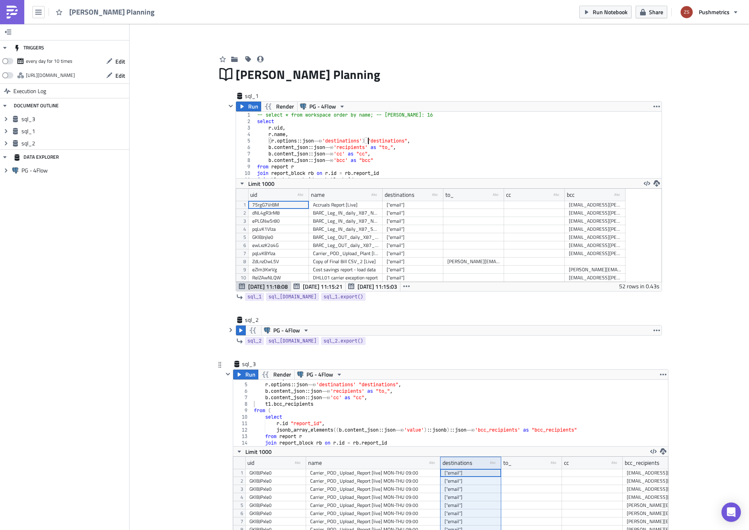
scroll to position [24, 0]
type textarea "(r.options::json->>'destinations') "destinations","
click at [313, 433] on div "r . name , [PERSON_NAME] options :: json ->> 'destinations' "destinations" , b …" at bounding box center [457, 414] width 410 height 79
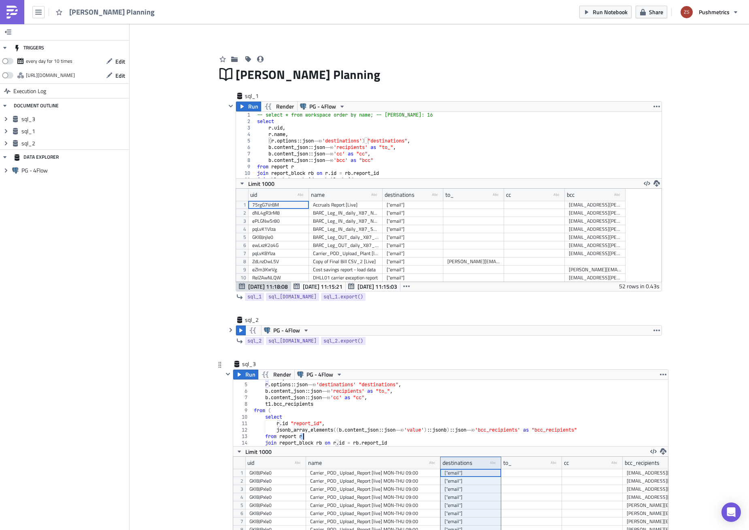
click at [317, 430] on div "r . name , [PERSON_NAME] options :: json ->> 'destinations' "destinations" , b …" at bounding box center [457, 414] width 410 height 79
type textarea "jsonb_array_elements((b.content_json::json->>'value')::jsonb)::json->>'bcc_reci…"
click at [317, 430] on div "r . name , [PERSON_NAME] options :: json ->> 'destinations' "destinations" , b …" at bounding box center [457, 414] width 410 height 79
click at [366, 141] on div "-- select * from workspace order by name; -- [PERSON_NAME]: 16 select r . [PERS…" at bounding box center [456, 151] width 400 height 79
paste textarea "jsonb_array_elements_text"
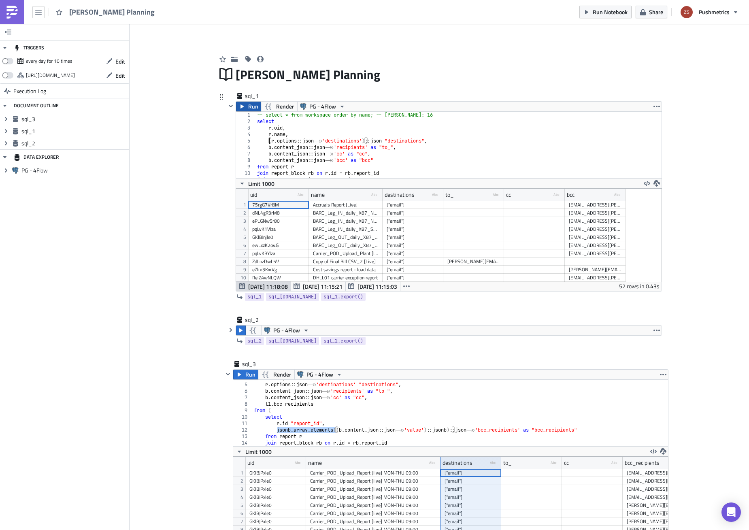
click at [248, 107] on span "Run" at bounding box center [253, 107] width 10 height 10
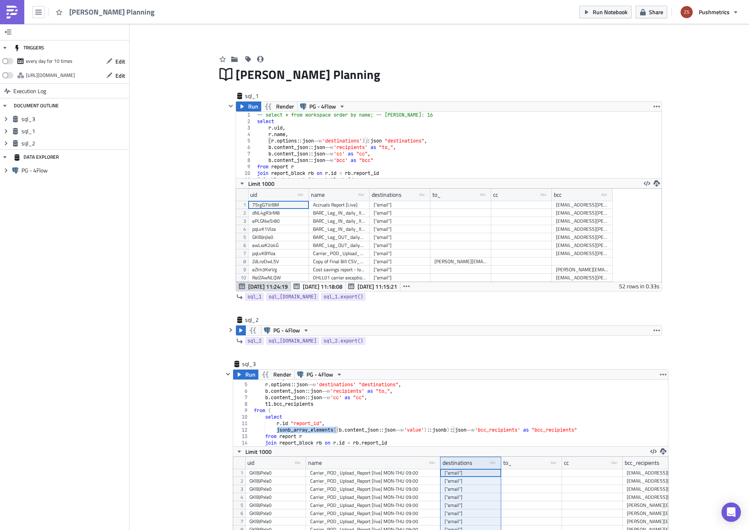
scroll to position [93, 425]
click at [439, 140] on div "-- select * from workspace order by name; -- [PERSON_NAME]: 16 select r . [PERS…" at bounding box center [456, 151] width 400 height 79
paste textarea "jsonb_array_elements_text"
paste textarea "string_agg"
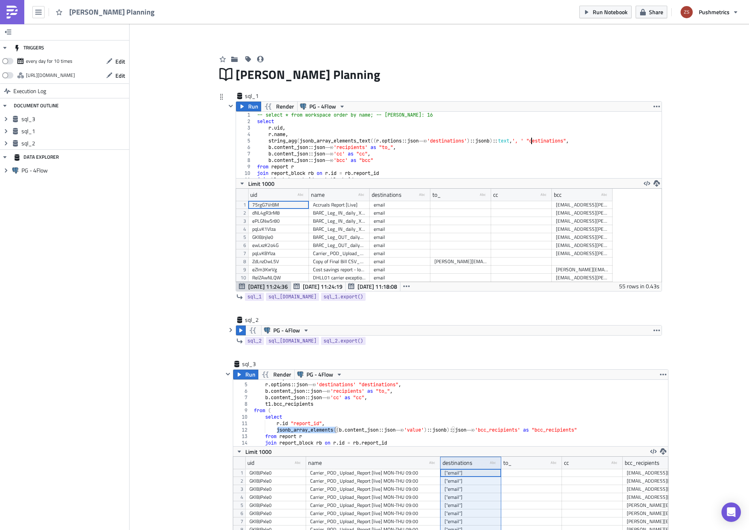
scroll to position [0, 23]
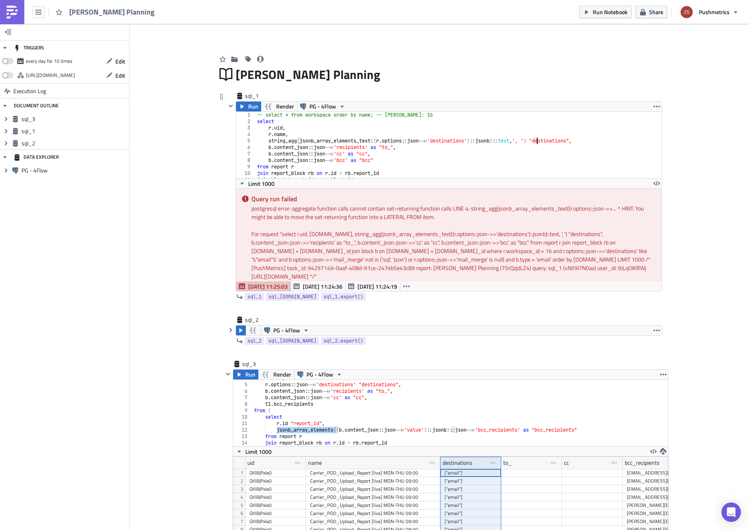
click at [513, 143] on div "-- select * from workspace order by name; -- [PERSON_NAME]: 16 select r . [PERS…" at bounding box center [456, 151] width 400 height 79
click at [495, 142] on div "-- select * from workspace order by name; -- [PERSON_NAME]: 16 select r . [PERS…" at bounding box center [456, 151] width 400 height 79
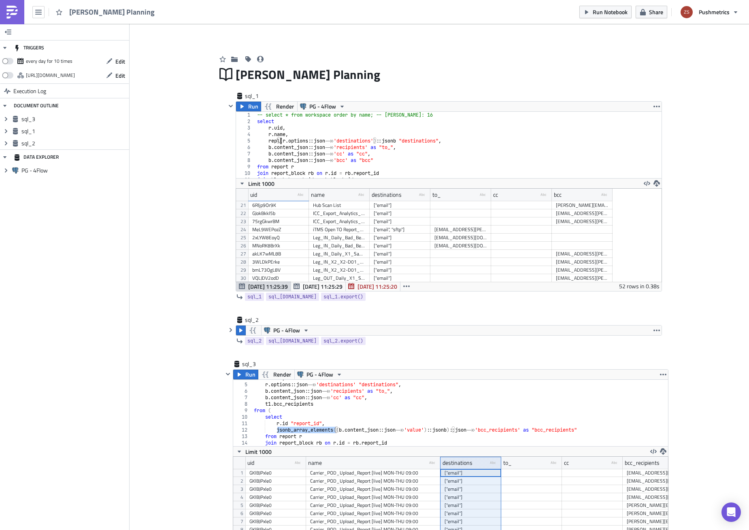
scroll to position [0, 2]
click at [408, 213] on div "["email"]" at bounding box center [400, 213] width 53 height 8
click at [300, 143] on div "-- select * from workspace order by name; -- [PERSON_NAME]: 16 select r . [PERS…" at bounding box center [456, 151] width 400 height 79
paste textarea "array_to_string"
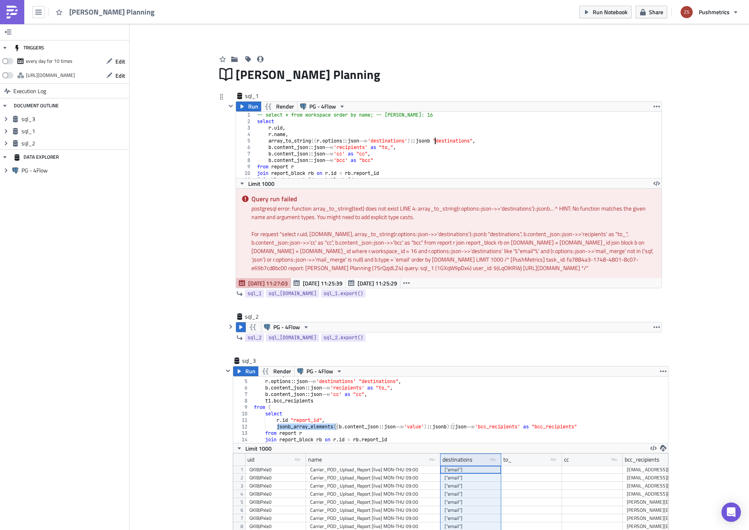
scroll to position [0, 15]
click at [422, 142] on div "-- select * from workspace order by name; -- [PERSON_NAME]: 16 select r . [PERS…" at bounding box center [456, 151] width 400 height 79
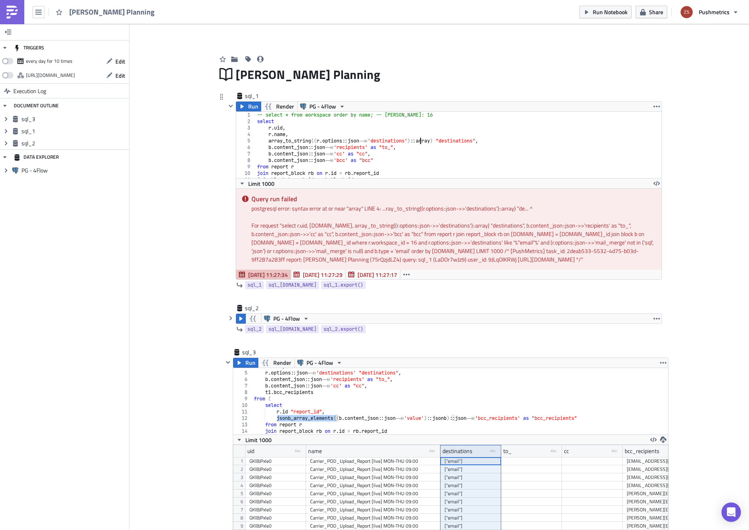
click at [287, 143] on div "-- select * from workspace order by name; -- [PERSON_NAME]: 16 select r . [PERS…" at bounding box center [456, 151] width 400 height 79
paste textarea "string_to_array"
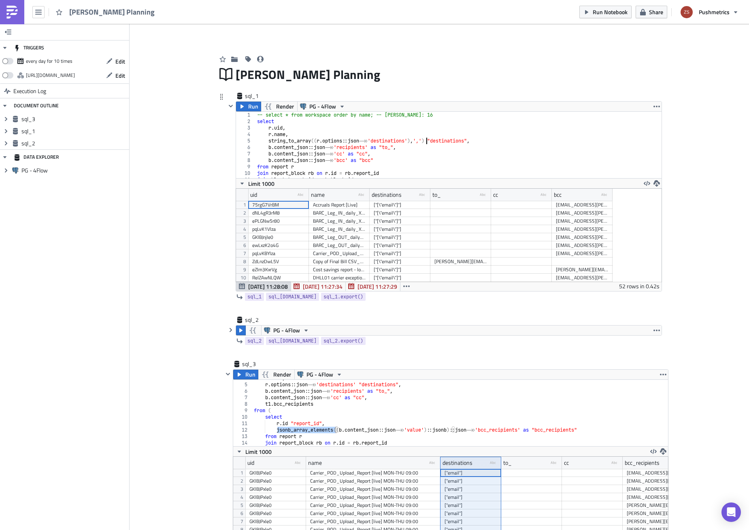
scroll to position [93, 425]
drag, startPoint x: 426, startPoint y: 196, endPoint x: 458, endPoint y: 196, distance: 31.2
click at [430, 196] on div at bounding box center [429, 195] width 1 height 13
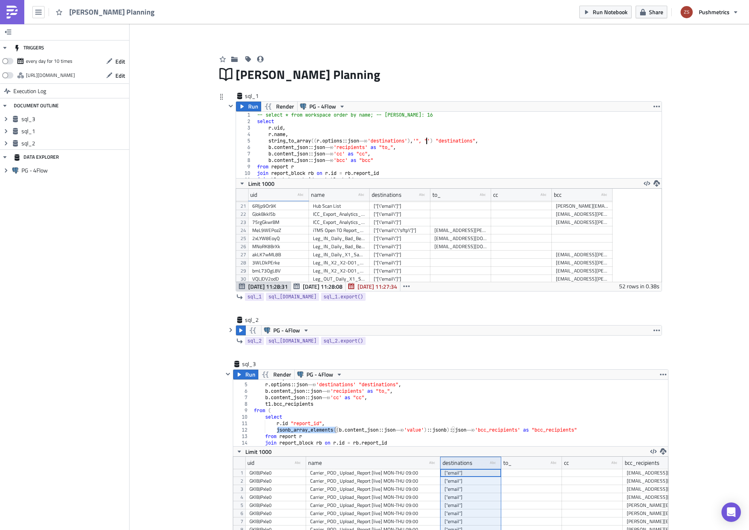
scroll to position [0, 0]
click at [313, 142] on div "-- select * from workspace order by name; -- [PERSON_NAME]: 16 select r . [PERS…" at bounding box center [456, 151] width 400 height 79
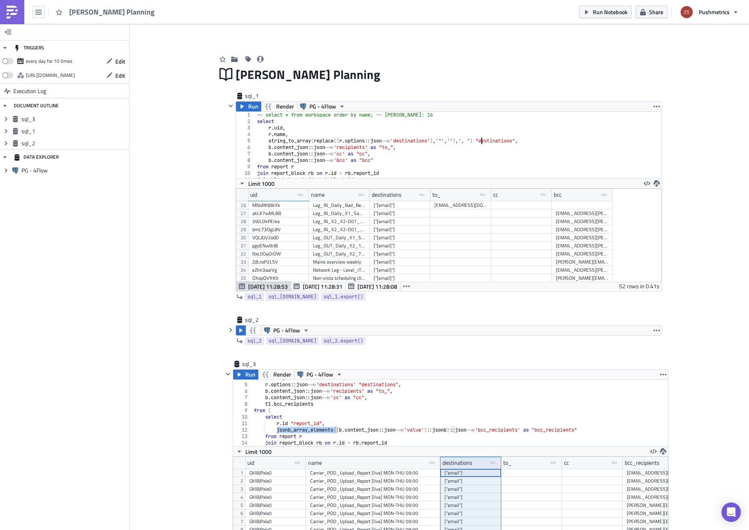
scroll to position [121, 0]
click at [311, 141] on div "-- select * from workspace order by name; -- [PERSON_NAME]: 16 select r . [PERS…" at bounding box center [456, 151] width 400 height 79
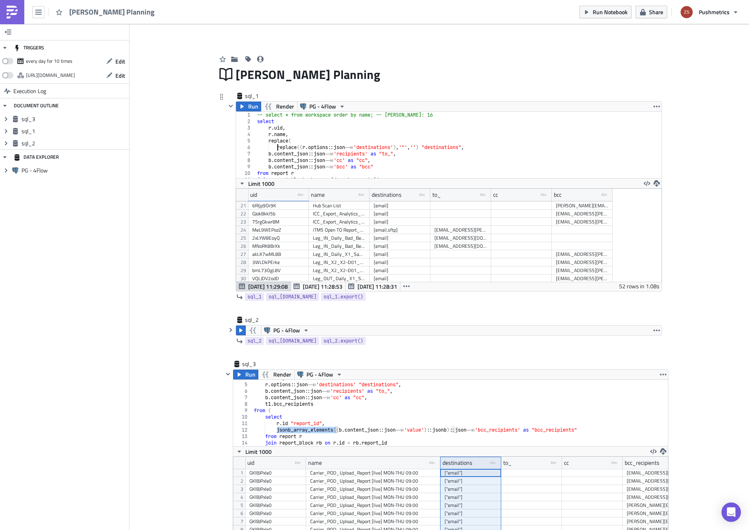
scroll to position [0, 2]
type textarea "replace((r.options::json->>'destinations'), '"', '',"
type textarea "'[', '')"
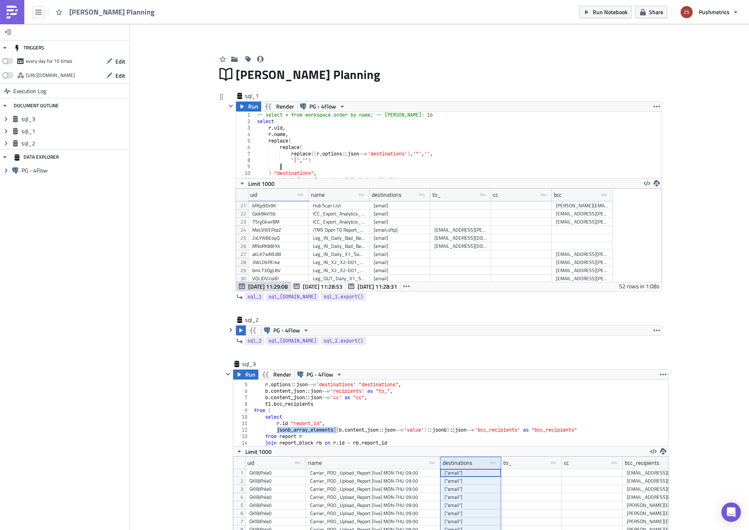
type textarea "["
click at [249, 106] on span "Run" at bounding box center [253, 107] width 10 height 10
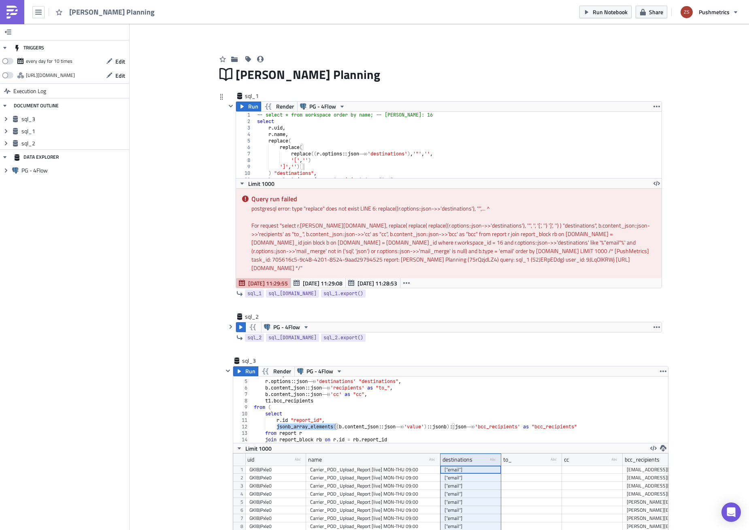
click at [431, 143] on div "-- select * from workspace order by name; -- [PERSON_NAME]: 16 select r . [PERS…" at bounding box center [456, 151] width 400 height 79
click at [434, 155] on div "-- select * from workspace order by name; -- [PERSON_NAME]: 16 select r . [PERS…" at bounding box center [456, 151] width 400 height 79
drag, startPoint x: 445, startPoint y: 147, endPoint x: 477, endPoint y: 181, distance: 47.3
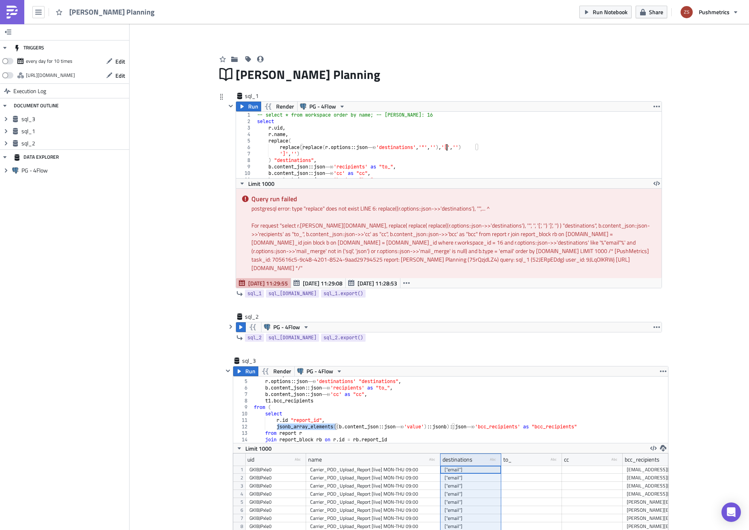
click at [445, 147] on div "-- select * from workspace order by name; -- [PERSON_NAME]: 16 select r . [PERS…" at bounding box center [456, 151] width 400 height 79
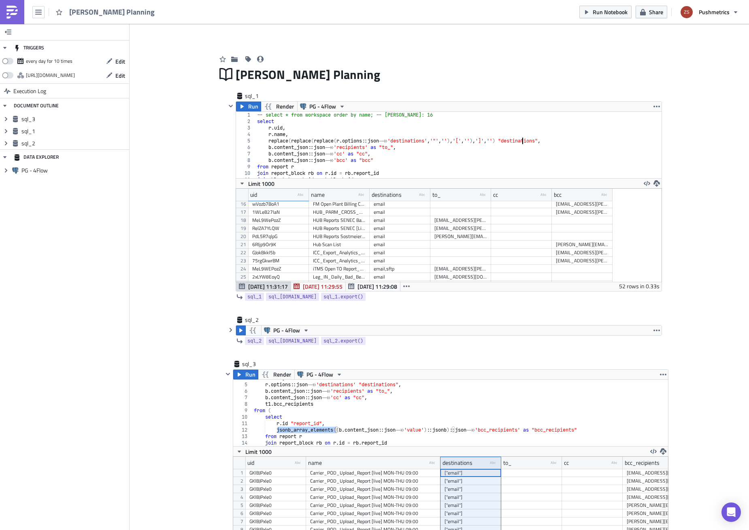
scroll to position [0, 0]
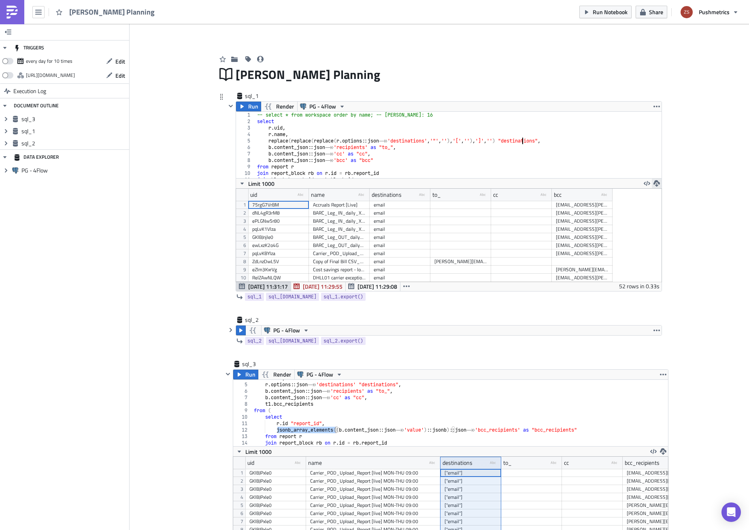
type textarea "replace(replace(replace(r.options::json->>'destinations', '"', ''), '[', ''), '…"
click at [654, 181] on icon "button" at bounding box center [657, 183] width 6 height 6
click at [669, 154] on div "CSV" at bounding box center [685, 152] width 63 height 8
click at [599, 143] on div "-- select * from workspace order by name; -- [PERSON_NAME]: 16 select r . [PERS…" at bounding box center [456, 151] width 400 height 79
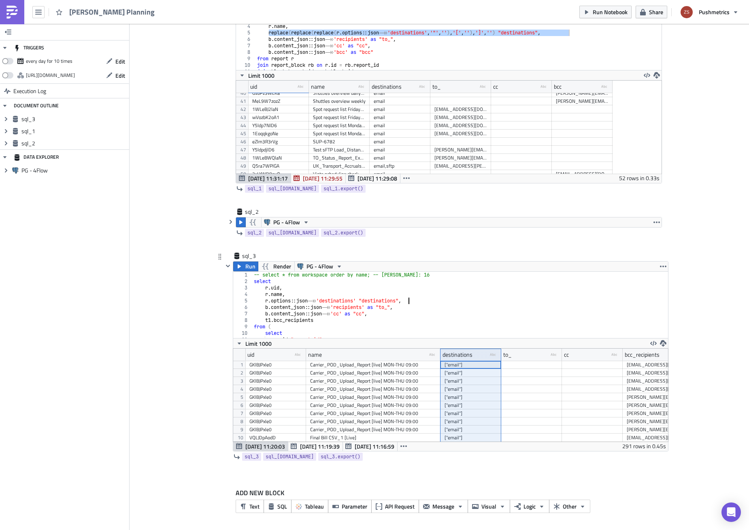
click at [425, 300] on div "-- select * from workspace order by name; -- [PERSON_NAME]: 16 select r . [PERS…" at bounding box center [457, 311] width 410 height 79
paste textarea "eplace(replace(replace(r.options::json->>'destinations', '"', ''), '[', ''), ']…"
type textarea "replace(replace(replace(r.options::json->>'destinations', '"', ''), '[', ''), '…"
click at [247, 266] on span "Run" at bounding box center [250, 267] width 10 height 10
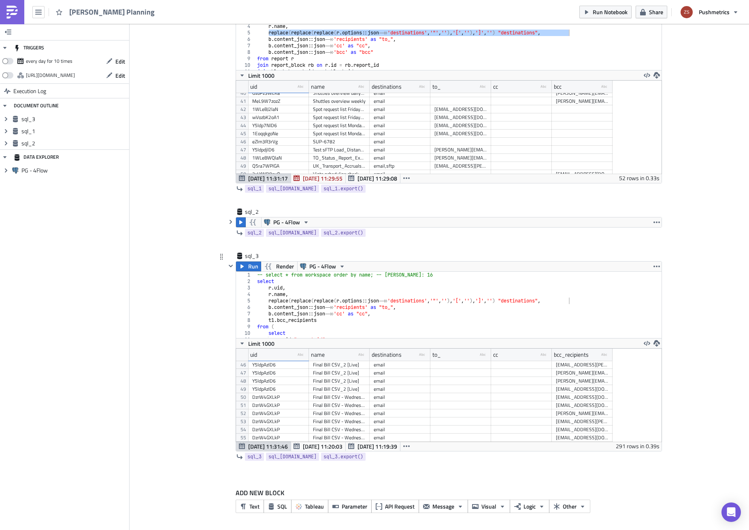
scroll to position [405, 0]
click at [653, 339] on button "button" at bounding box center [657, 344] width 10 height 10
click at [666, 315] on div "CSV" at bounding box center [685, 312] width 63 height 8
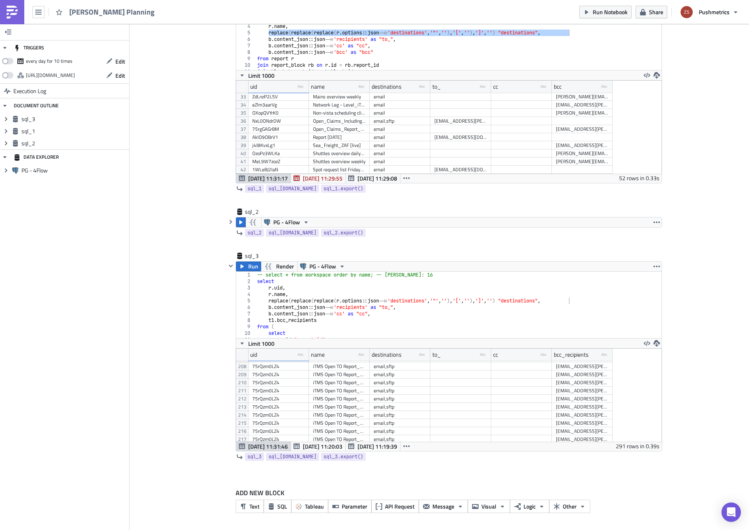
scroll to position [0, 0]
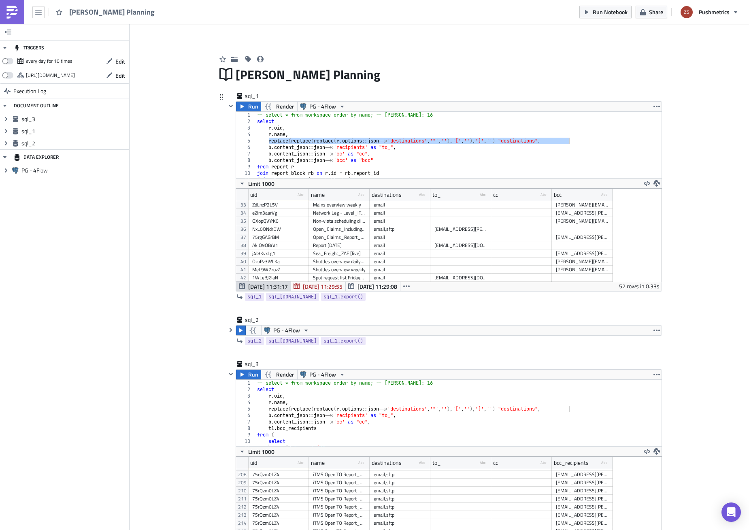
click at [412, 282] on div "[DATE] 11:31:17 [DATE] 11:29:55 [DATE] 11:29:08 52 rows in 0.33s" at bounding box center [449, 286] width 426 height 10
click at [405, 288] on icon "button" at bounding box center [406, 286] width 6 height 6
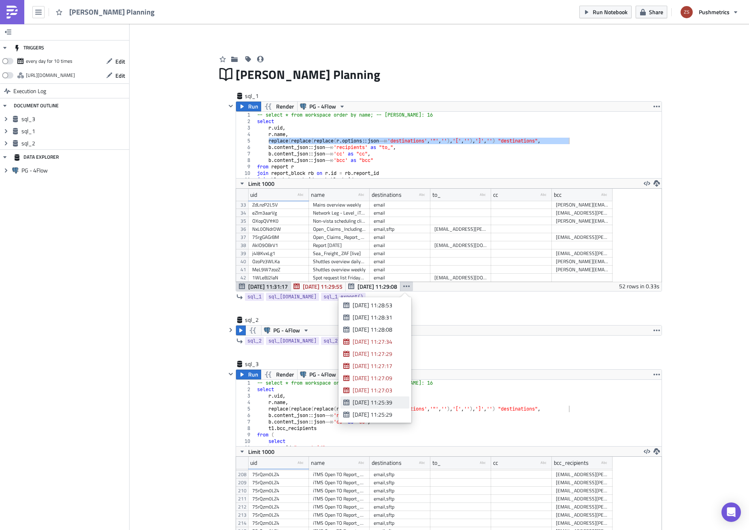
click at [393, 402] on div "[DATE] 11:25:39" at bounding box center [378, 402] width 51 height 8
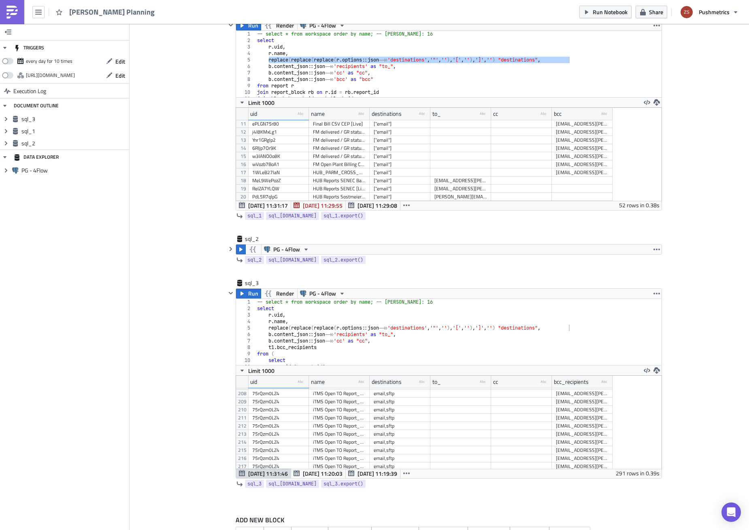
scroll to position [122, 0]
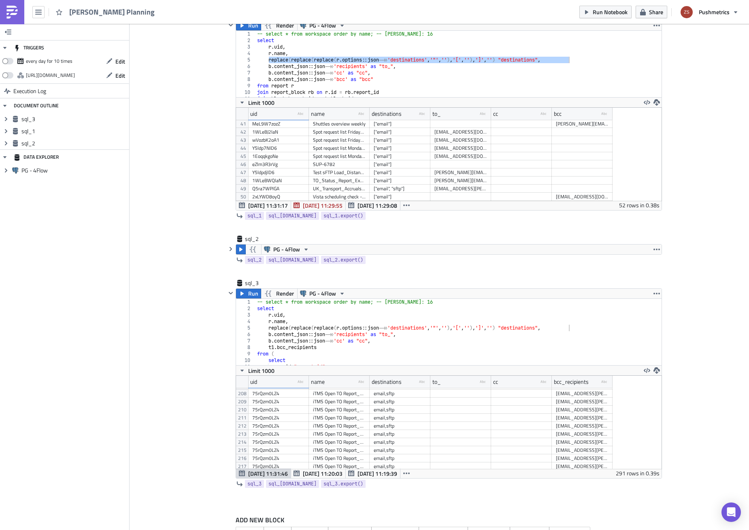
click at [411, 209] on div "[DATE] 11:31:17 [DATE] 11:29:55 [DATE] 11:29:08 52 rows in 0.38s" at bounding box center [449, 205] width 426 height 10
click at [408, 206] on icon "button" at bounding box center [406, 205] width 6 height 2
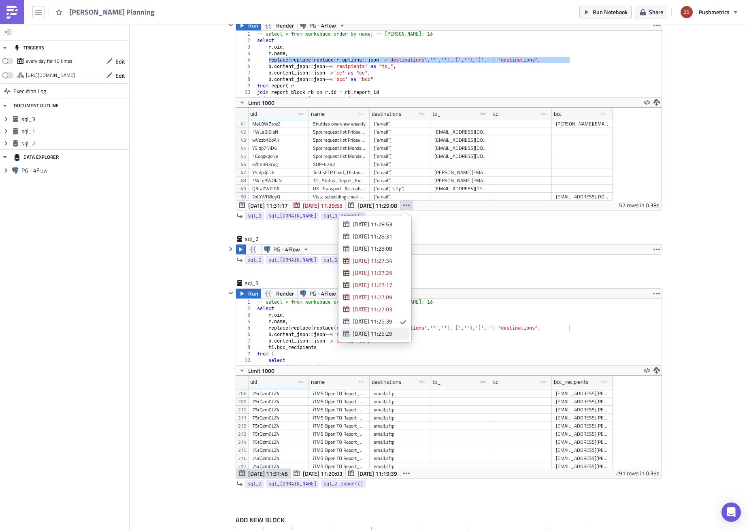
click at [389, 331] on div "[DATE] 11:25:29" at bounding box center [378, 334] width 51 height 8
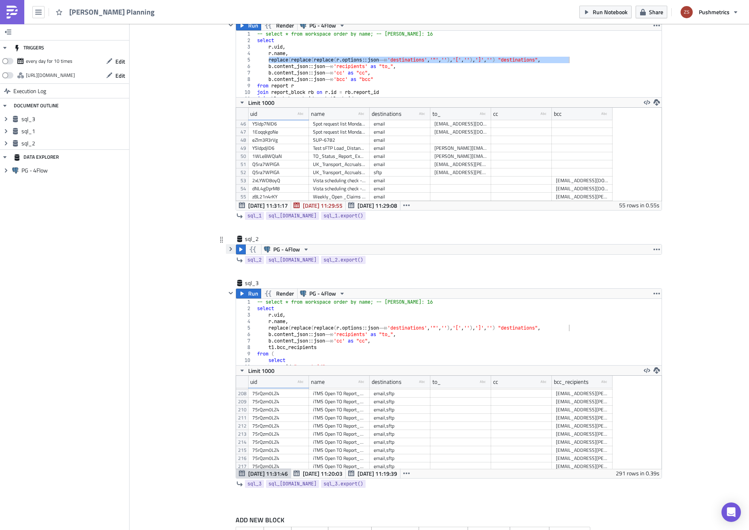
click at [228, 250] on icon "button" at bounding box center [231, 249] width 6 height 6
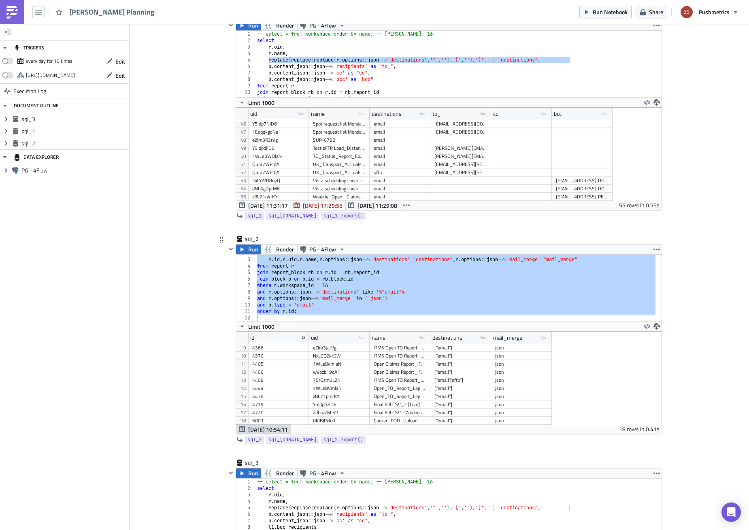
click at [368, 287] on div "select r . [PERSON_NAME] [PERSON_NAME] name , [PERSON_NAME] options :: json ->>…" at bounding box center [456, 288] width 400 height 66
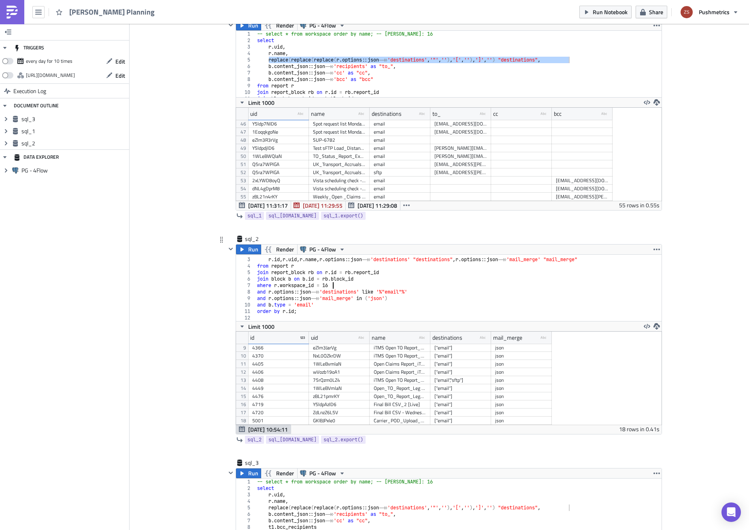
click at [375, 300] on div "select r . [PERSON_NAME] [PERSON_NAME] name , [PERSON_NAME] options :: json ->>…" at bounding box center [456, 289] width 400 height 79
type textarea "and r.options::json->>'mail_merge' in ('sql')"
click at [248, 252] on span "Run" at bounding box center [253, 250] width 10 height 10
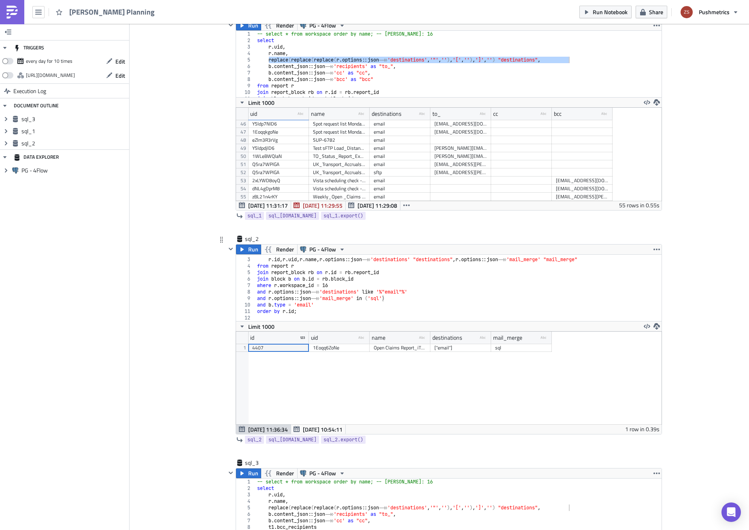
click at [390, 348] on div "Open Claims Report_iTMS_3 [Live]" at bounding box center [400, 348] width 53 height 8
click at [309, 426] on span "[DATE] 10:54:11" at bounding box center [323, 429] width 40 height 9
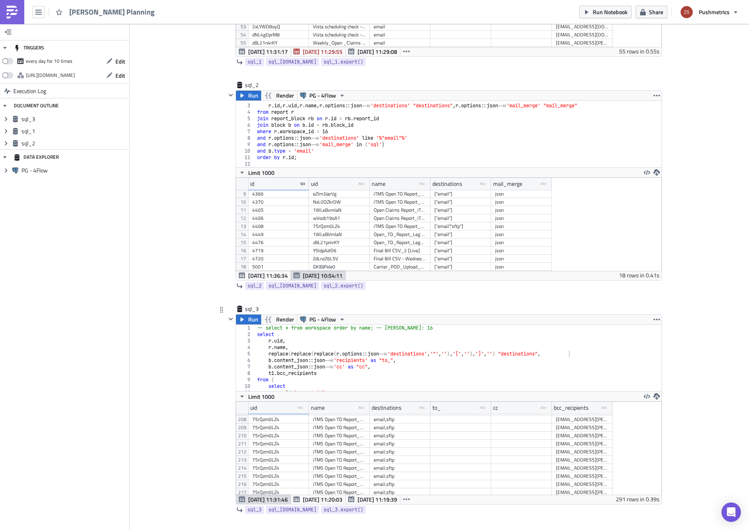
scroll to position [288, 0]
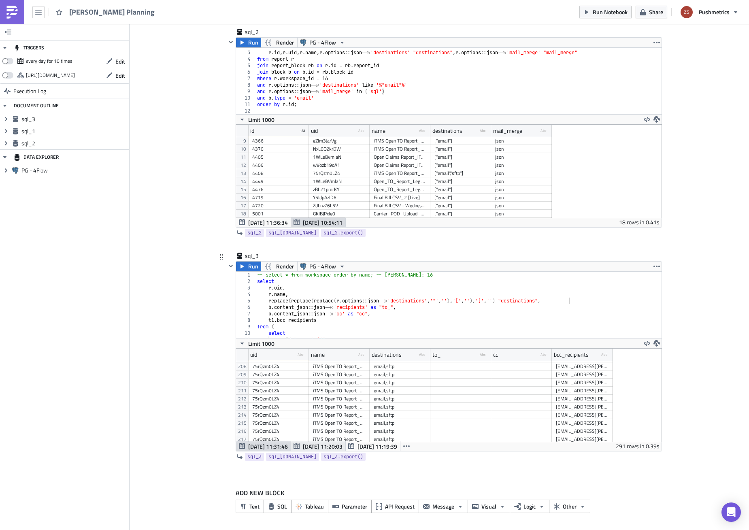
click at [327, 447] on span "[DATE] 11:20:03" at bounding box center [323, 446] width 40 height 9
click at [358, 444] on span "[DATE] 11:19:39" at bounding box center [378, 446] width 40 height 9
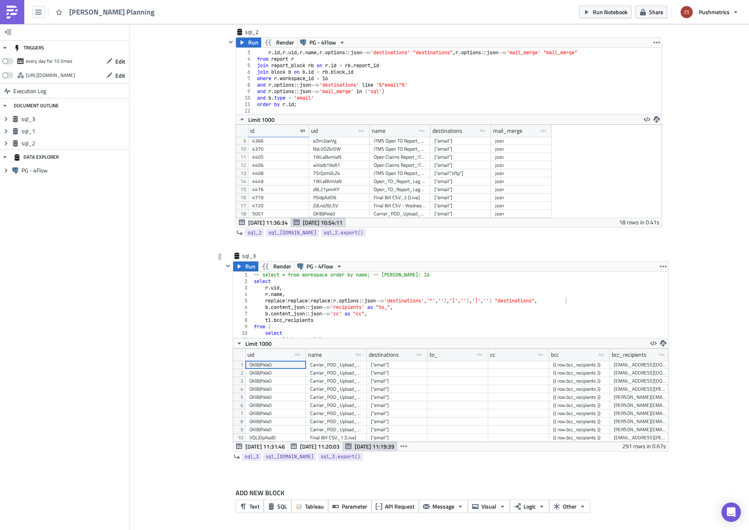
scroll to position [93, 435]
